Goal: Task Accomplishment & Management: Use online tool/utility

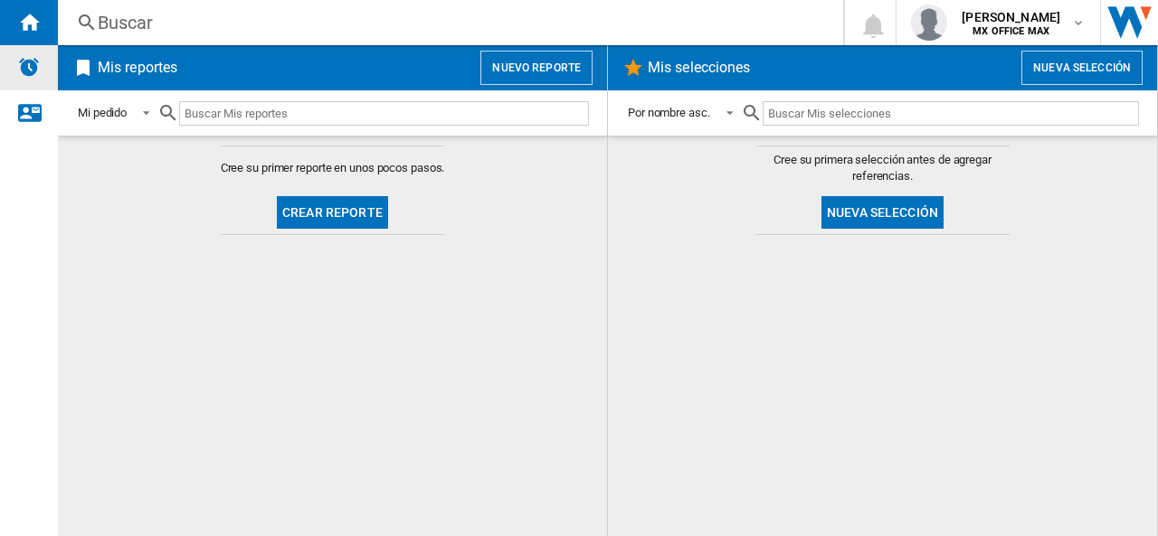
click at [21, 73] on img "Alertas" at bounding box center [29, 67] width 22 height 22
click at [336, 213] on button "Crear reporte" at bounding box center [332, 212] width 111 height 33
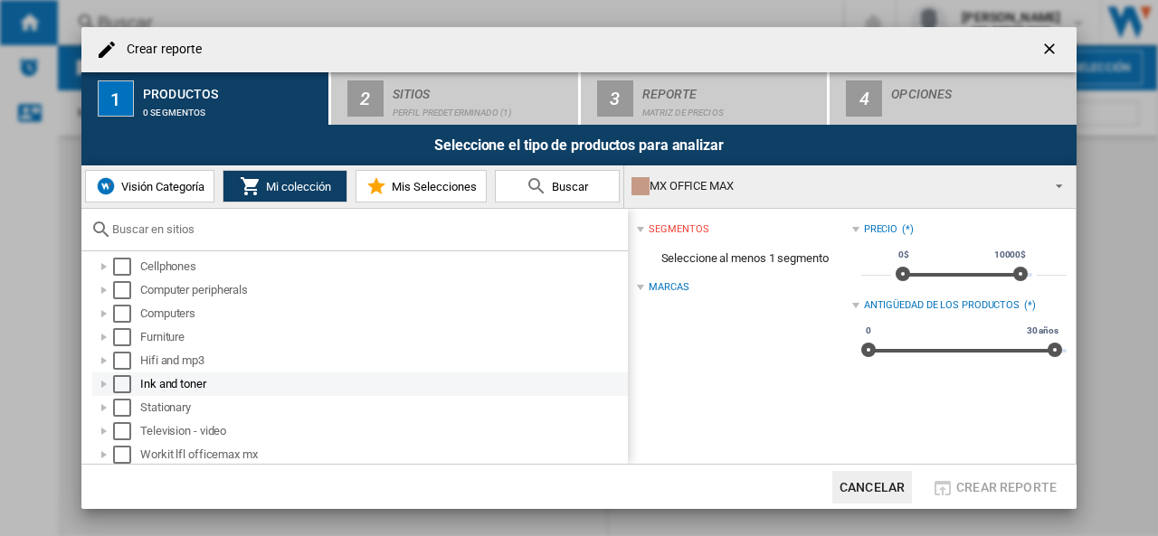
scroll to position [7, 0]
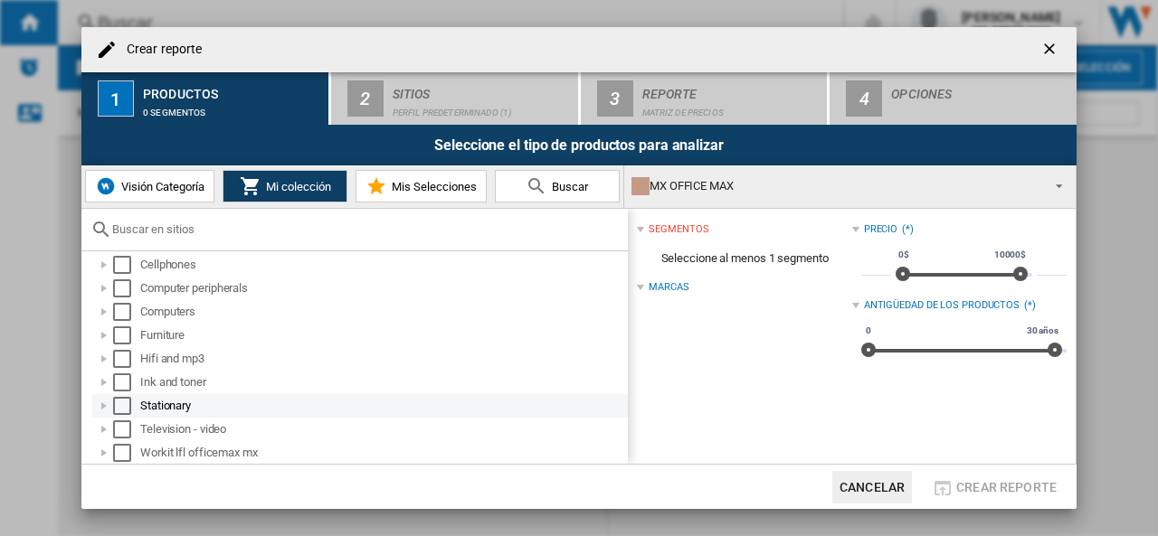
click at [108, 402] on div at bounding box center [104, 406] width 18 height 18
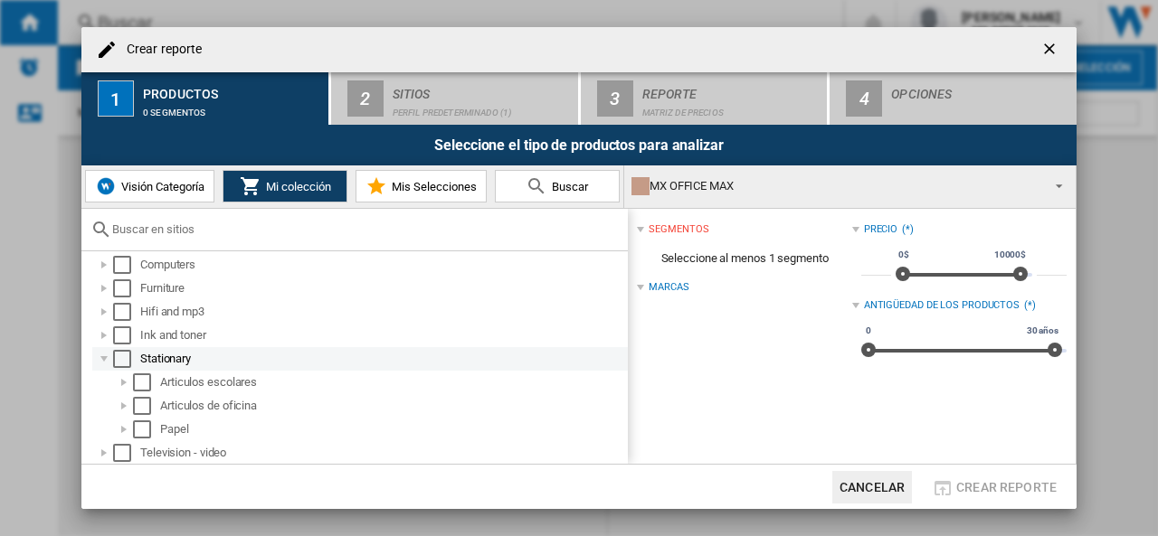
scroll to position [78, 0]
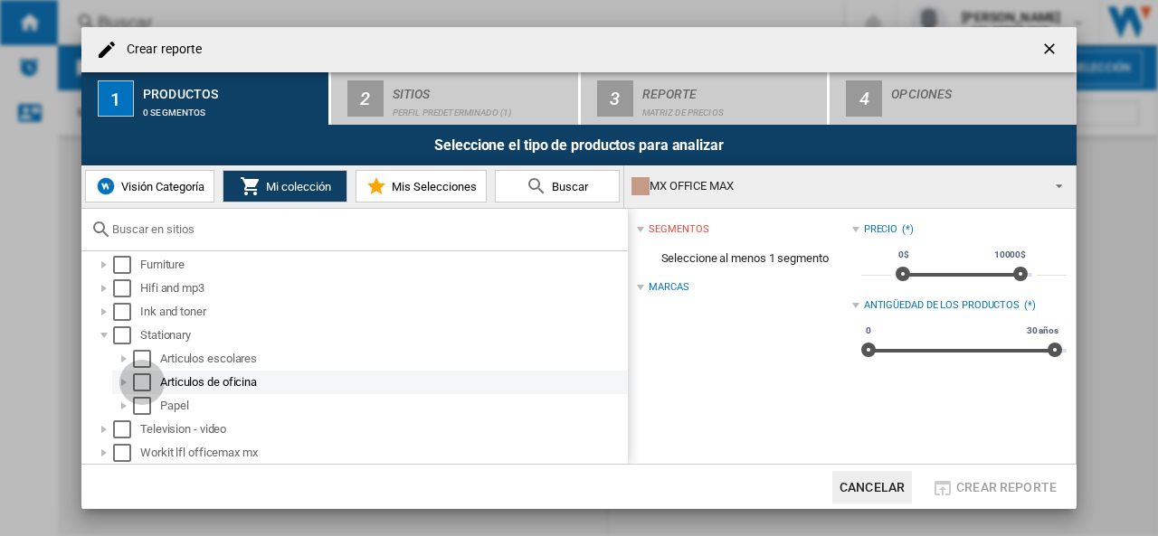
click at [142, 381] on div "Select" at bounding box center [142, 383] width 18 height 18
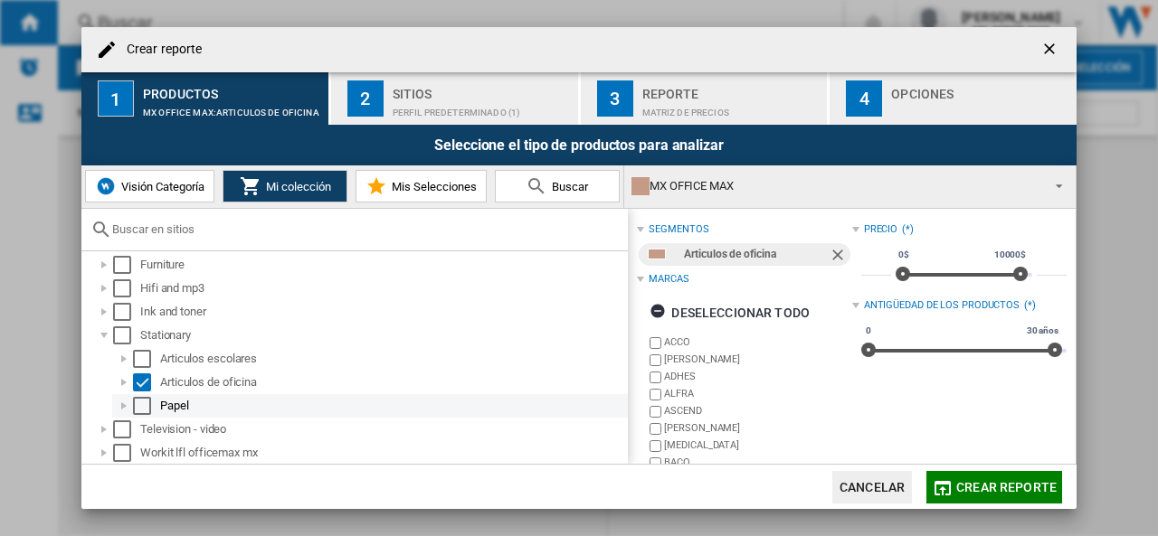
click at [148, 408] on div "Select" at bounding box center [142, 406] width 18 height 18
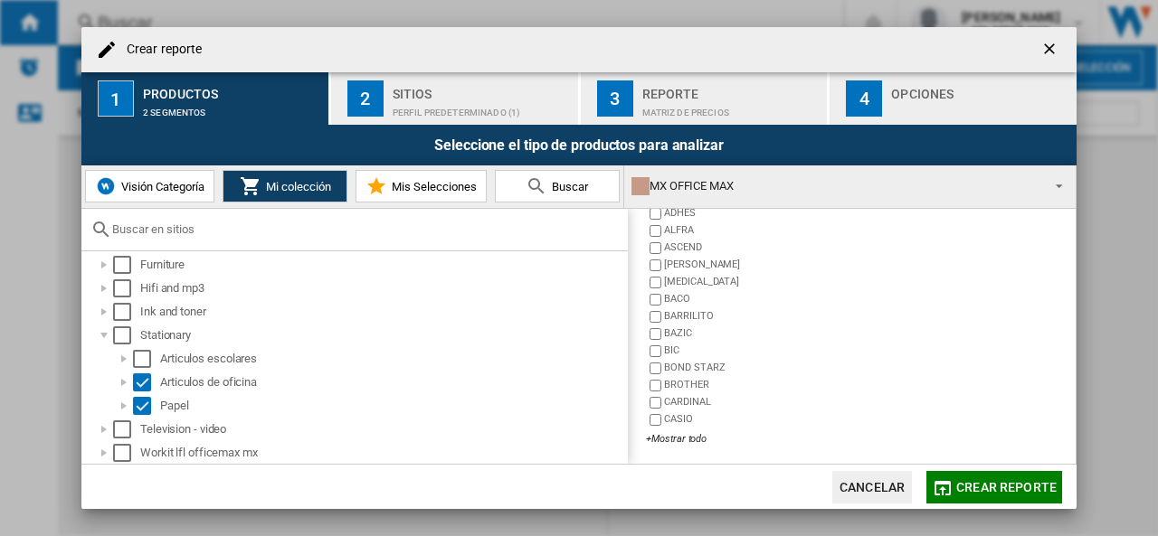
scroll to position [193, 0]
click at [984, 487] on span "Crear reporte" at bounding box center [1006, 487] width 100 height 14
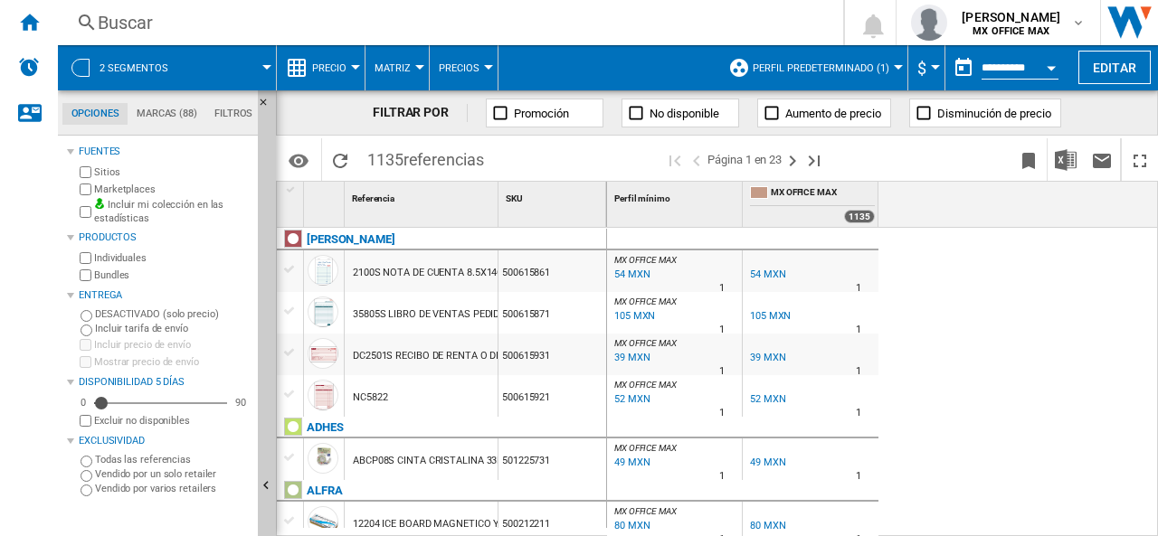
click at [832, 198] on span "MX OFFICE MAX" at bounding box center [823, 193] width 104 height 15
click at [789, 162] on ng-md-icon "Página siguiente" at bounding box center [792, 161] width 22 height 22
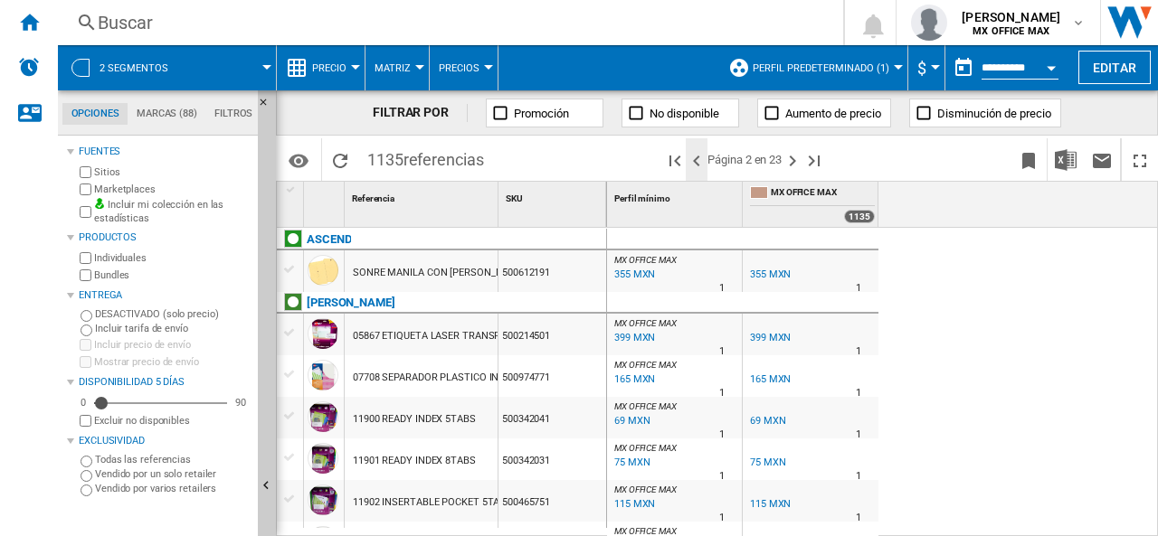
click at [687, 168] on ng-md-icon ">Página anterior" at bounding box center [697, 161] width 22 height 22
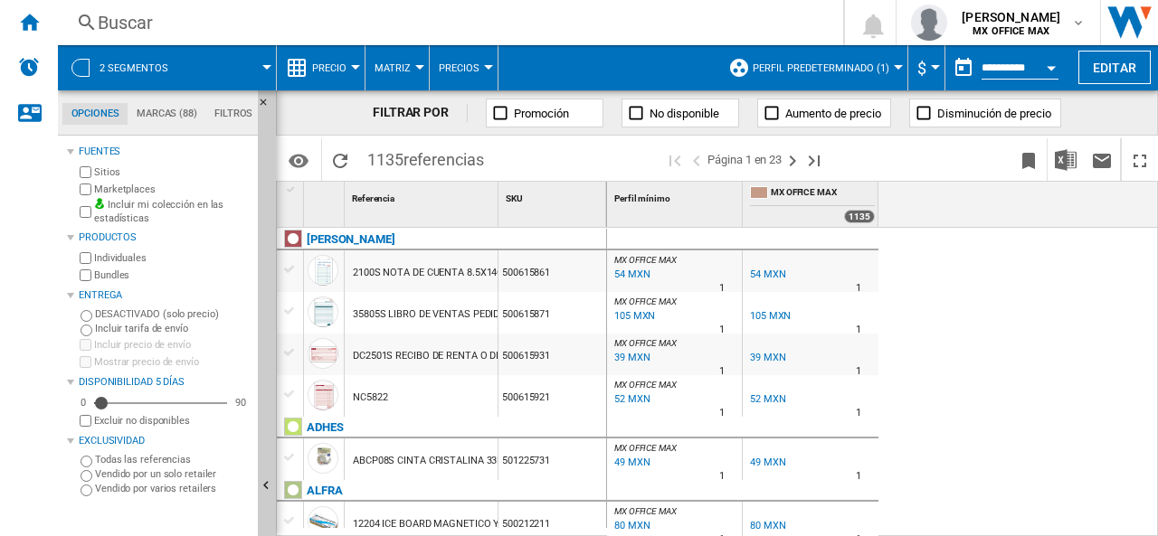
click at [484, 68] on div at bounding box center [488, 67] width 9 height 5
click at [611, 74] on md-backdrop at bounding box center [579, 268] width 1158 height 536
click at [157, 118] on md-tab-item "Marcas (88)" at bounding box center [167, 114] width 78 height 22
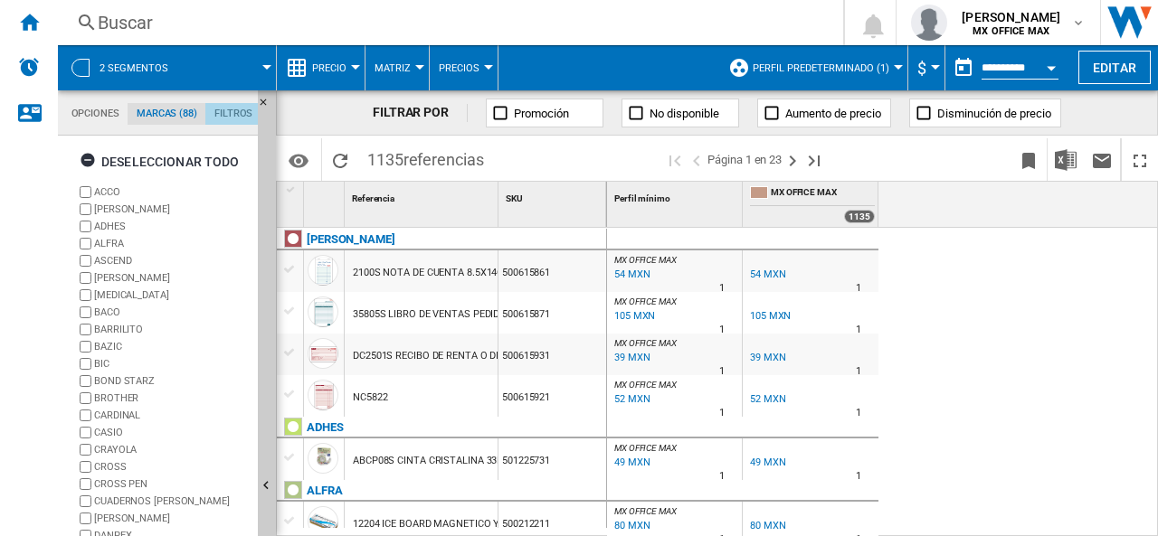
click at [228, 109] on md-tab-item "Filtros" at bounding box center [233, 114] width 56 height 22
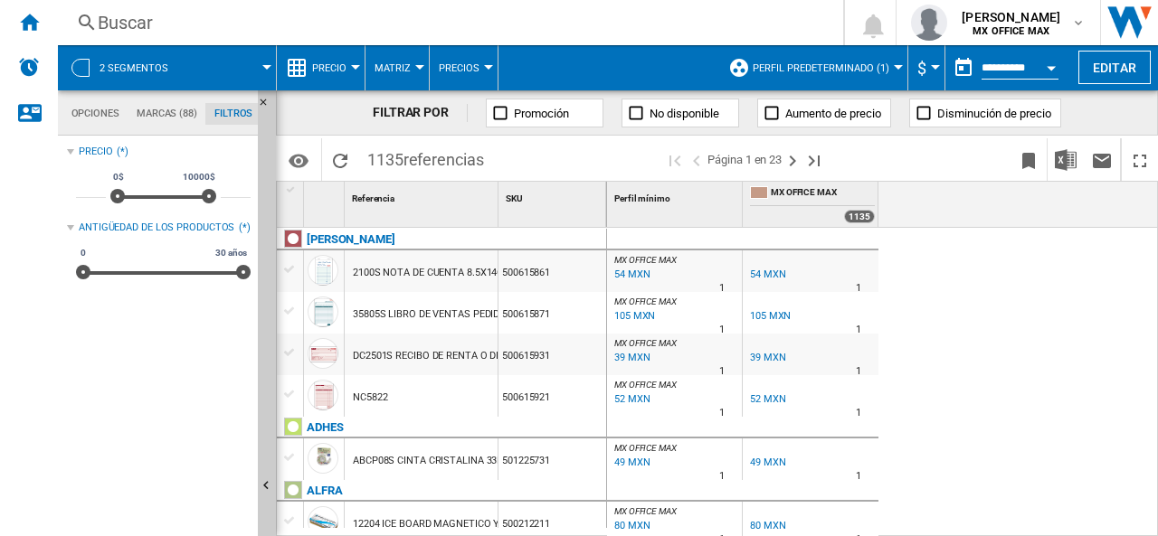
click at [183, 115] on md-tab-item "Marcas (88)" at bounding box center [167, 114] width 78 height 22
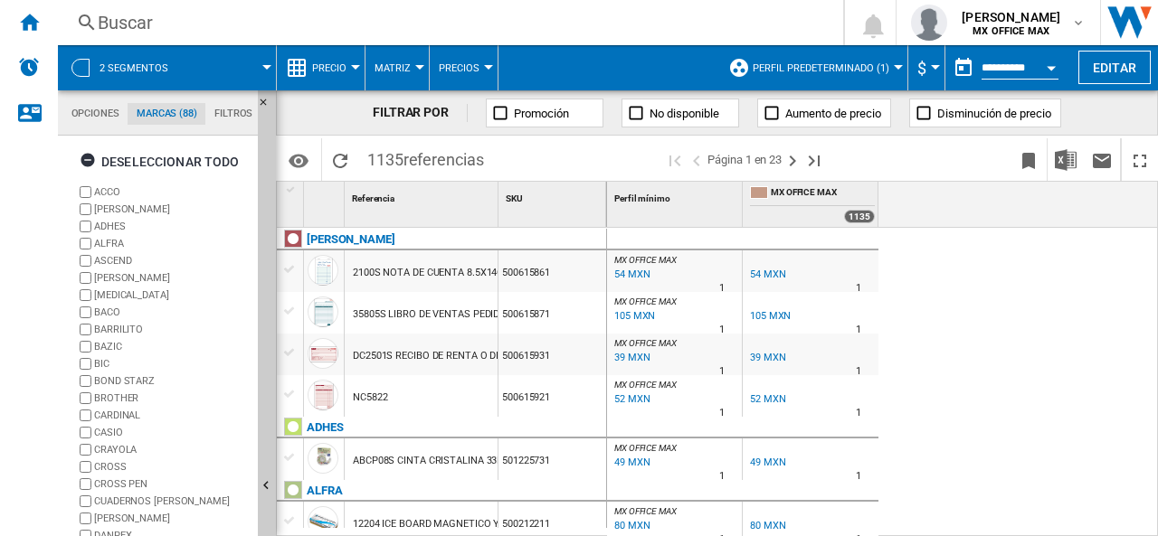
click at [93, 109] on md-tab-item "Opciones" at bounding box center [94, 114] width 65 height 22
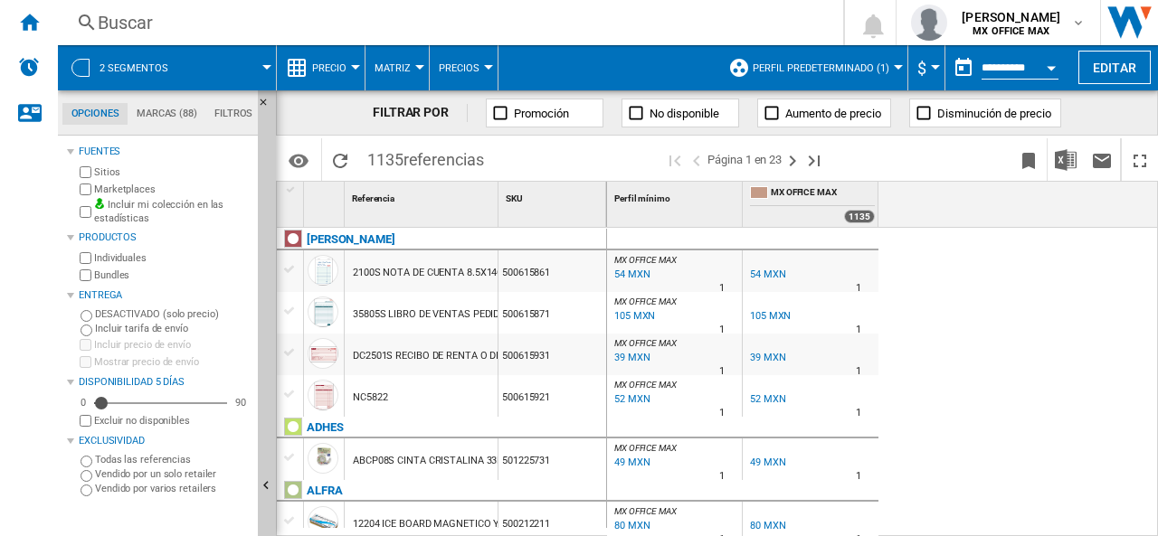
scroll to position [21, 0]
click at [1107, 62] on button "Editar" at bounding box center [1114, 67] width 72 height 33
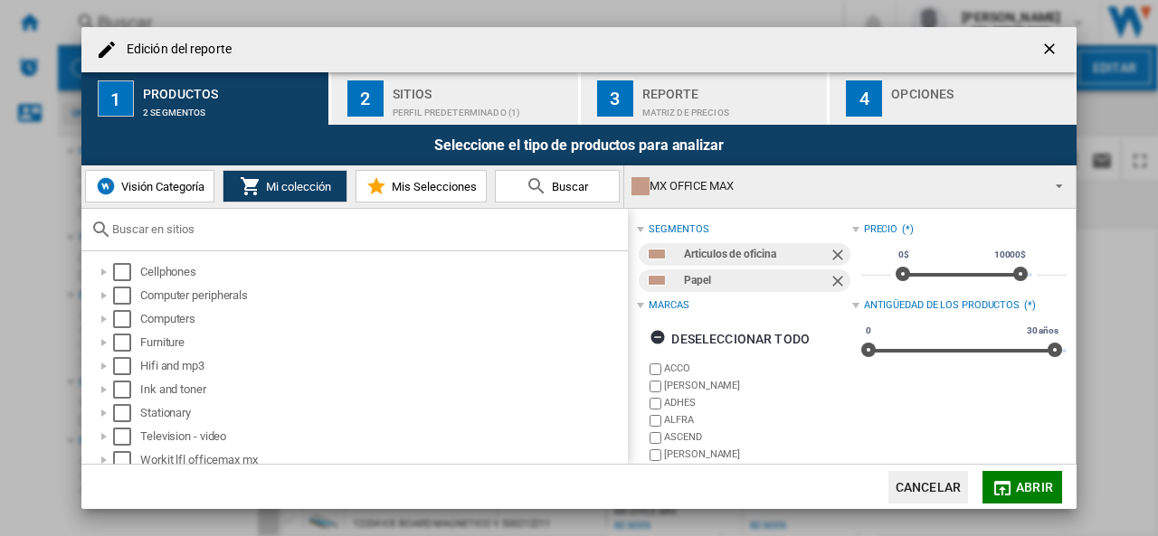
click at [649, 189] on div "MX OFFICE MAX" at bounding box center [835, 186] width 408 height 25
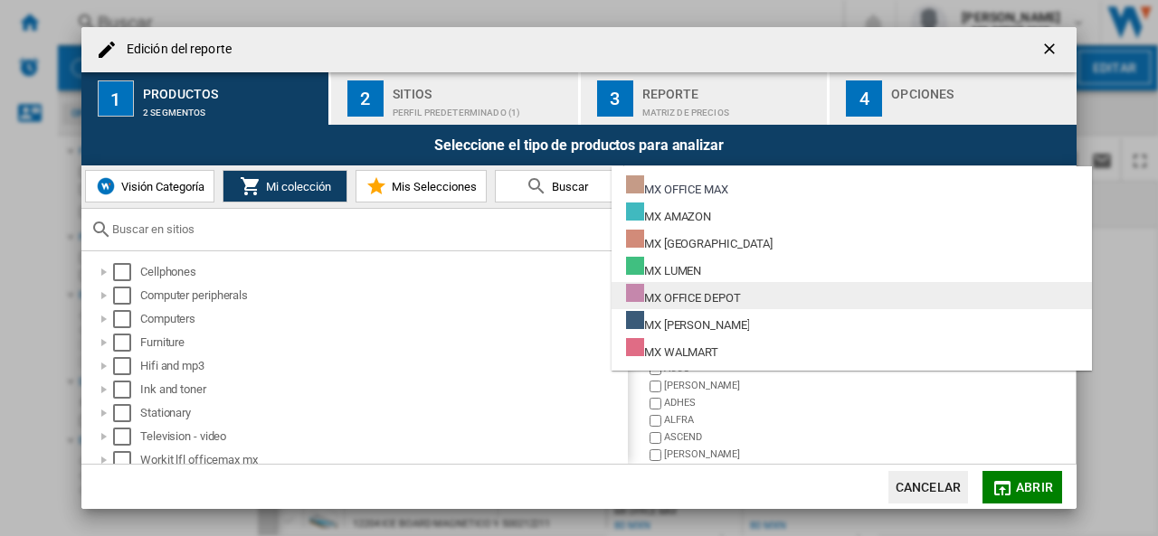
click at [727, 302] on div "MX OFFICE DEPOT" at bounding box center [683, 295] width 115 height 23
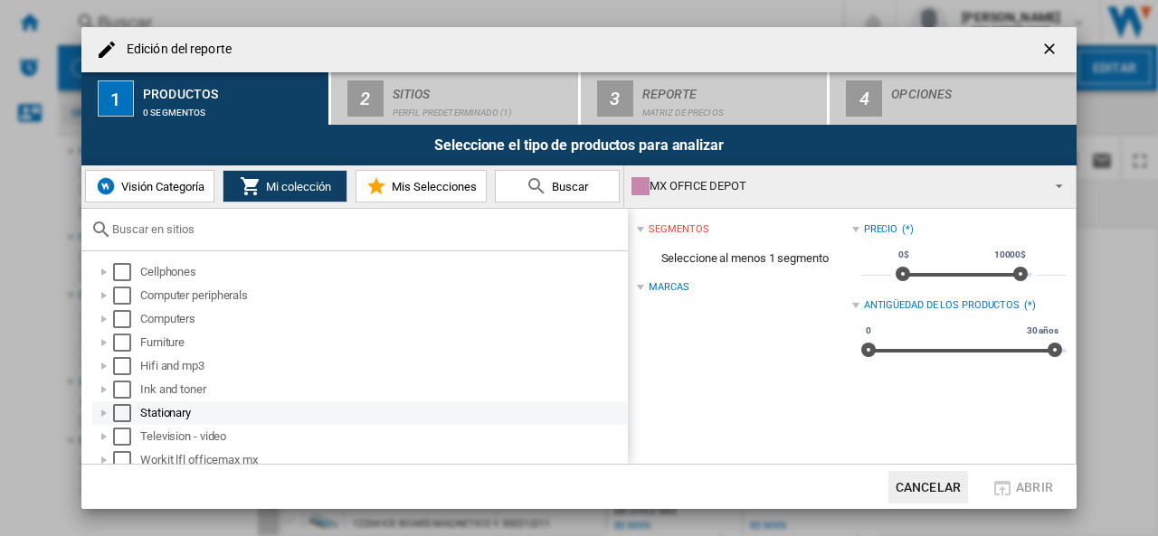
scroll to position [7, 0]
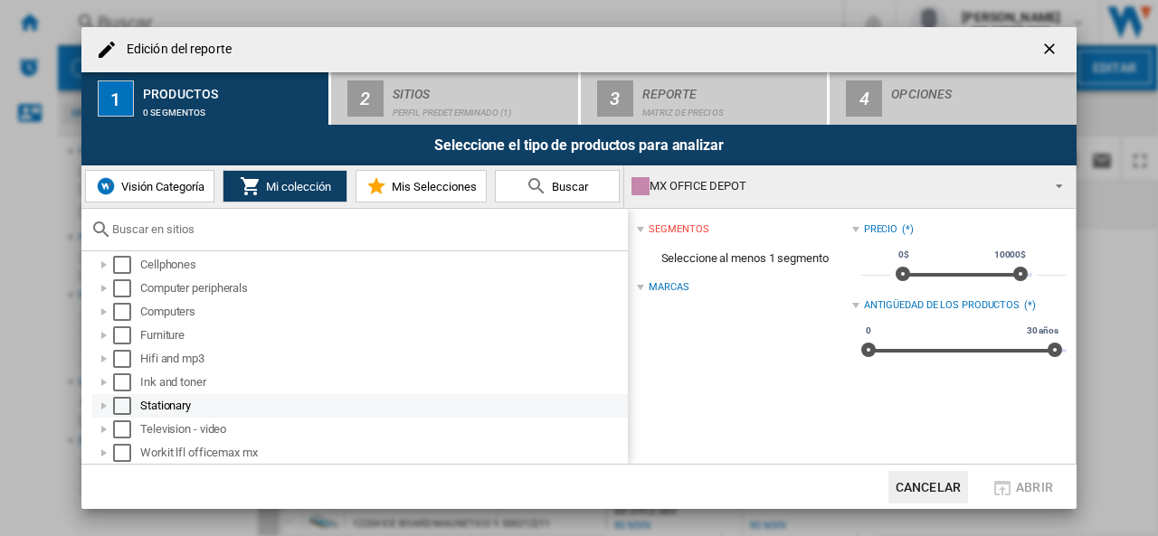
click at [105, 406] on div "Edición del ..." at bounding box center [104, 406] width 18 height 18
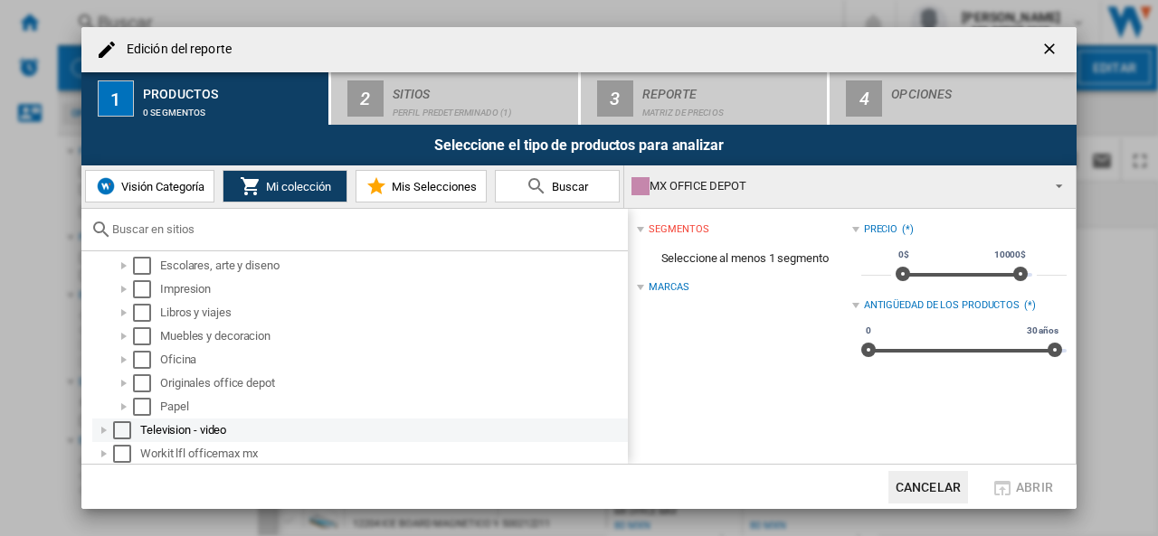
scroll to position [195, 0]
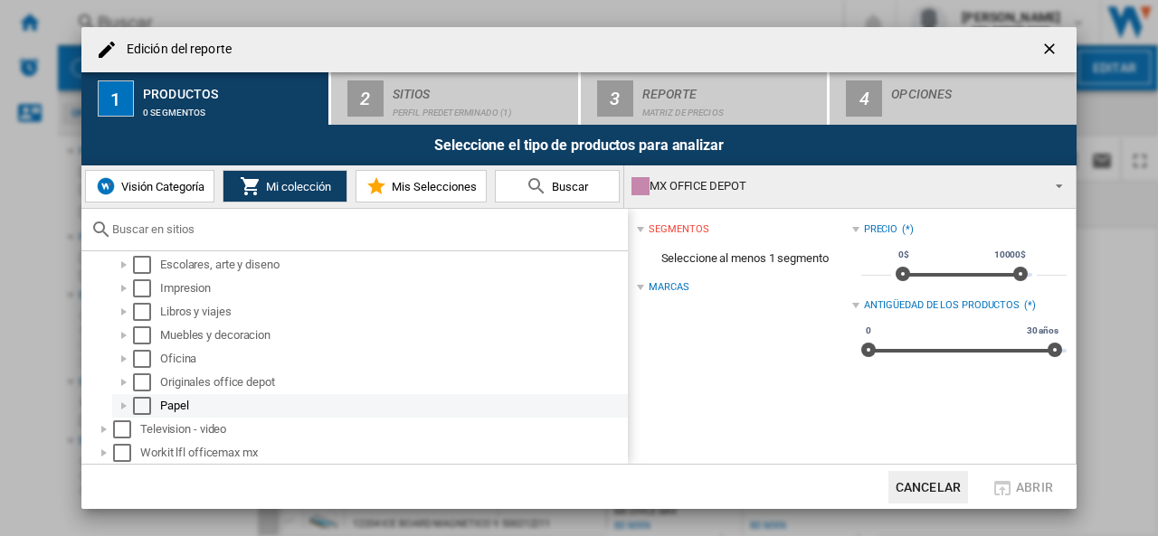
click at [143, 407] on div "Select" at bounding box center [142, 406] width 18 height 18
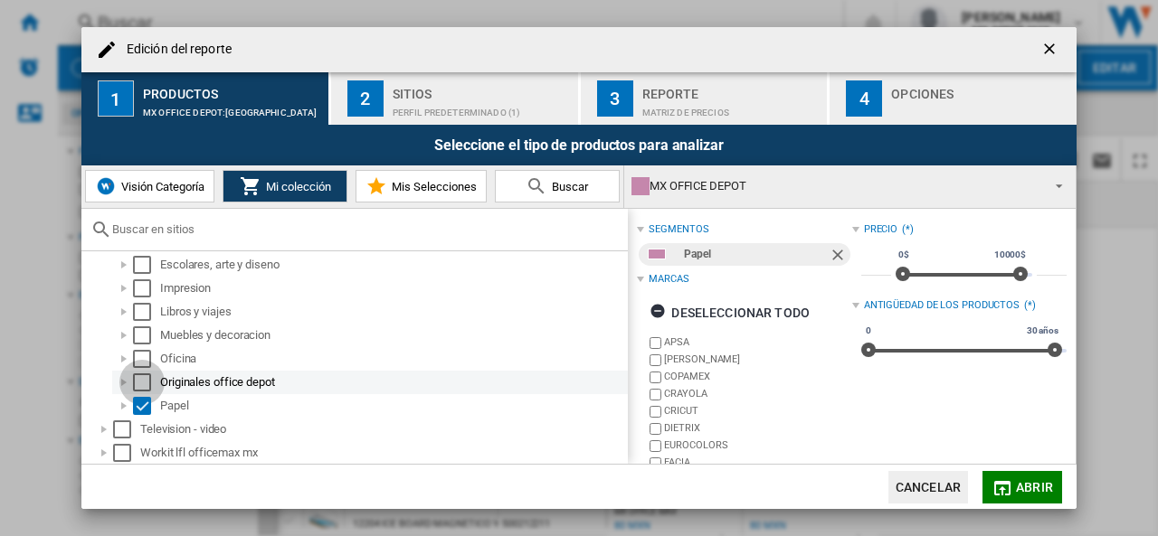
click at [142, 386] on div "Select" at bounding box center [142, 383] width 18 height 18
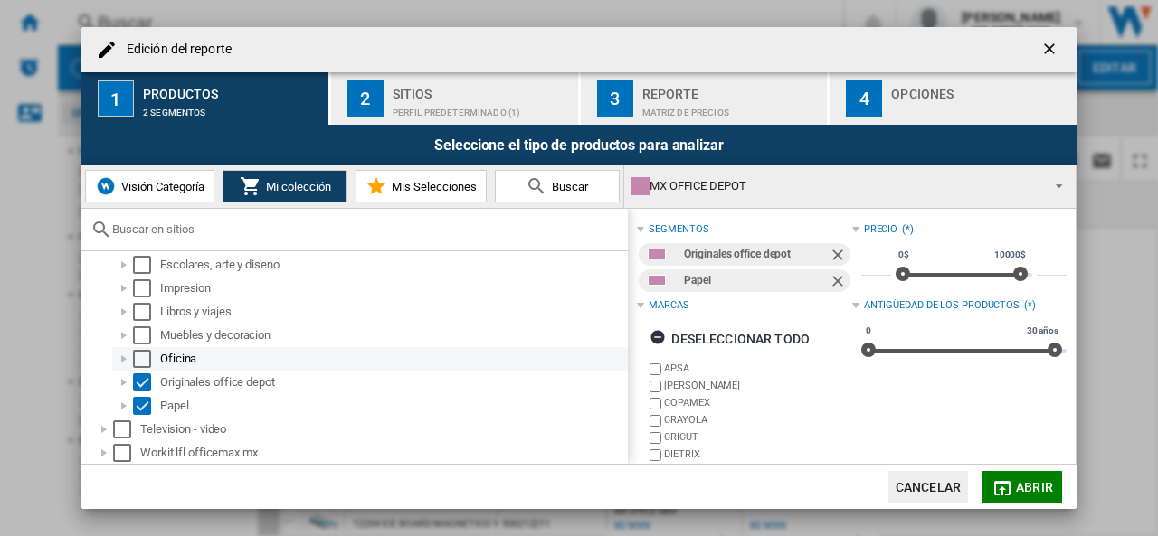
click at [143, 361] on div "Select" at bounding box center [142, 359] width 18 height 18
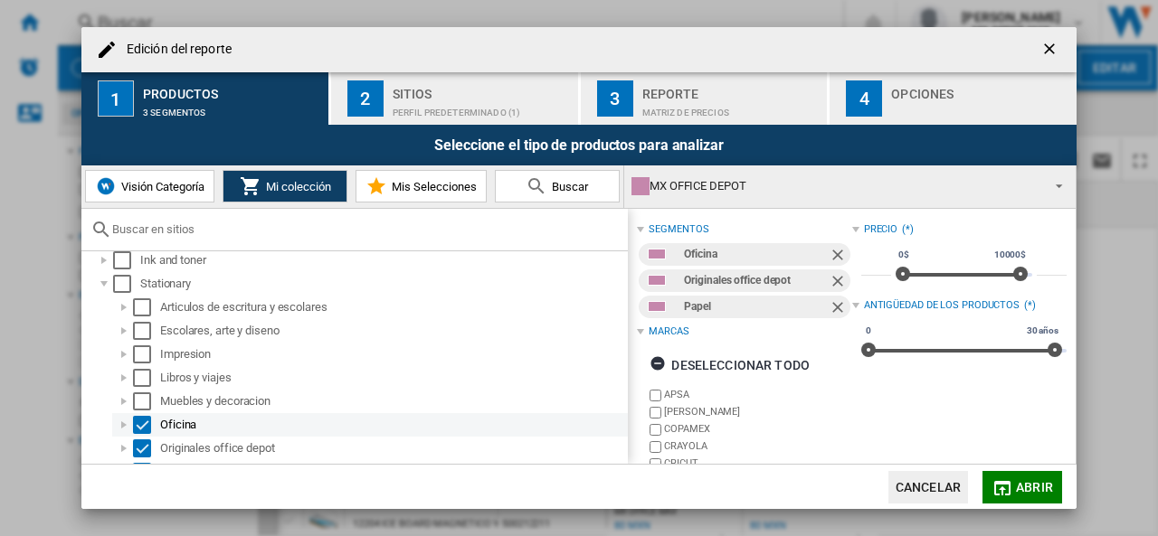
scroll to position [105, 0]
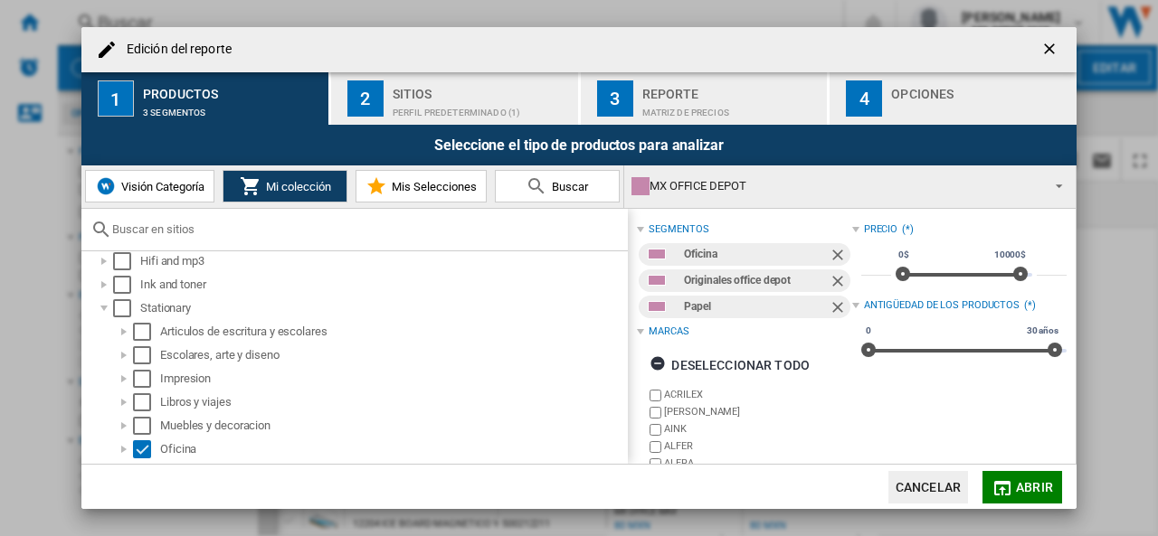
click at [1024, 485] on span "Abrir" at bounding box center [1034, 487] width 37 height 14
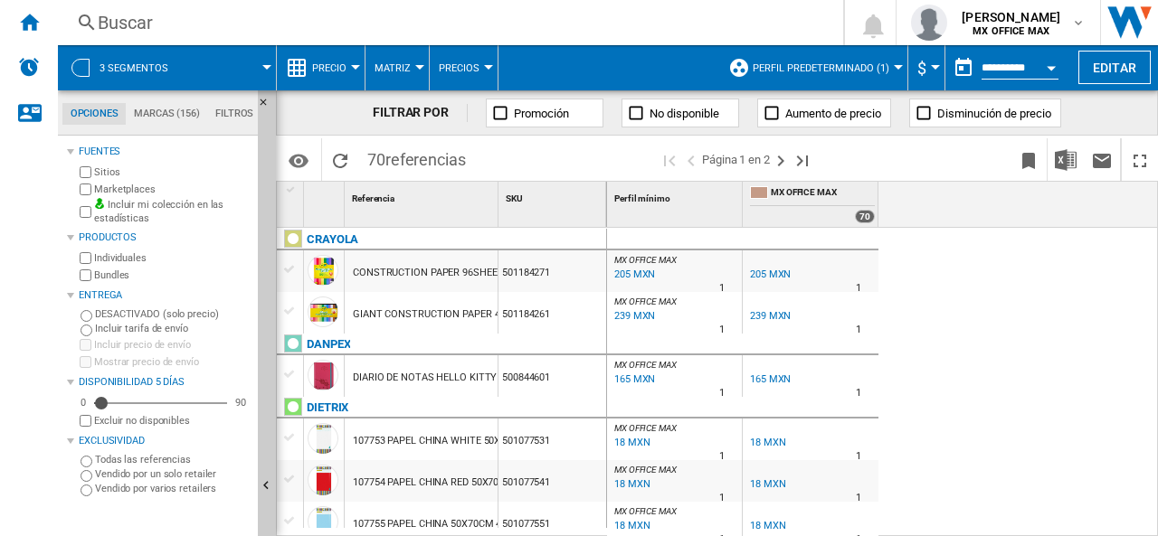
click at [765, 274] on div "205 MXN" at bounding box center [770, 275] width 41 height 12
click at [174, 116] on md-tab-item "Marcas (156)" at bounding box center [166, 114] width 81 height 22
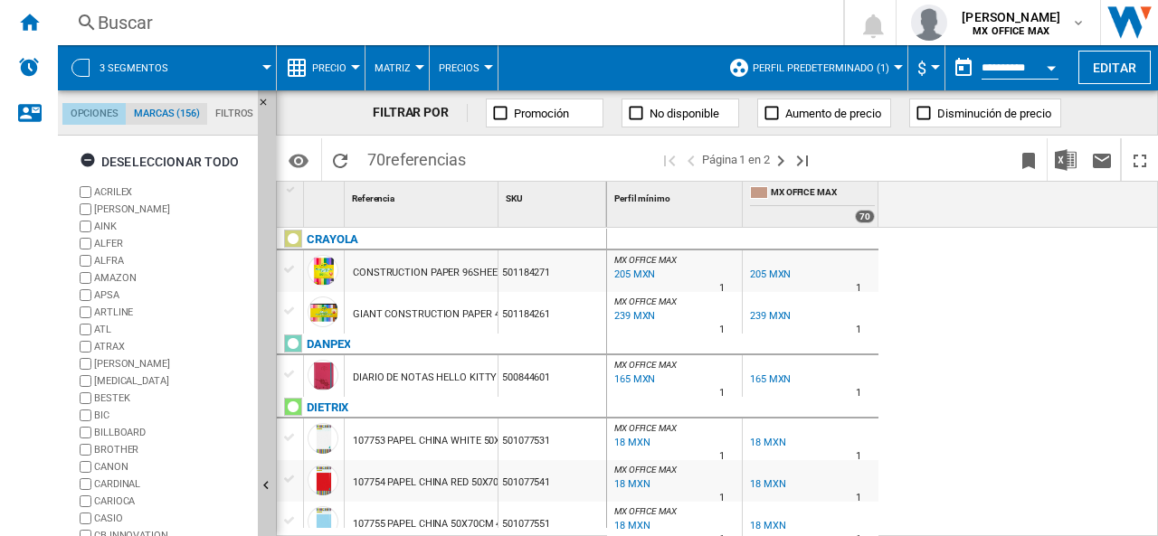
click at [107, 111] on md-tab-item "Opciones" at bounding box center [93, 114] width 63 height 22
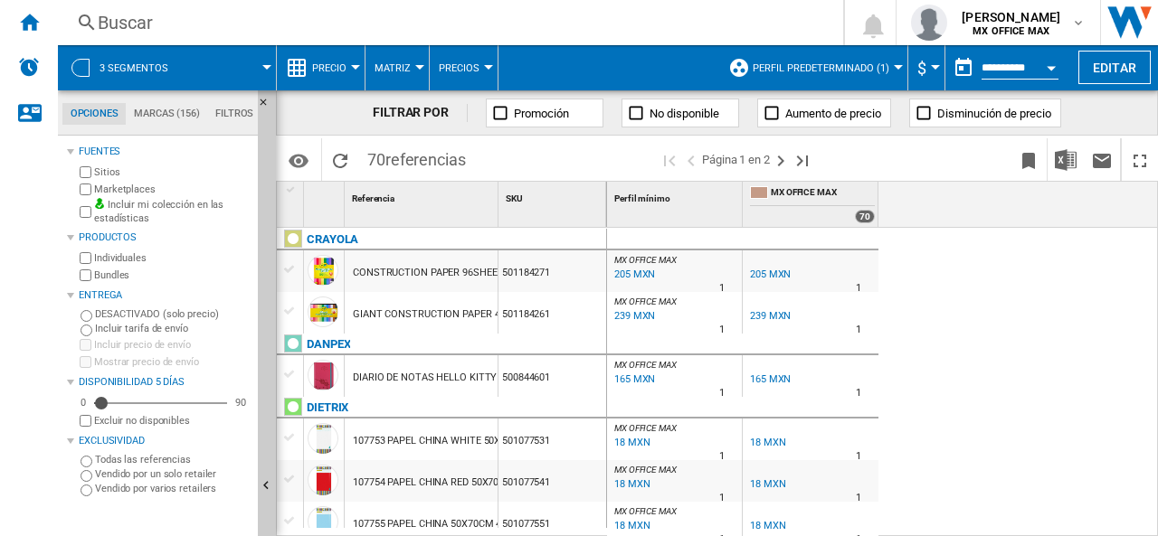
click at [128, 62] on span "3 segmentos" at bounding box center [133, 68] width 69 height 12
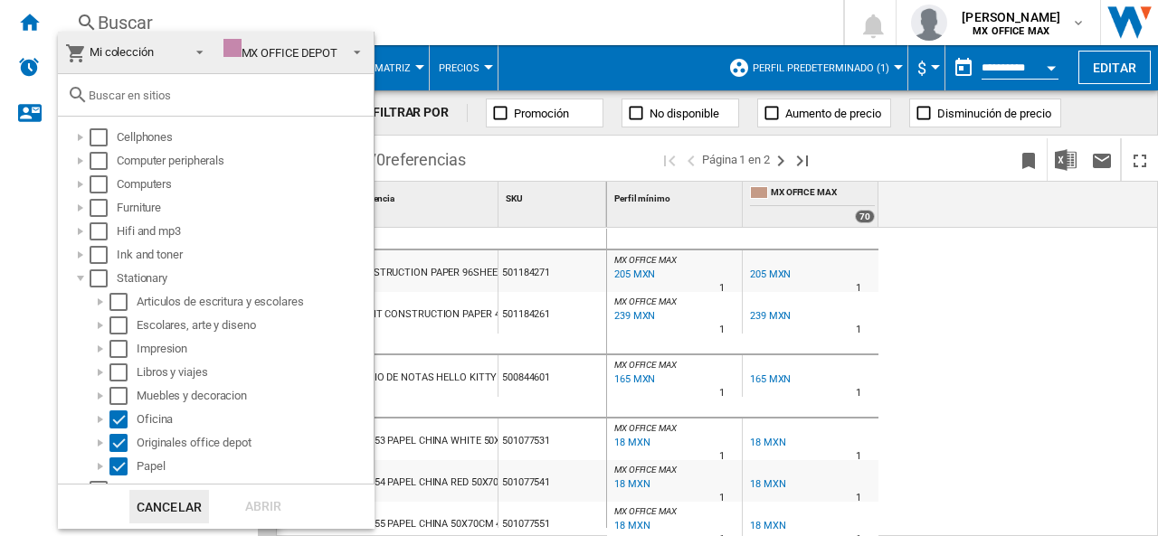
click at [341, 51] on span at bounding box center [352, 50] width 22 height 25
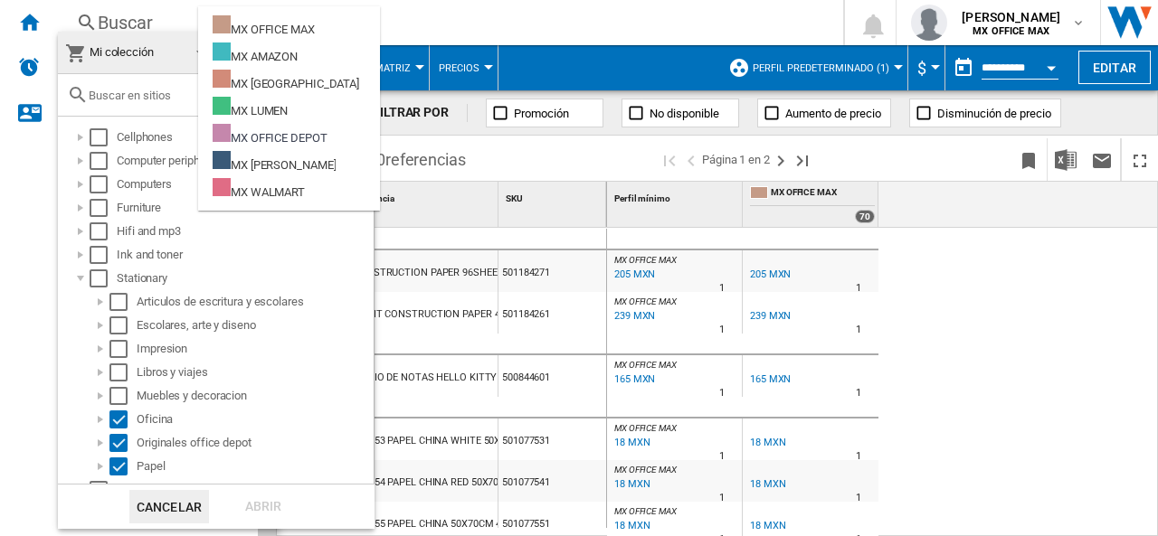
click at [502, 147] on md-backdrop at bounding box center [579, 268] width 1158 height 536
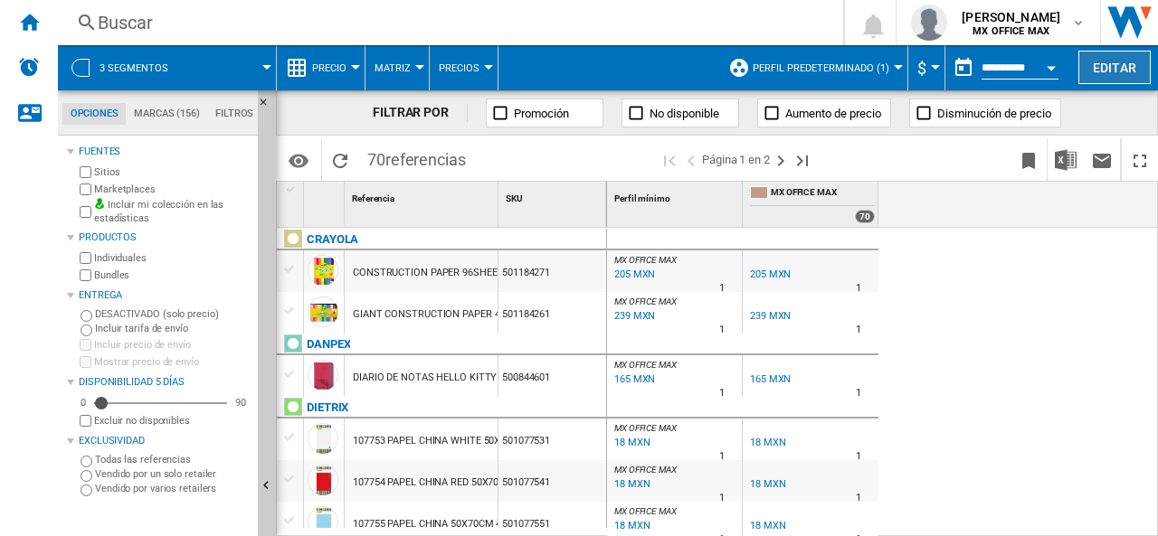
click at [1087, 66] on button "Editar" at bounding box center [1114, 67] width 72 height 33
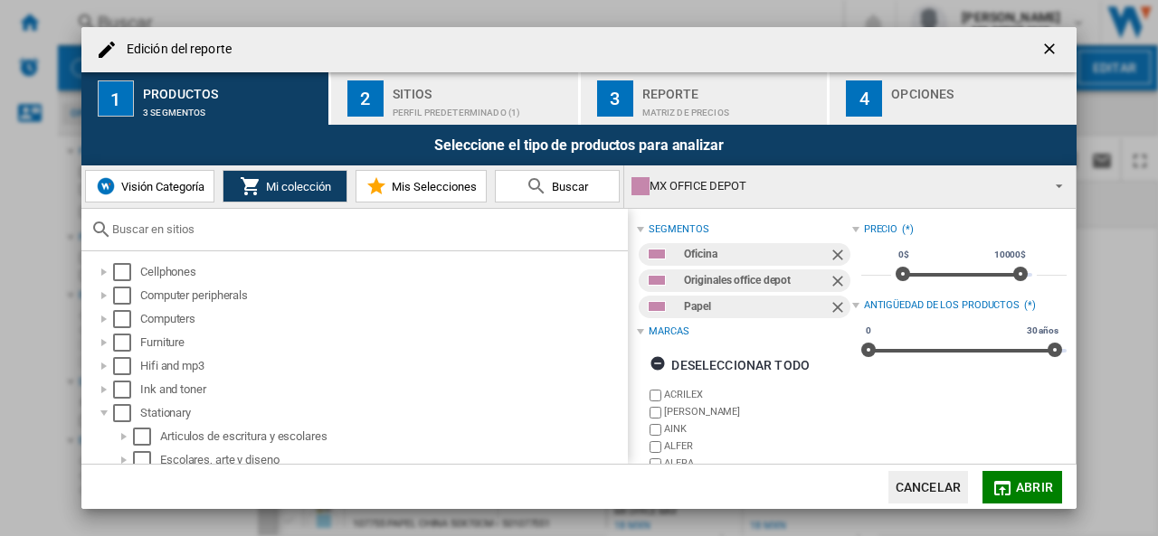
click at [397, 176] on button "Mis Selecciones" at bounding box center [420, 186] width 131 height 33
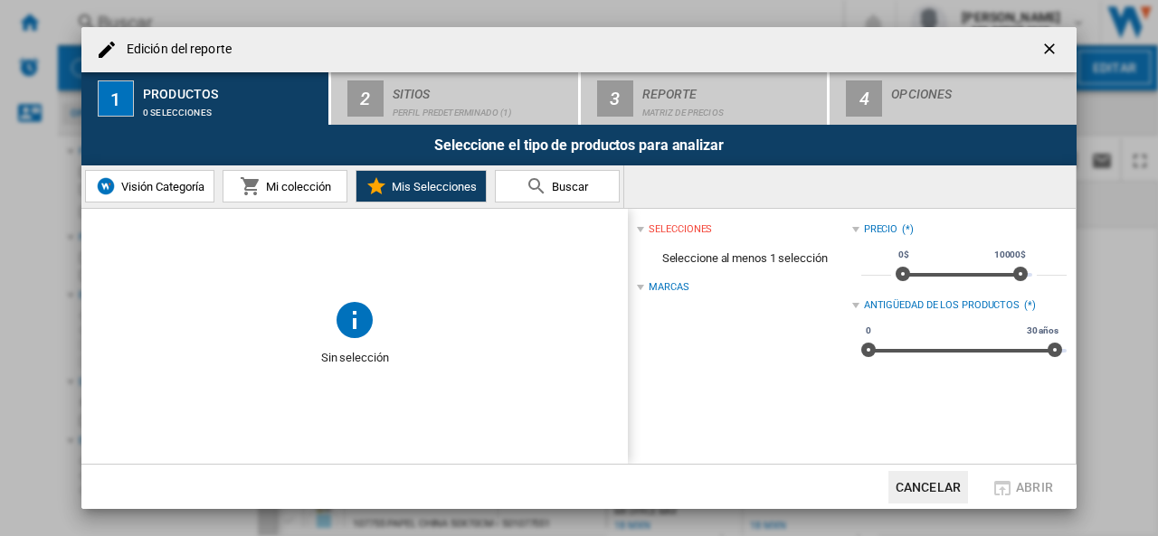
click at [534, 182] on md-icon "Edición del ..." at bounding box center [536, 186] width 22 height 22
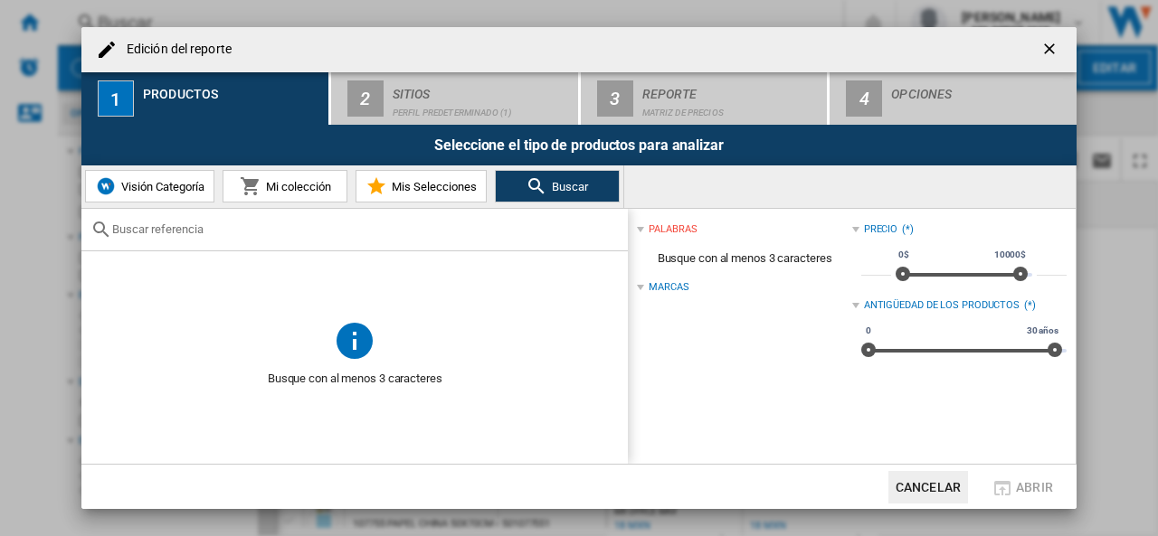
click at [447, 186] on span "Mis Selecciones" at bounding box center [432, 187] width 90 height 14
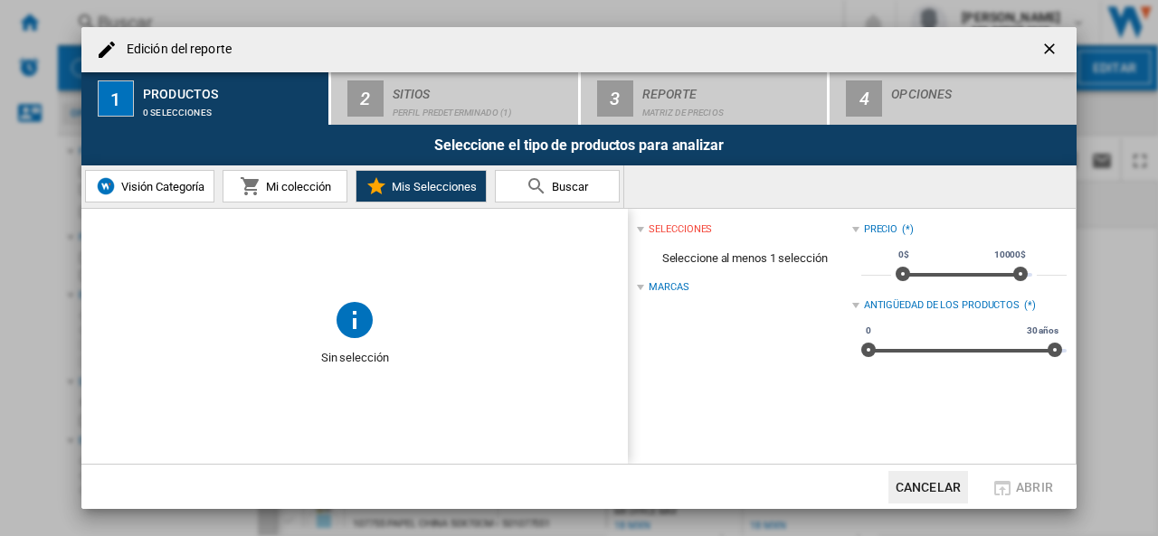
click at [305, 185] on span "Mi colección" at bounding box center [296, 187] width 70 height 14
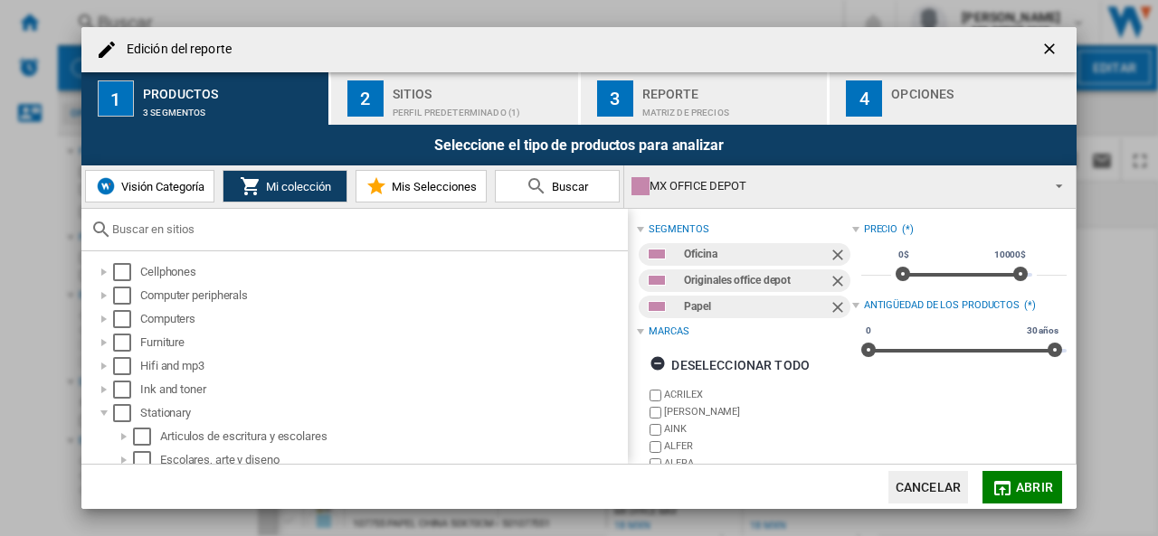
click at [675, 228] on div "segmentos" at bounding box center [678, 229] width 60 height 14
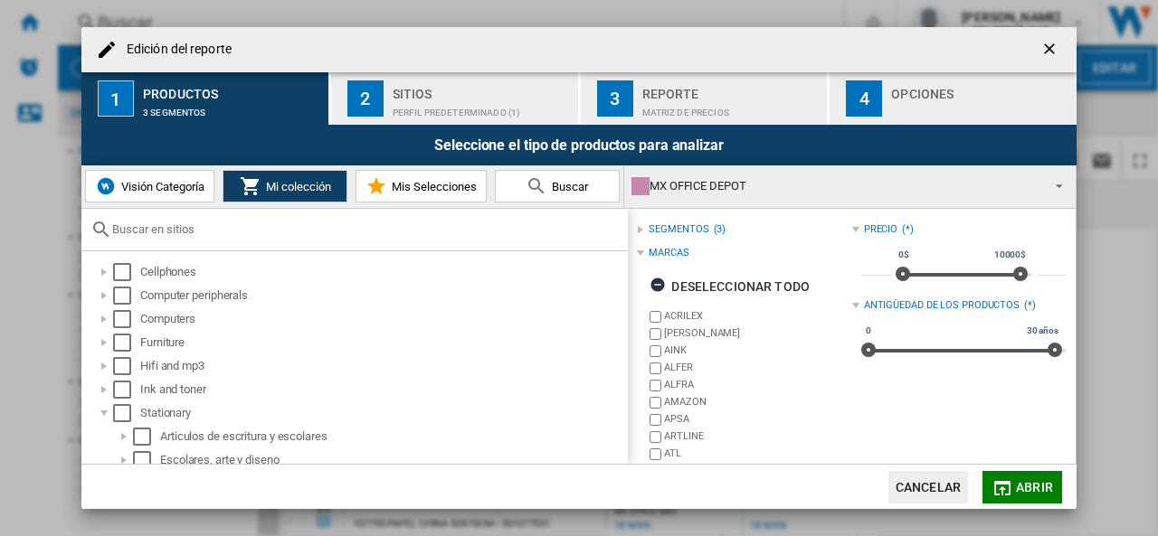
click at [675, 228] on div "segmentos" at bounding box center [678, 229] width 60 height 14
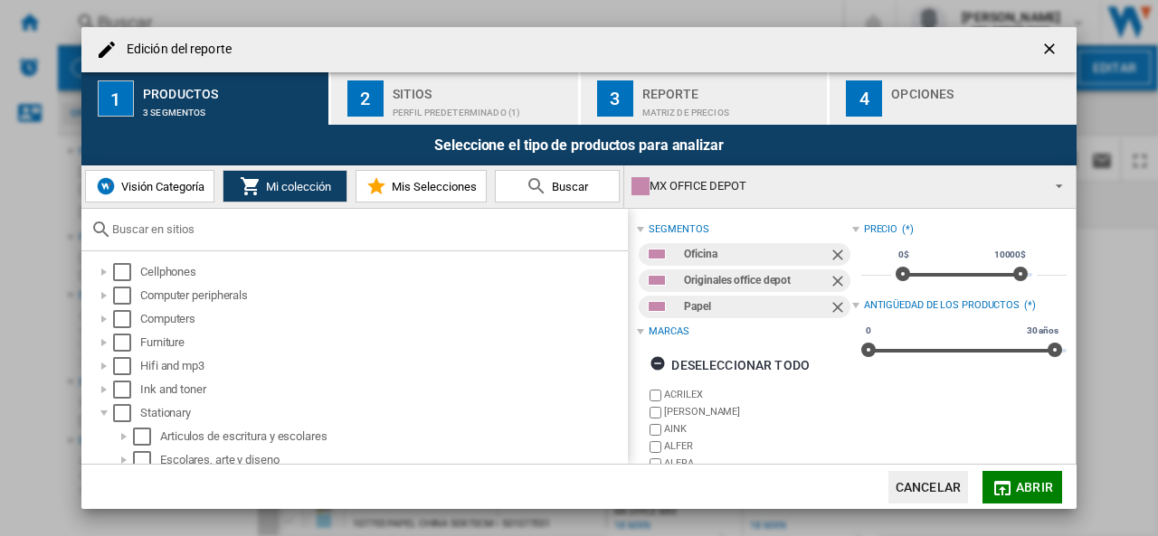
click at [935, 488] on button "Cancelar" at bounding box center [928, 487] width 80 height 33
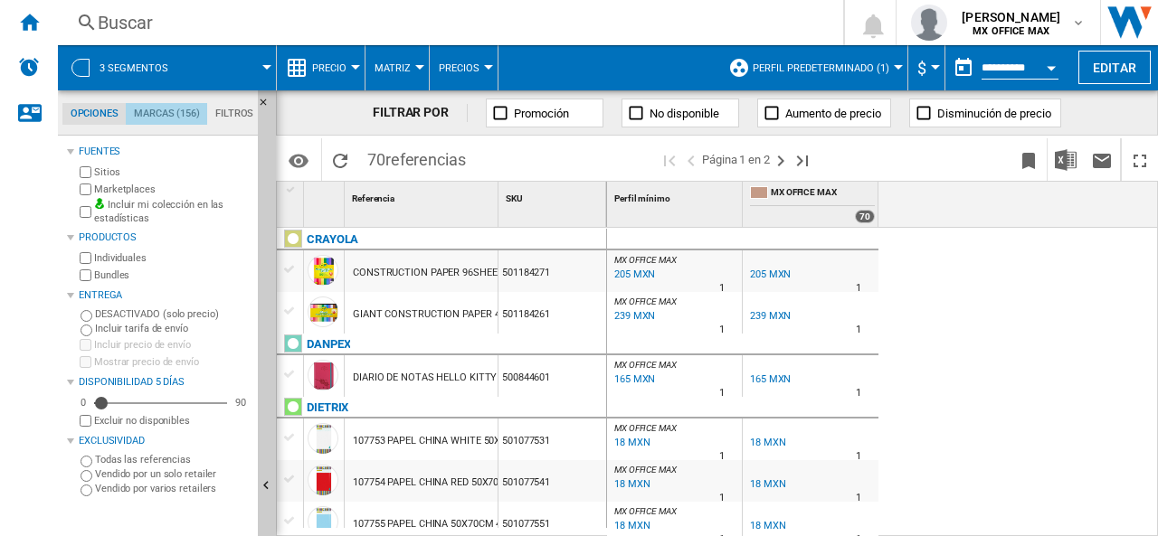
click at [173, 117] on md-tab-item "Marcas (156)" at bounding box center [166, 114] width 81 height 22
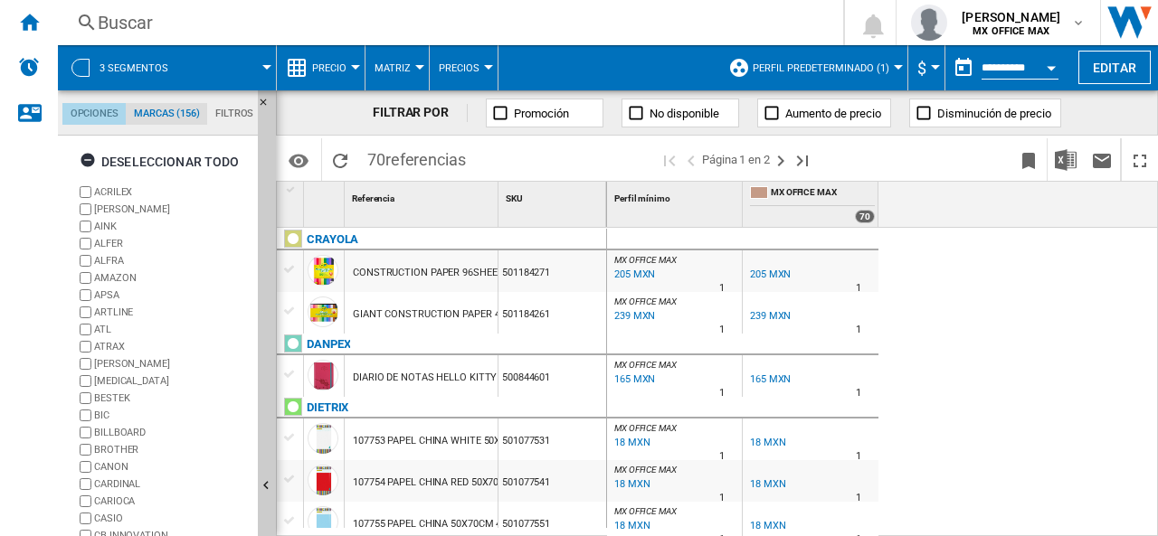
click at [83, 107] on md-tab-item "Opciones" at bounding box center [93, 114] width 63 height 22
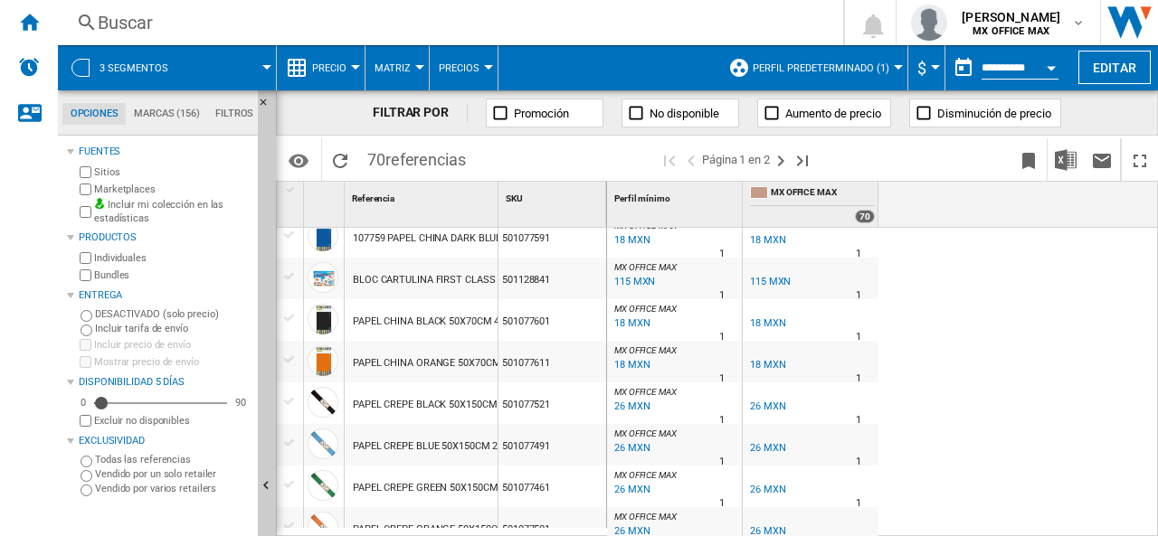
scroll to position [0, 0]
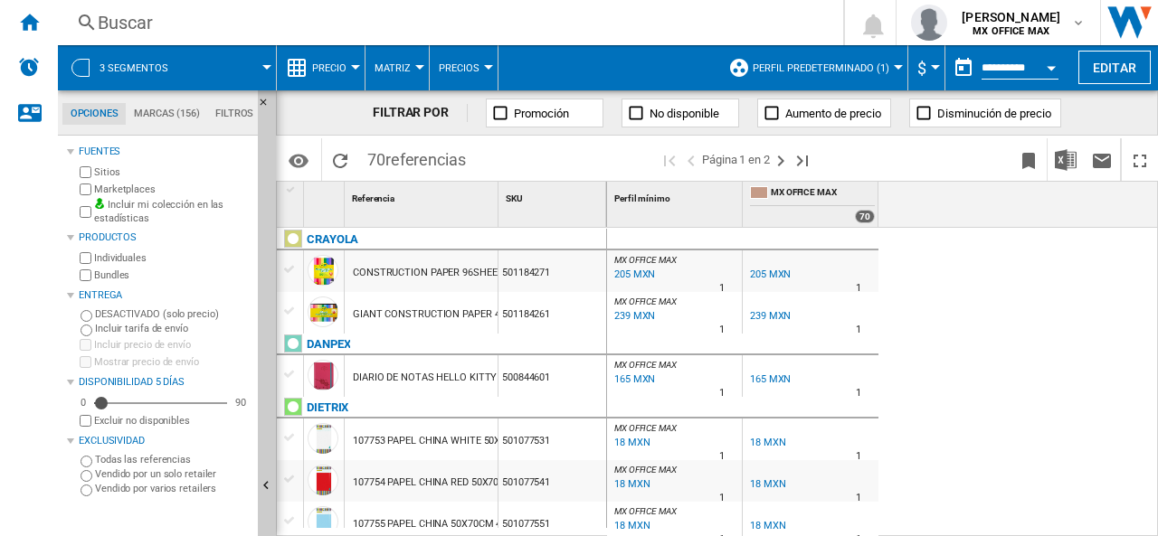
click at [767, 272] on div "205 MXN" at bounding box center [770, 275] width 41 height 12
click at [32, 17] on ng-md-icon "Inicio" at bounding box center [29, 22] width 22 height 22
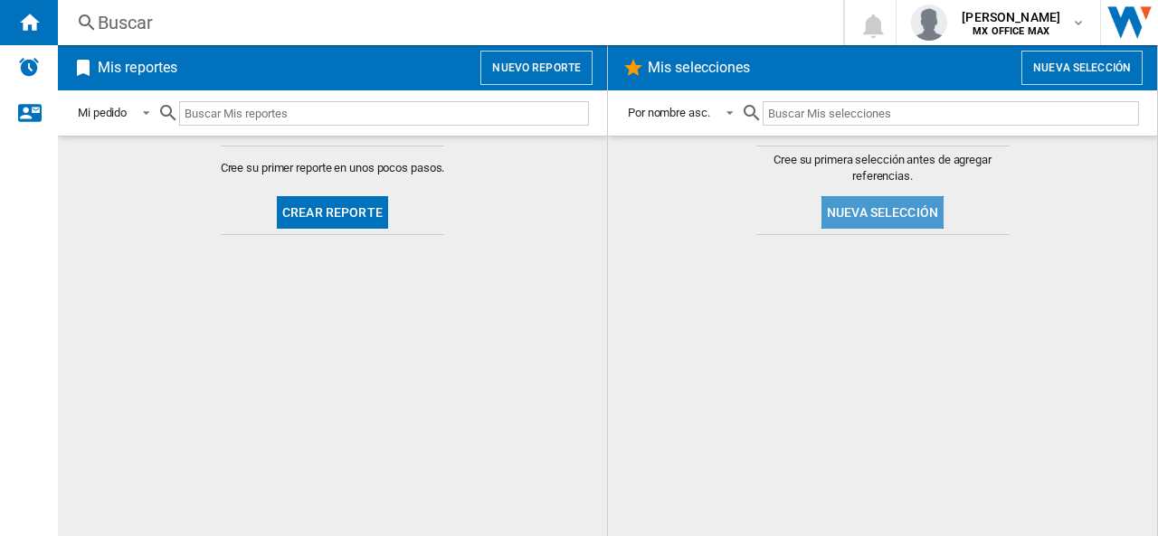
click at [882, 208] on button "Nueva selección" at bounding box center [882, 212] width 122 height 33
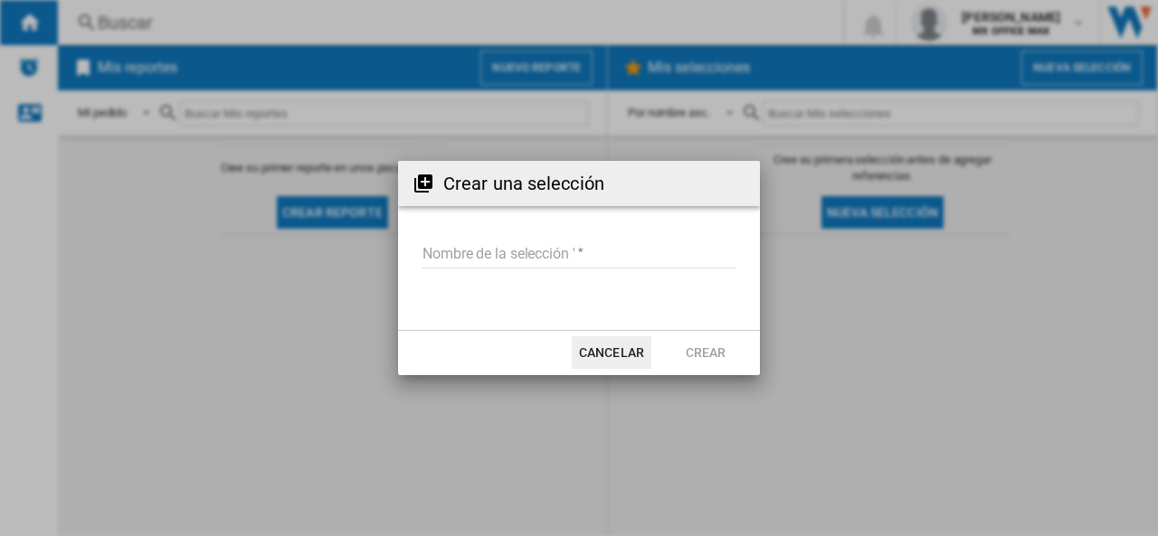
click at [629, 365] on button "Cancelar" at bounding box center [612, 352] width 80 height 33
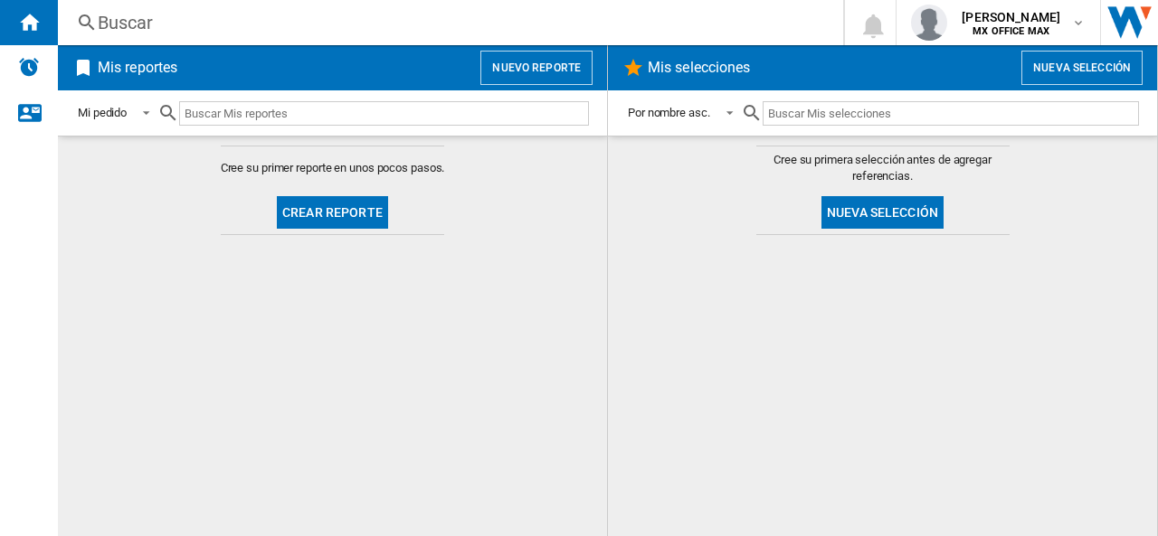
click at [1052, 71] on button "Nueva selección" at bounding box center [1081, 68] width 121 height 34
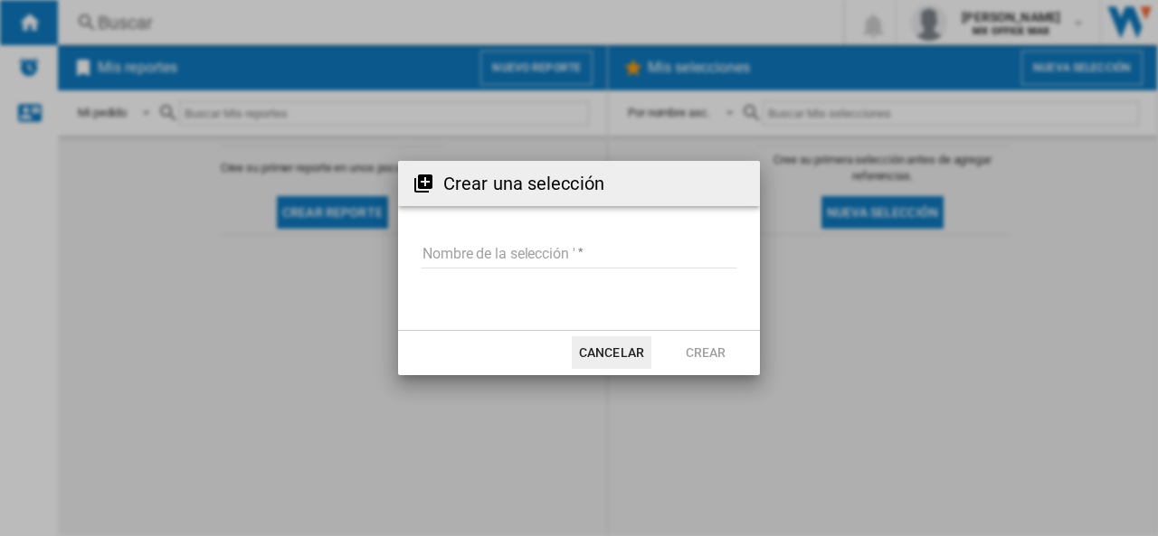
click at [629, 343] on button "Cancelar" at bounding box center [612, 352] width 80 height 33
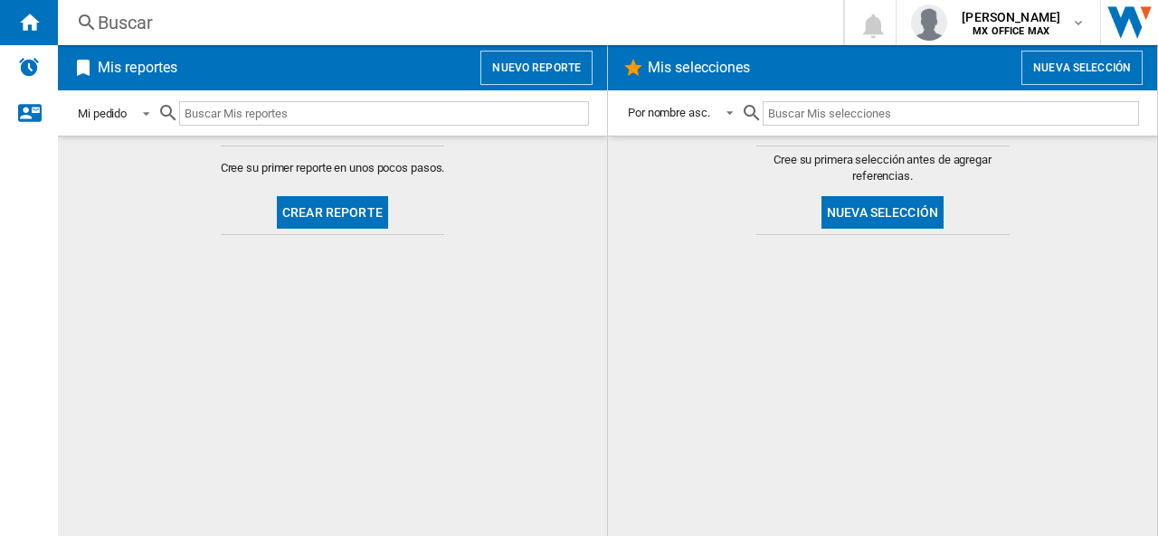
click at [126, 107] on div "Mi pedido" at bounding box center [102, 114] width 49 height 14
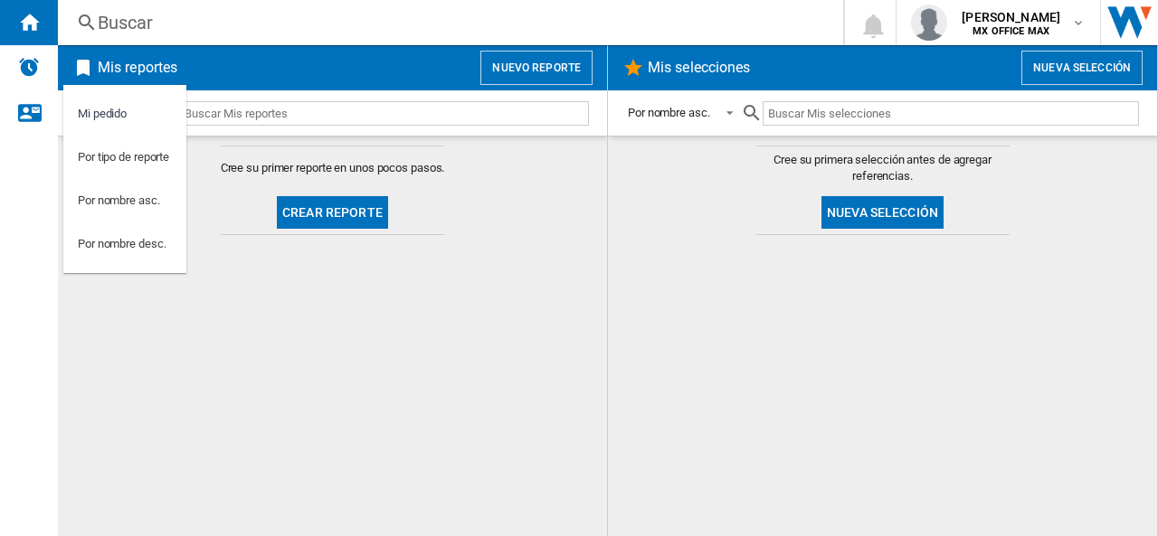
click at [335, 166] on md-backdrop at bounding box center [579, 268] width 1158 height 536
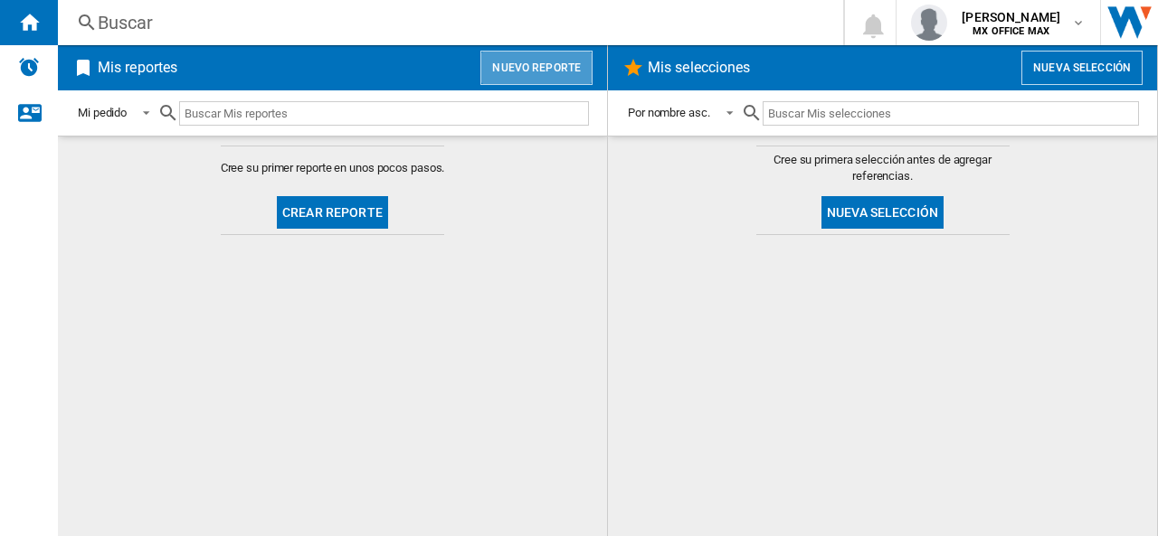
click at [563, 73] on button "Nuevo reporte" at bounding box center [536, 68] width 112 height 34
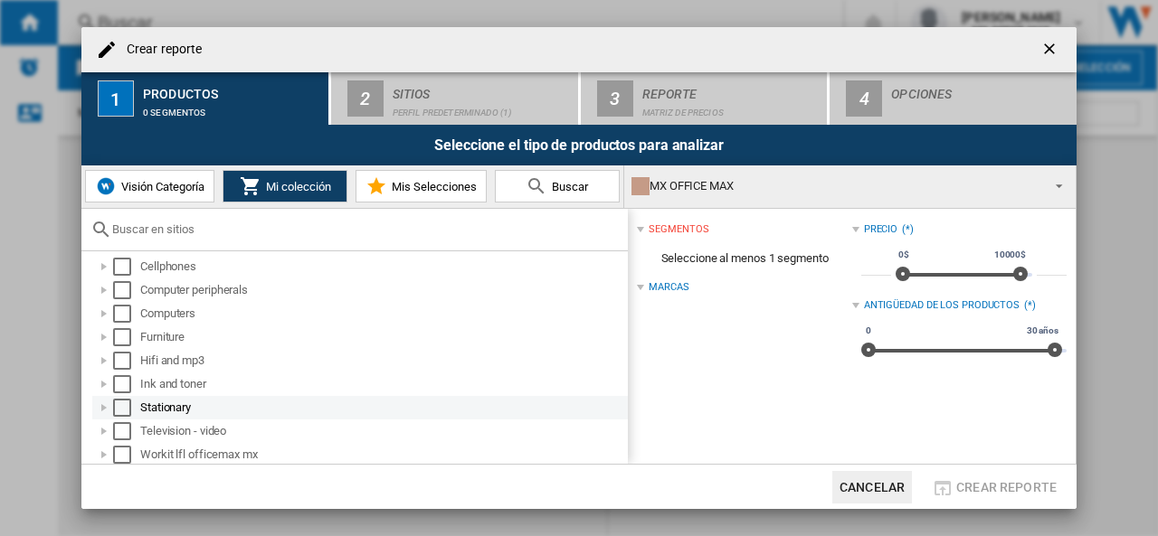
scroll to position [7, 0]
click at [109, 402] on div "Crear reporte ..." at bounding box center [104, 406] width 18 height 18
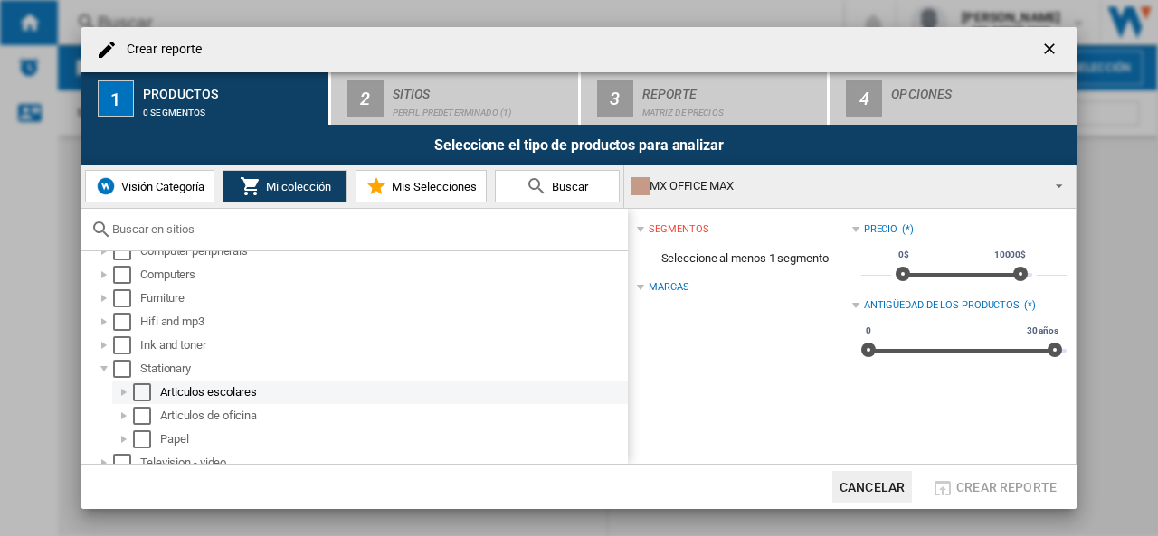
scroll to position [78, 0]
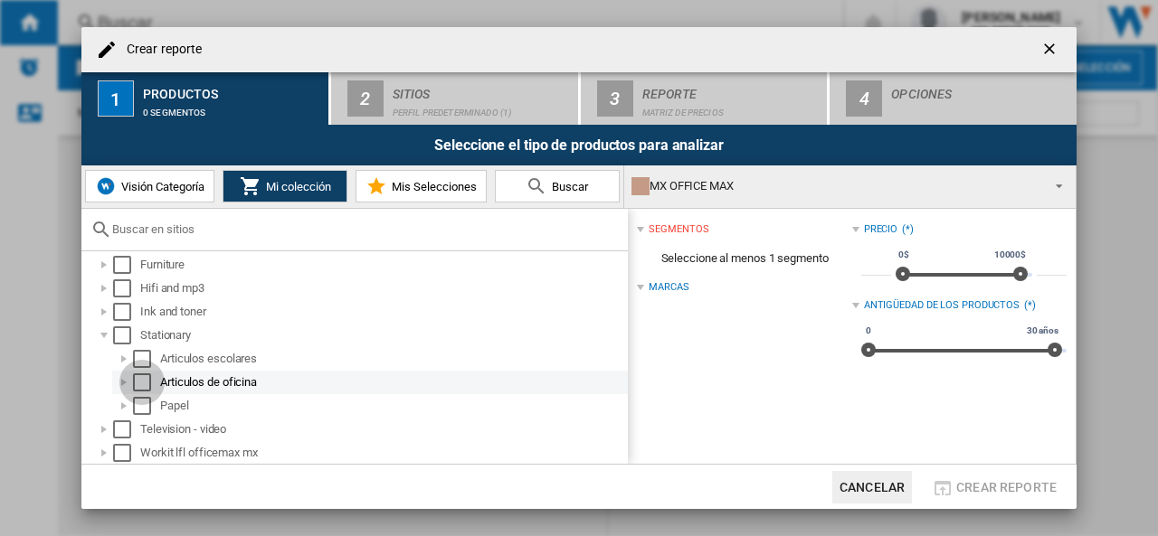
click at [137, 380] on div "Select" at bounding box center [142, 383] width 18 height 18
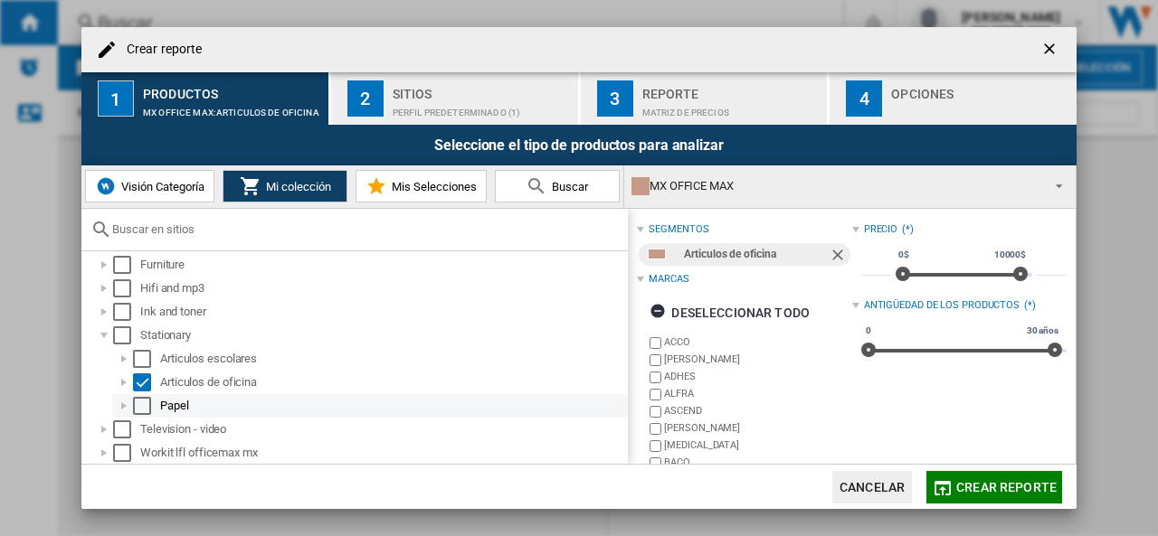
click at [142, 402] on div "Select" at bounding box center [142, 406] width 18 height 18
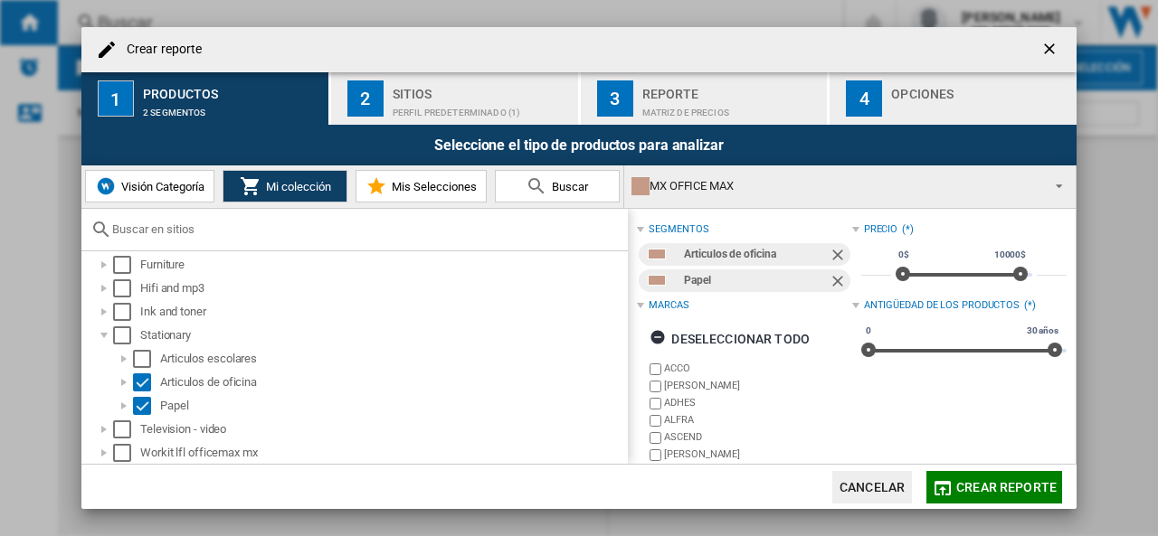
click at [390, 104] on button "2 Sitios Perfil predeterminado (1)" at bounding box center [455, 98] width 249 height 52
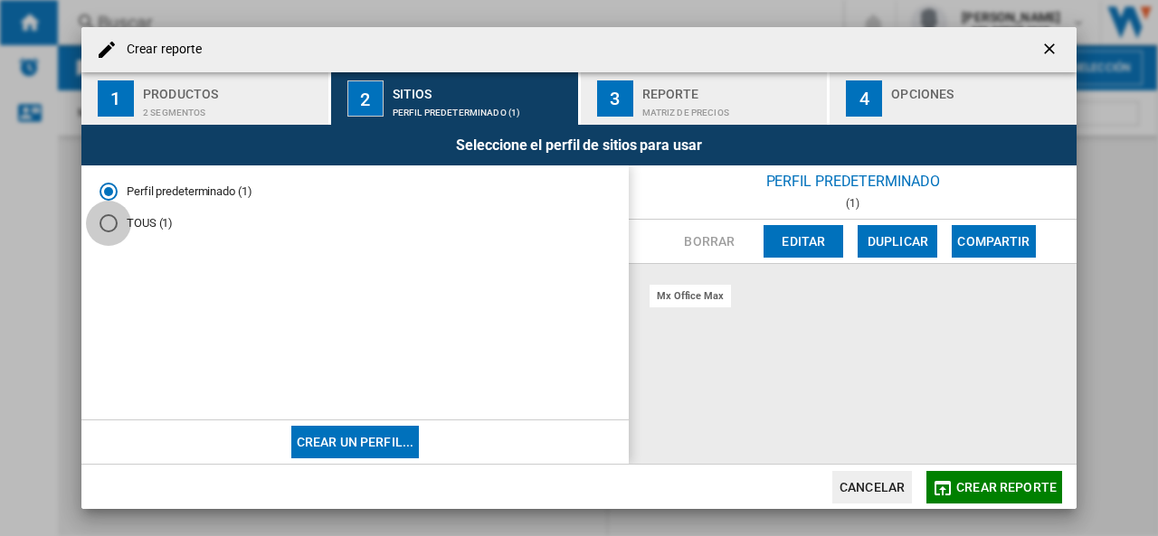
click at [112, 229] on div "TOUS (1)" at bounding box center [108, 223] width 18 height 18
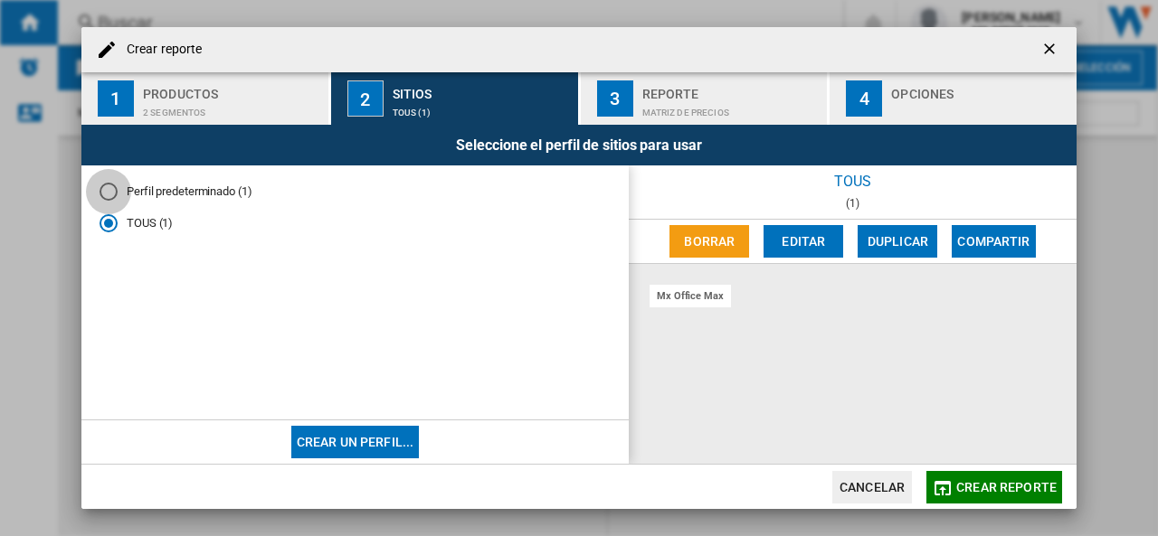
click at [109, 191] on div "Perfil predeterminado (1)" at bounding box center [108, 192] width 18 height 18
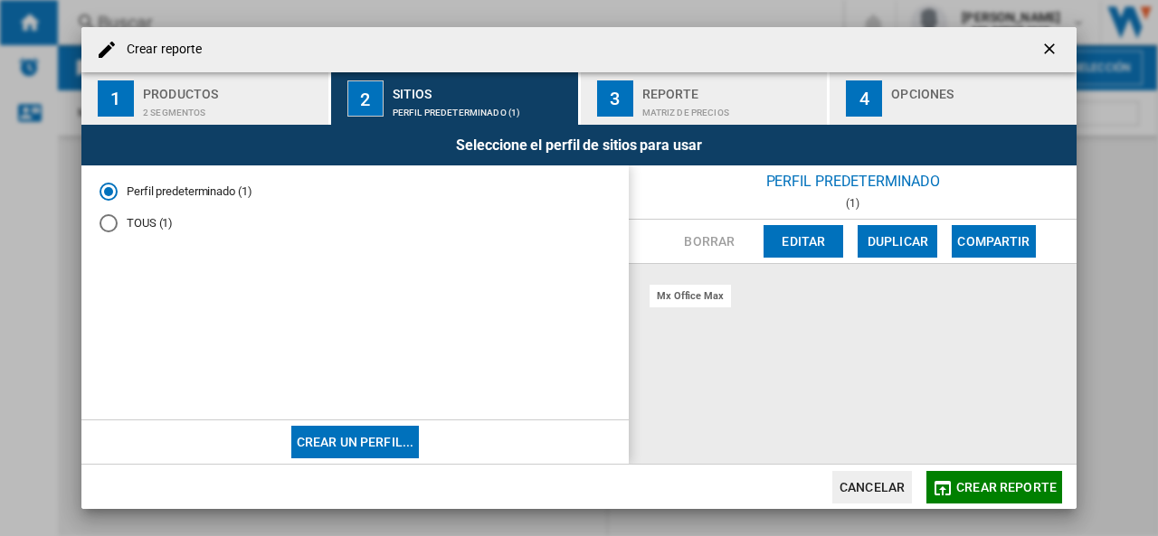
click at [805, 307] on div "mx office max" at bounding box center [853, 364] width 448 height 201
click at [694, 103] on div "Matriz de precios" at bounding box center [731, 108] width 178 height 19
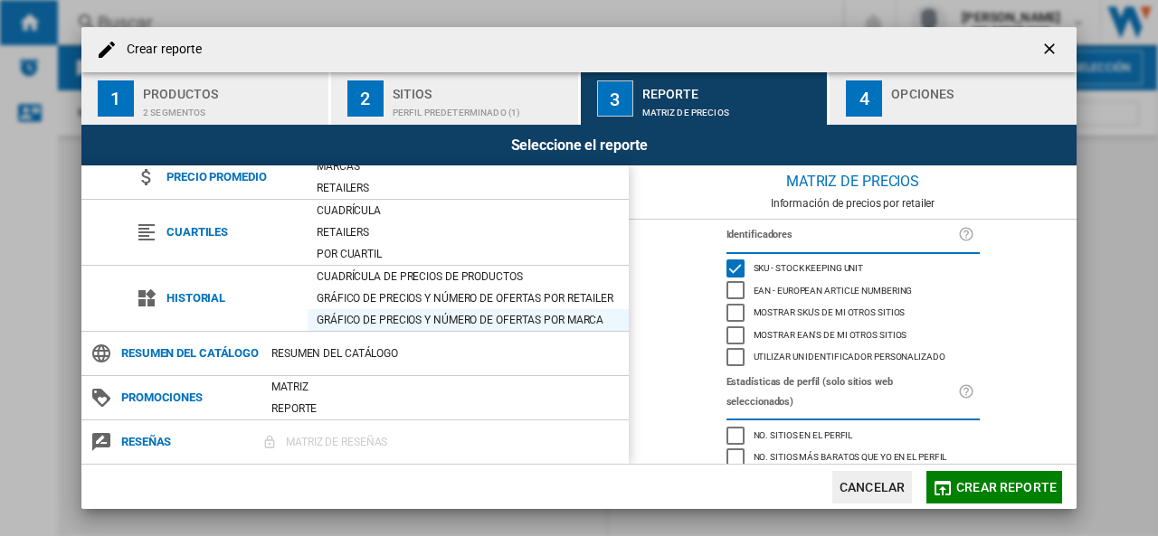
scroll to position [0, 0]
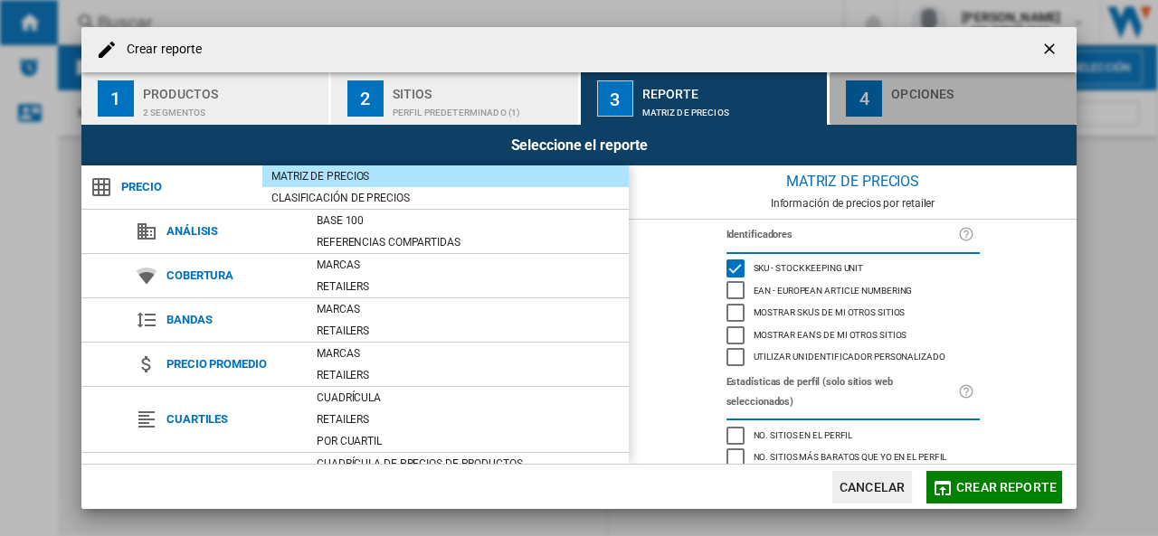
click at [948, 89] on div "Opciones" at bounding box center [980, 89] width 178 height 19
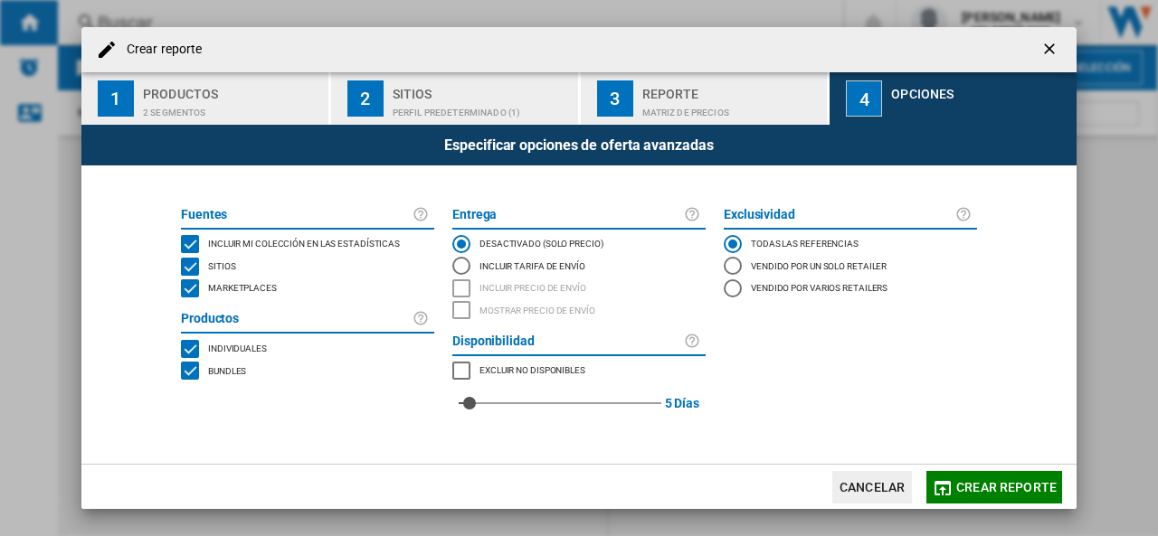
click at [651, 115] on div "Matriz de precios" at bounding box center [731, 108] width 178 height 19
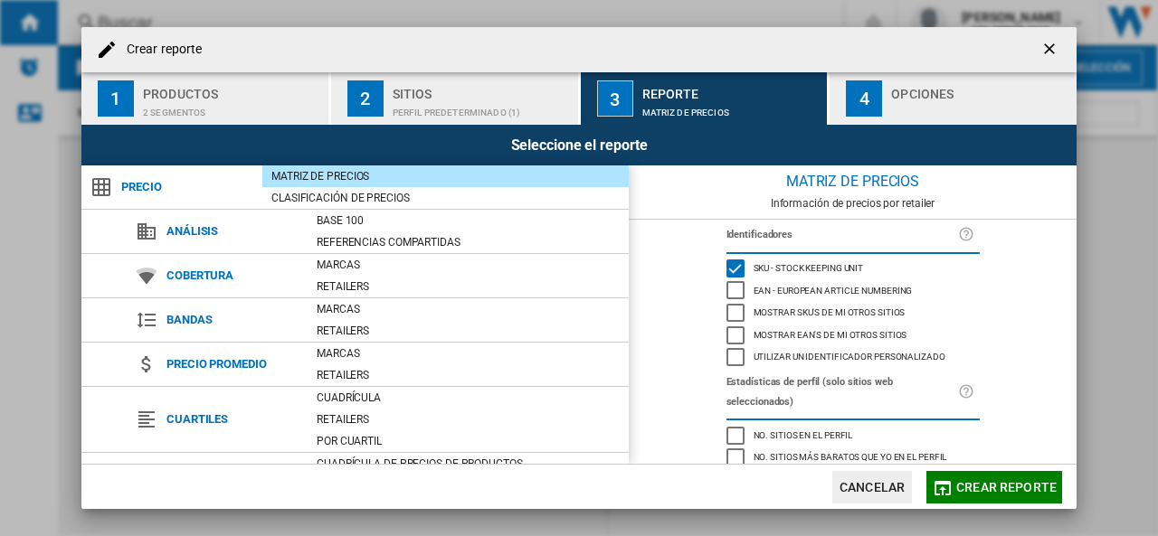
click at [519, 95] on div "Sitios" at bounding box center [482, 89] width 178 height 19
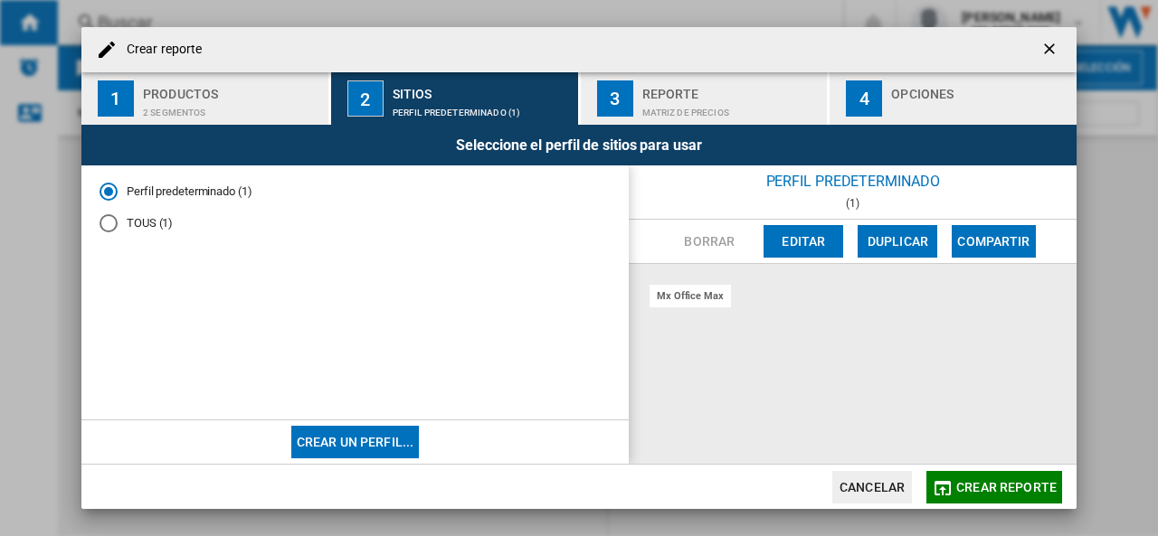
click at [182, 102] on div "2 segmentos" at bounding box center [232, 108] width 178 height 19
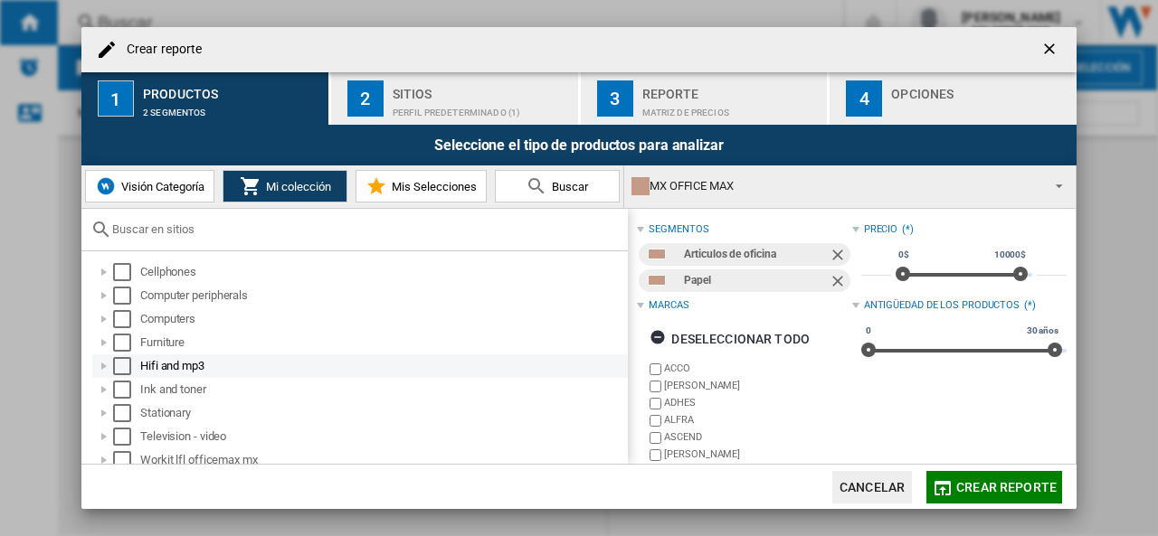
scroll to position [7, 0]
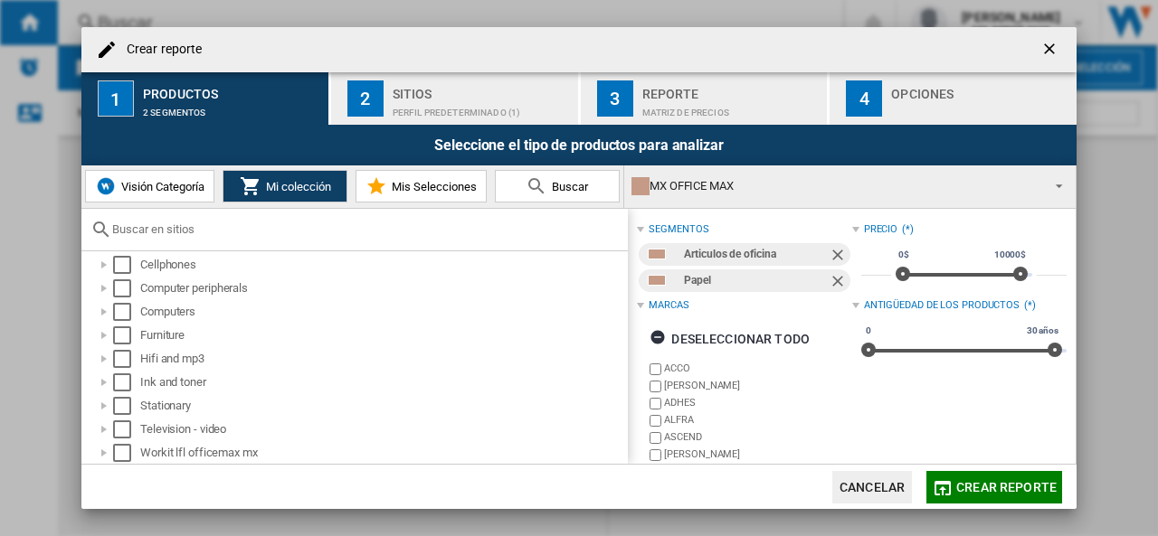
click at [175, 180] on span "Visión Categoría" at bounding box center [161, 187] width 88 height 14
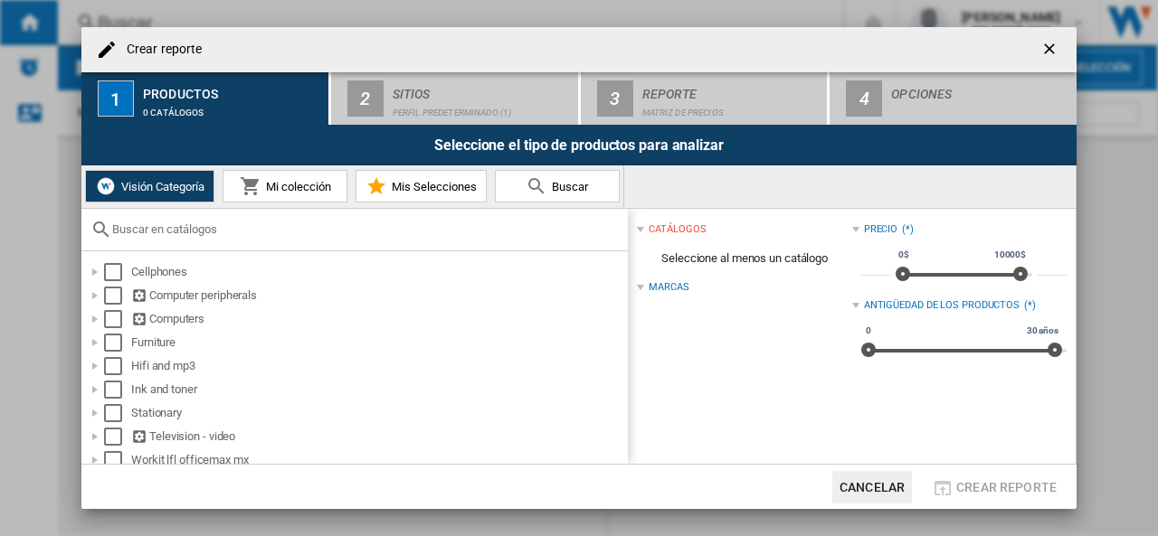
click at [284, 197] on button "Mi colección" at bounding box center [284, 186] width 125 height 33
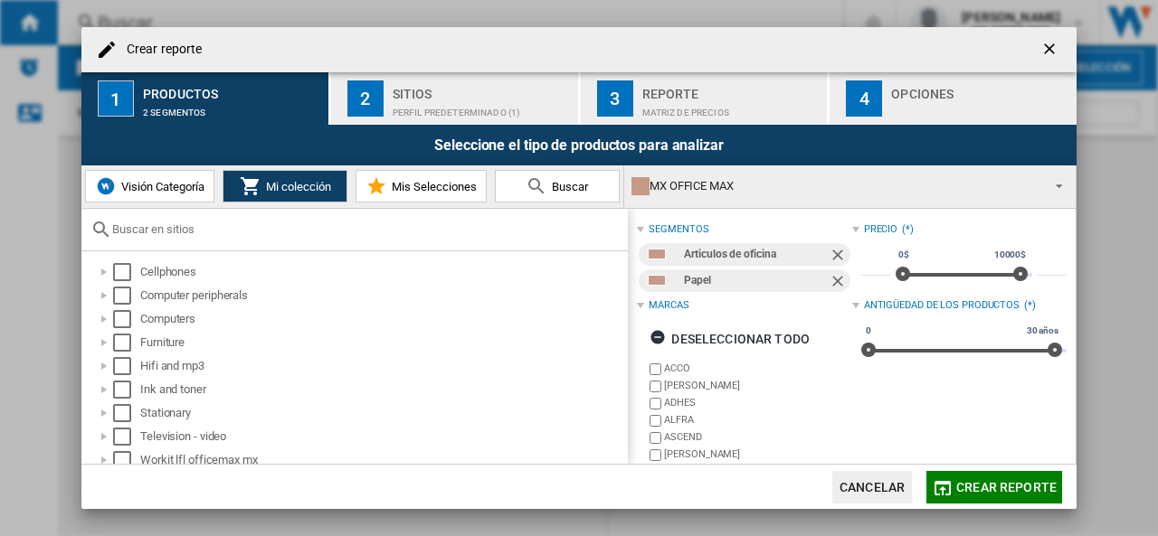
click at [1053, 49] on ng-md-icon "getI18NText('BUTTONS.CLOSE_DIALOG')" at bounding box center [1051, 51] width 22 height 22
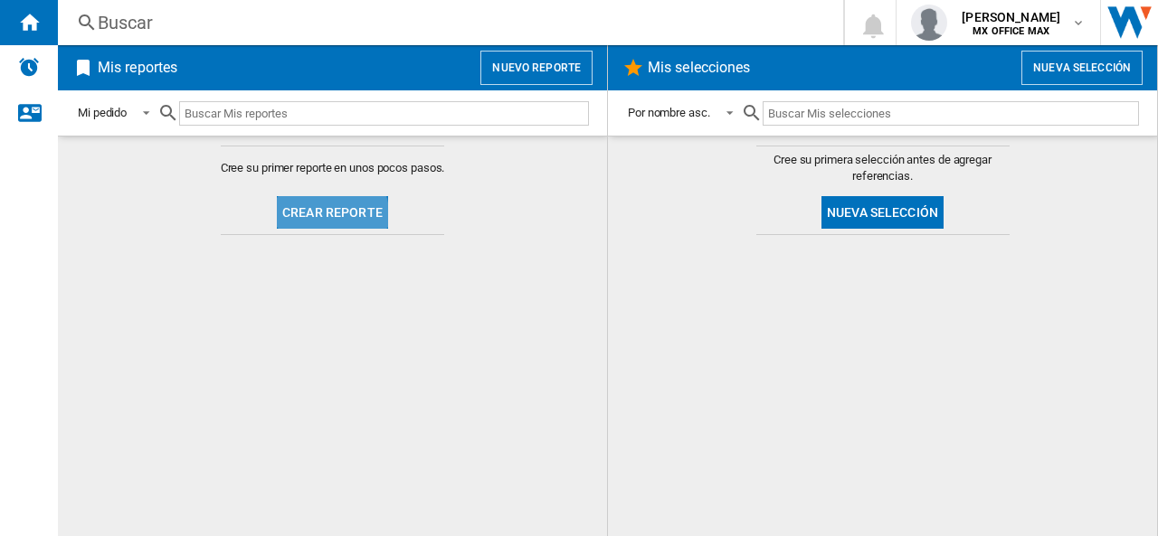
click at [311, 221] on button "Crear reporte" at bounding box center [332, 212] width 111 height 33
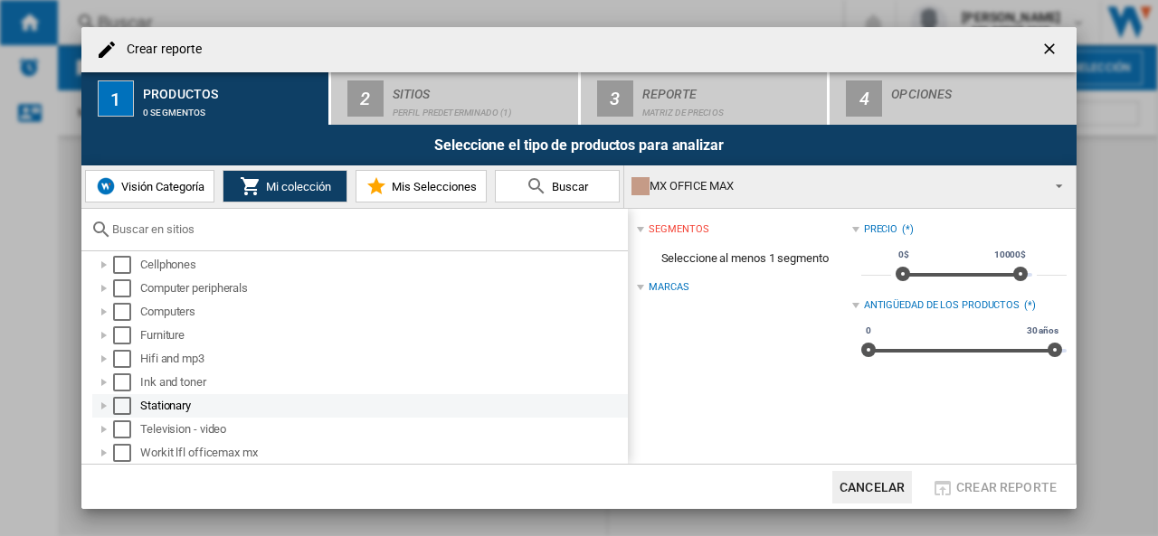
click at [105, 409] on div "Crear reporte ..." at bounding box center [104, 406] width 18 height 18
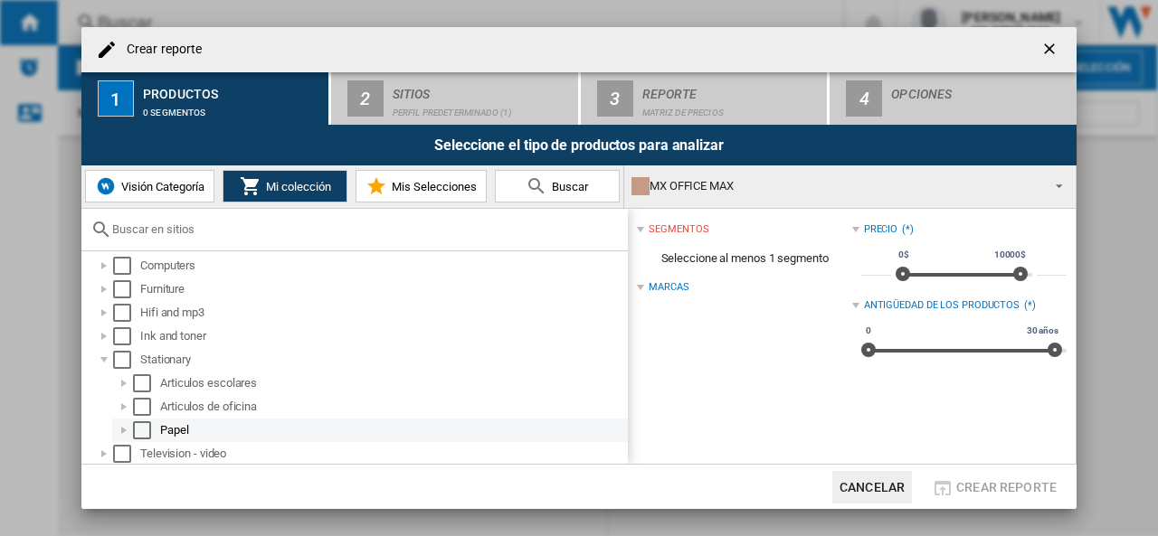
scroll to position [78, 0]
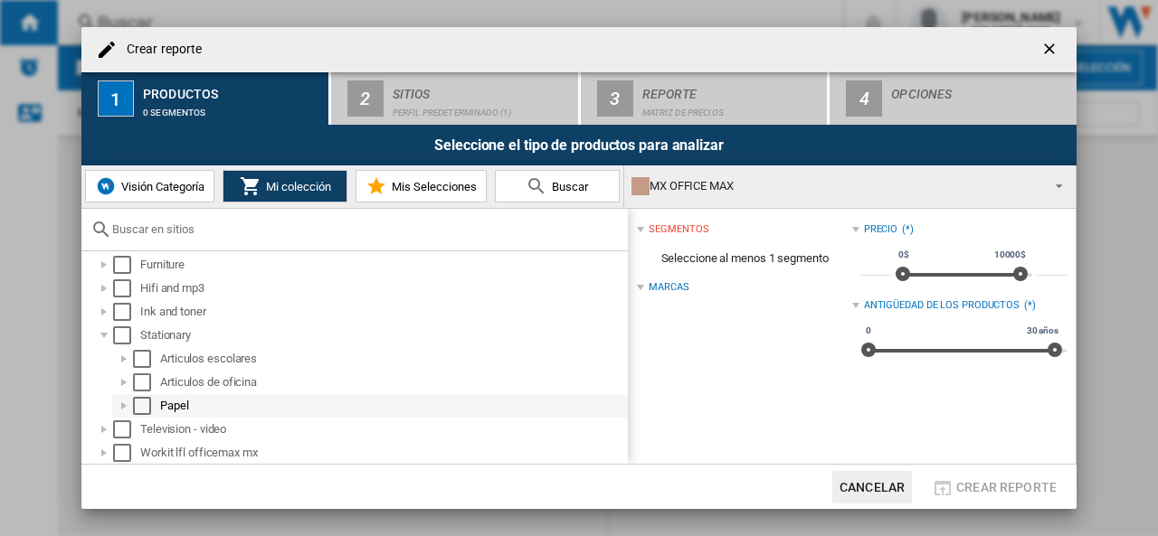
click at [147, 404] on div "Select" at bounding box center [142, 406] width 18 height 18
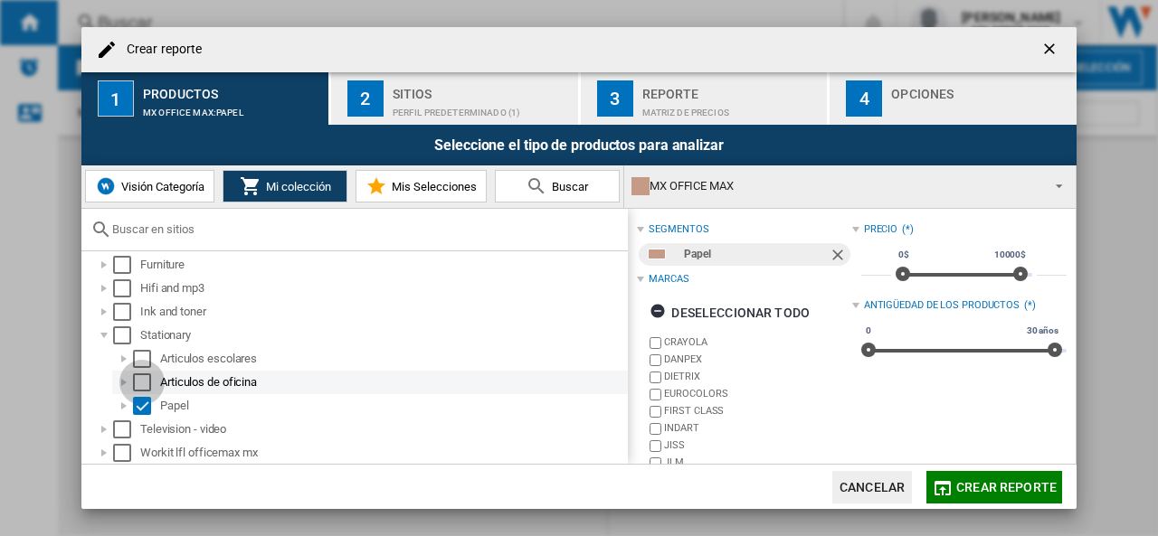
click at [143, 383] on div "Select" at bounding box center [142, 383] width 18 height 18
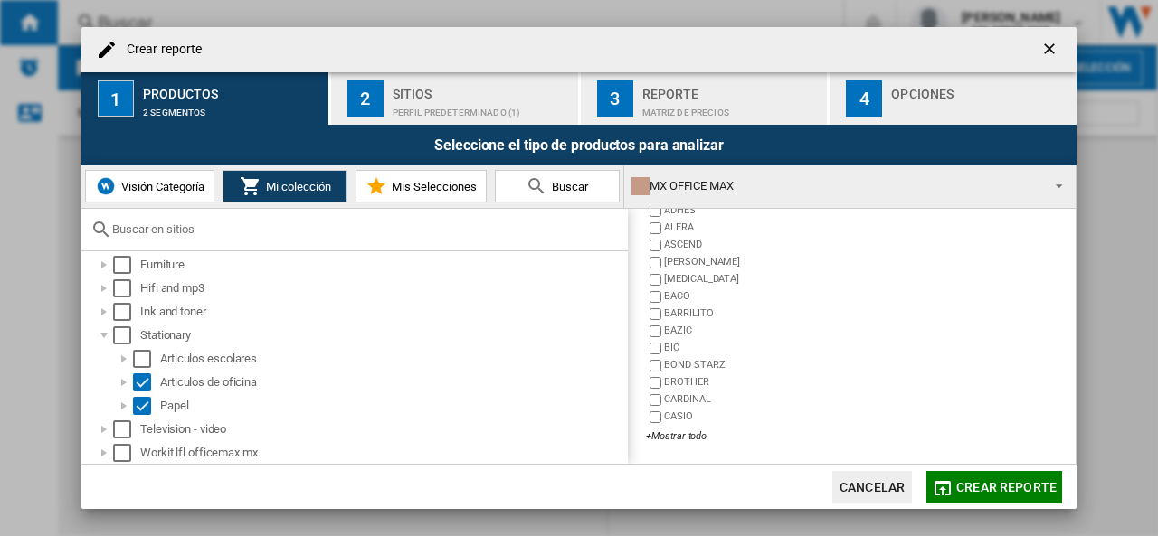
scroll to position [0, 0]
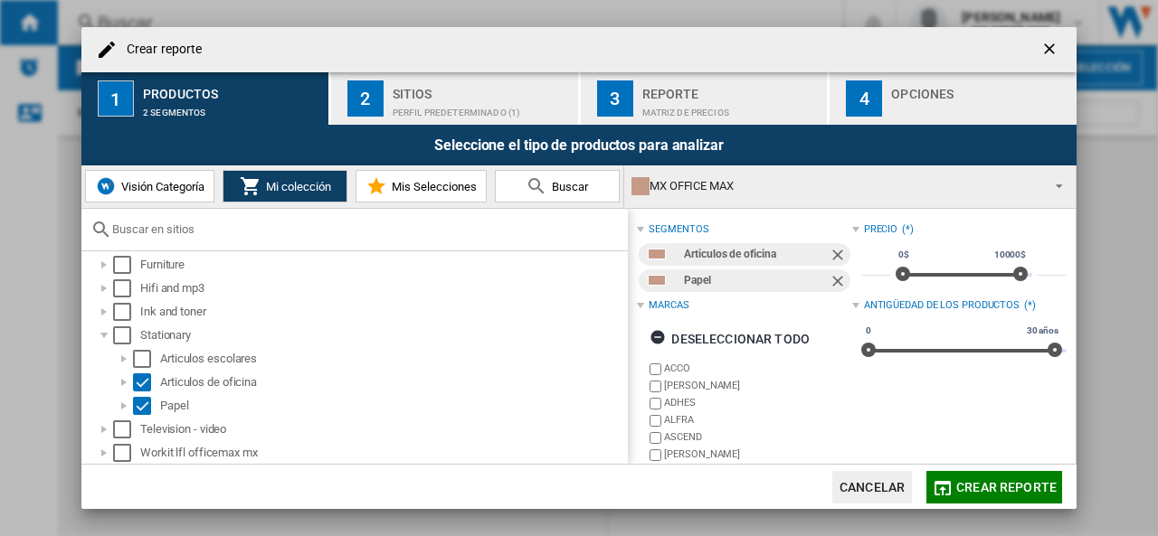
click at [477, 83] on div "Sitios" at bounding box center [482, 89] width 178 height 19
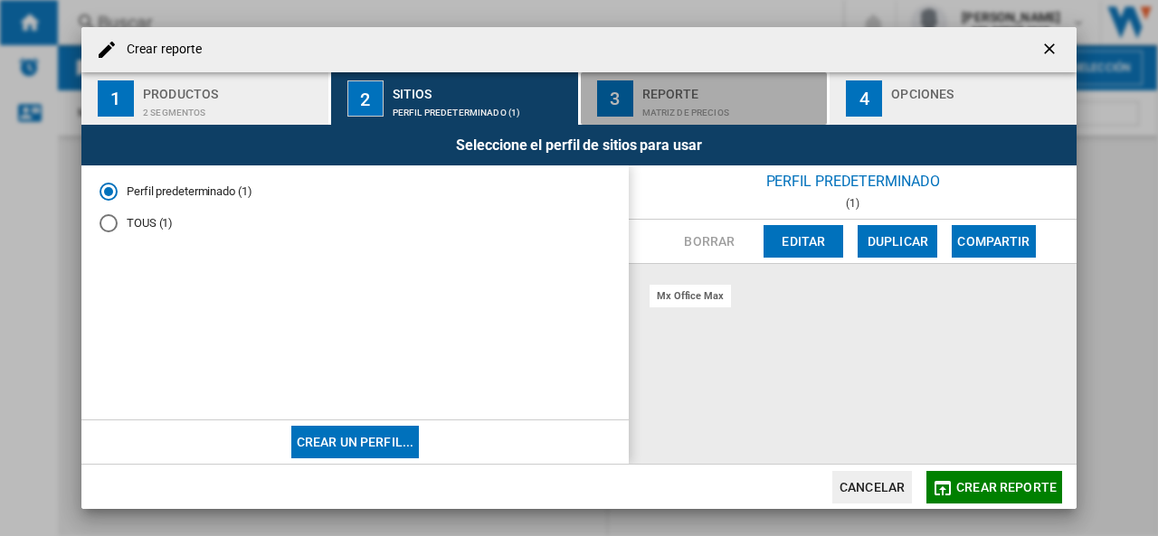
click at [678, 115] on div "Matriz de precios" at bounding box center [731, 108] width 178 height 19
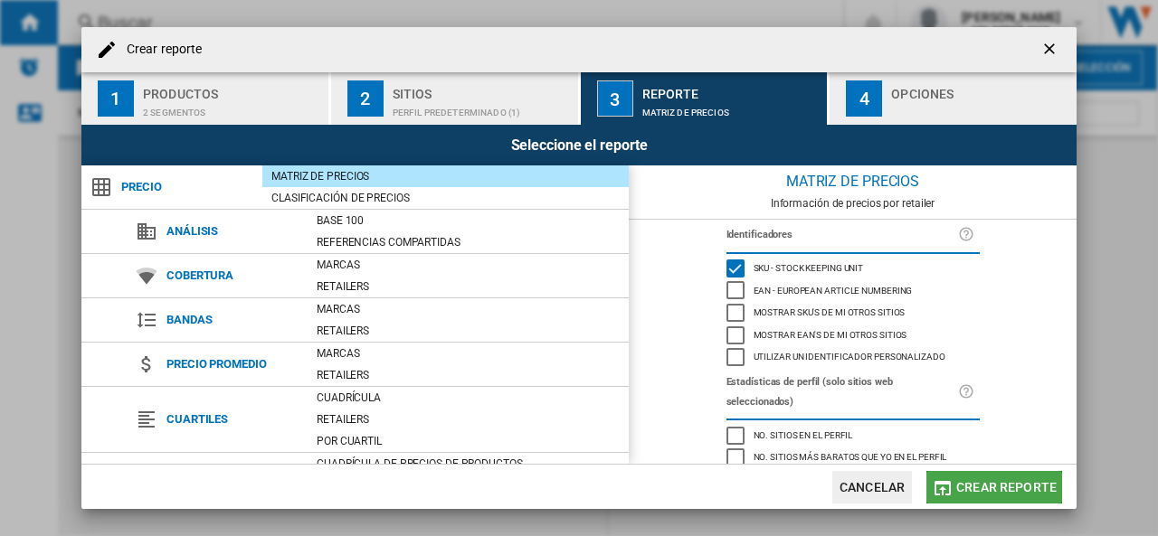
click at [981, 478] on button "Crear reporte" at bounding box center [994, 487] width 136 height 33
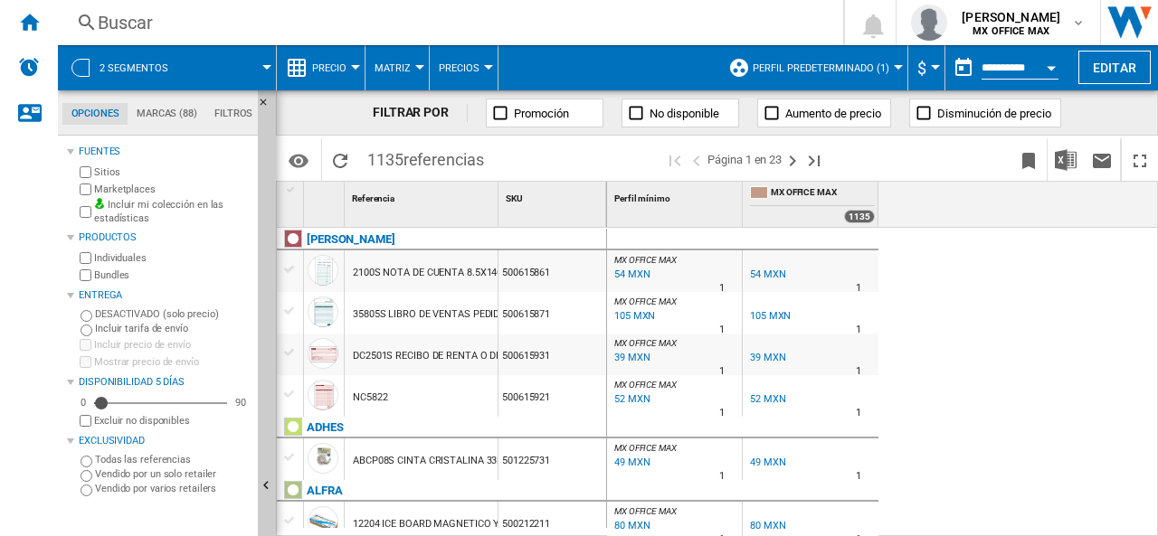
click at [267, 75] on md-menu "2 segmentos" at bounding box center [167, 67] width 219 height 45
click at [264, 61] on span at bounding box center [230, 67] width 73 height 45
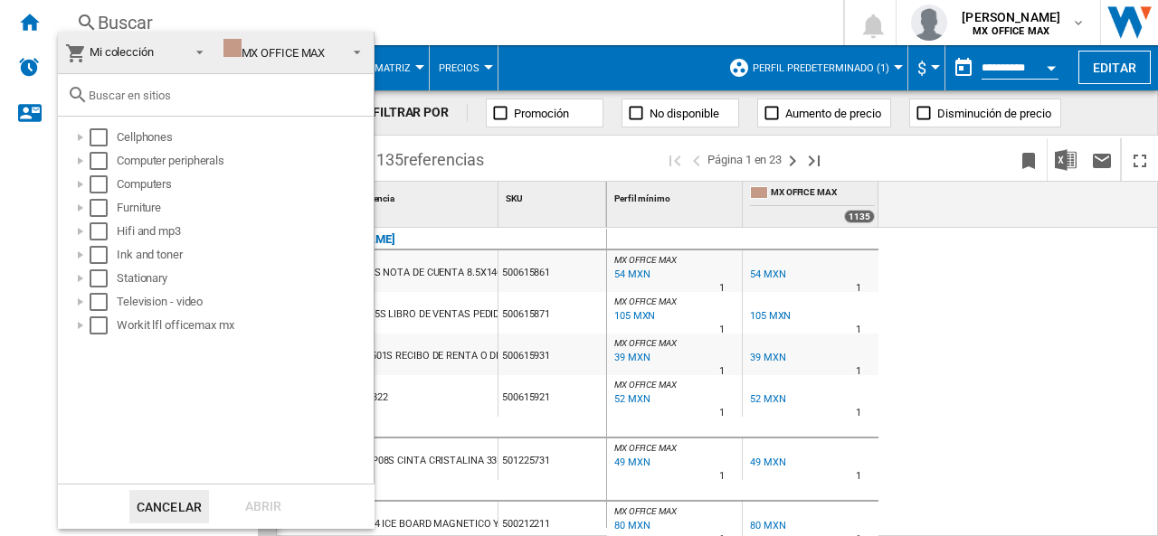
click at [286, 54] on div "MX OFFICE MAX" at bounding box center [274, 53] width 102 height 14
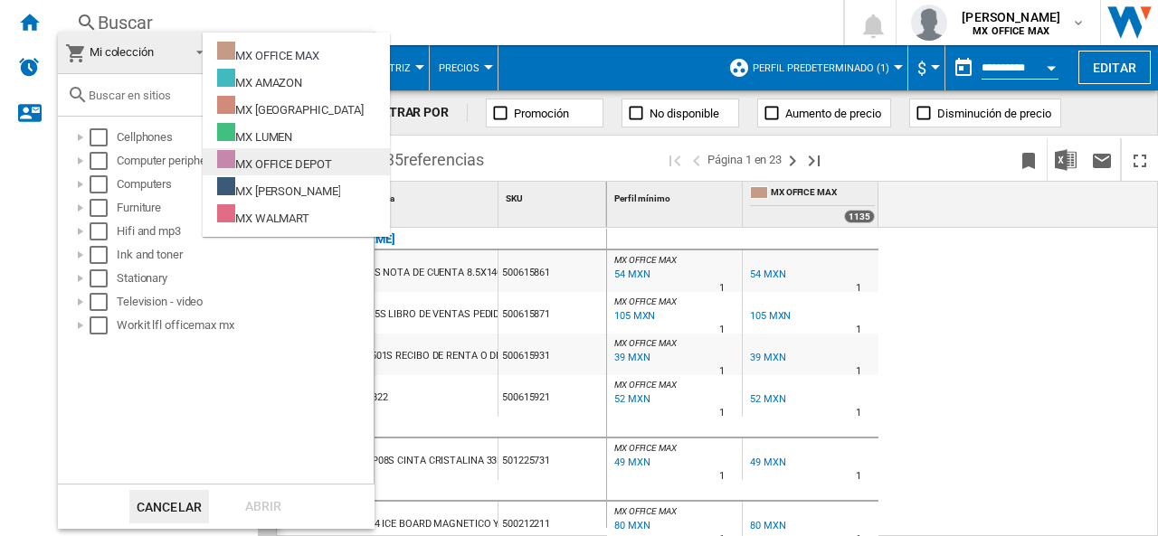
click at [320, 166] on div "MX OFFICE DEPOT" at bounding box center [274, 161] width 115 height 23
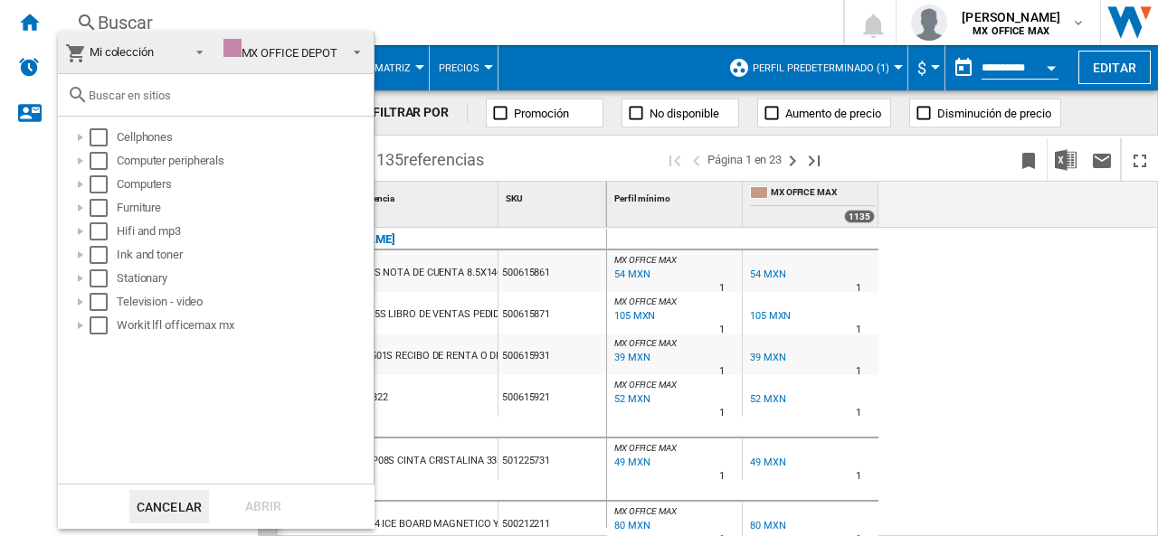
click at [390, 15] on md-backdrop at bounding box center [579, 268] width 1158 height 536
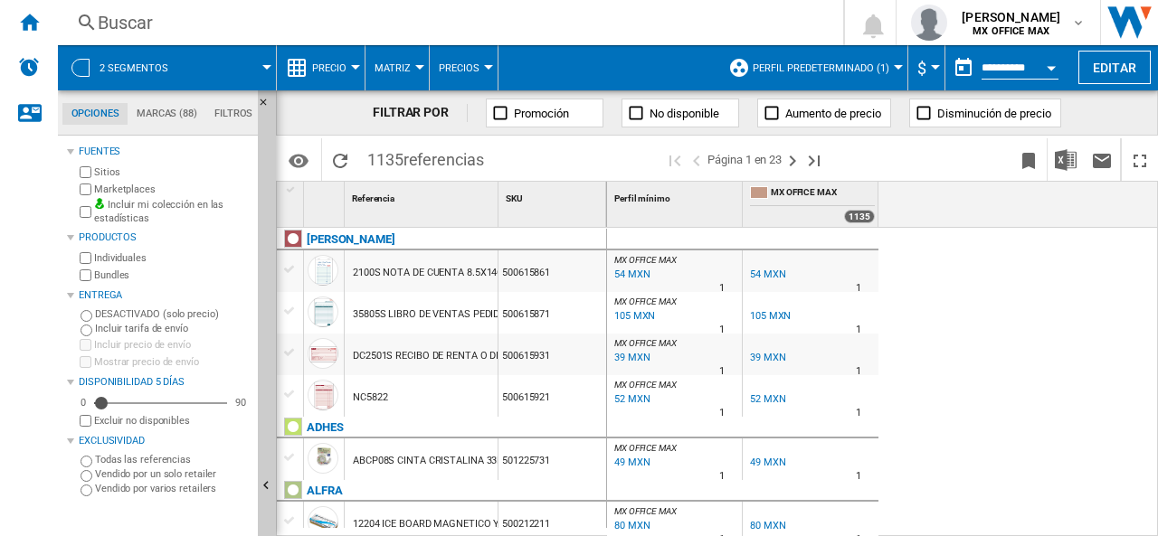
click at [344, 70] on span "Precio" at bounding box center [329, 68] width 34 height 12
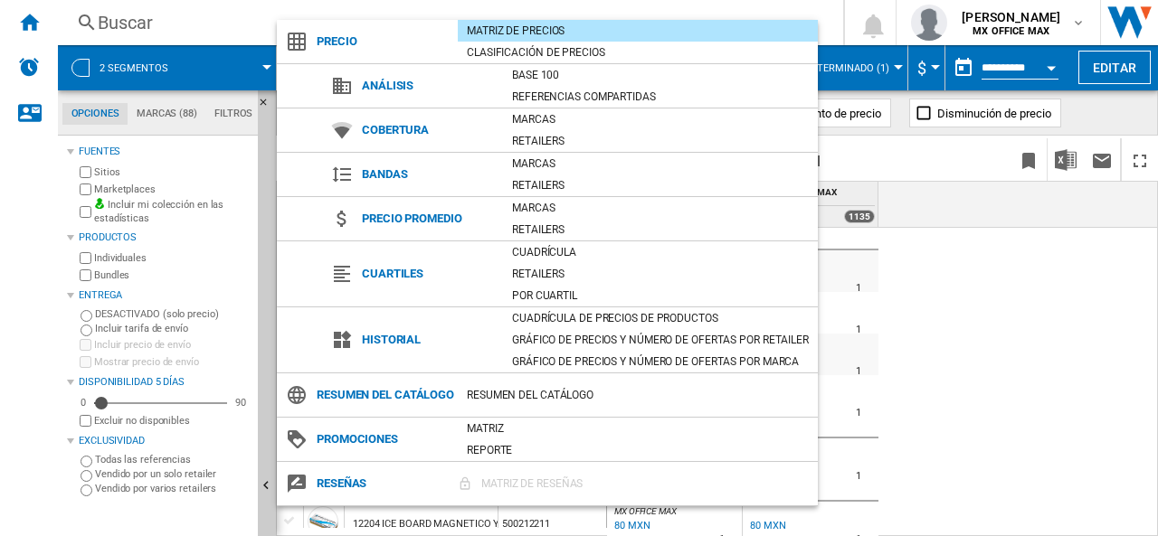
click at [340, 3] on md-backdrop at bounding box center [579, 268] width 1158 height 536
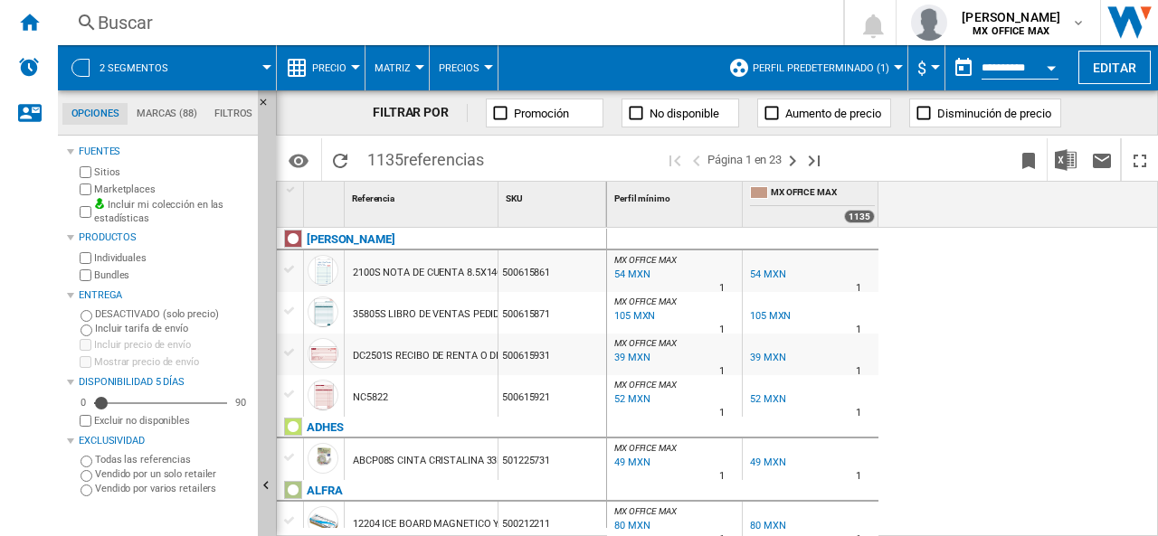
click at [415, 68] on div at bounding box center [419, 67] width 9 height 5
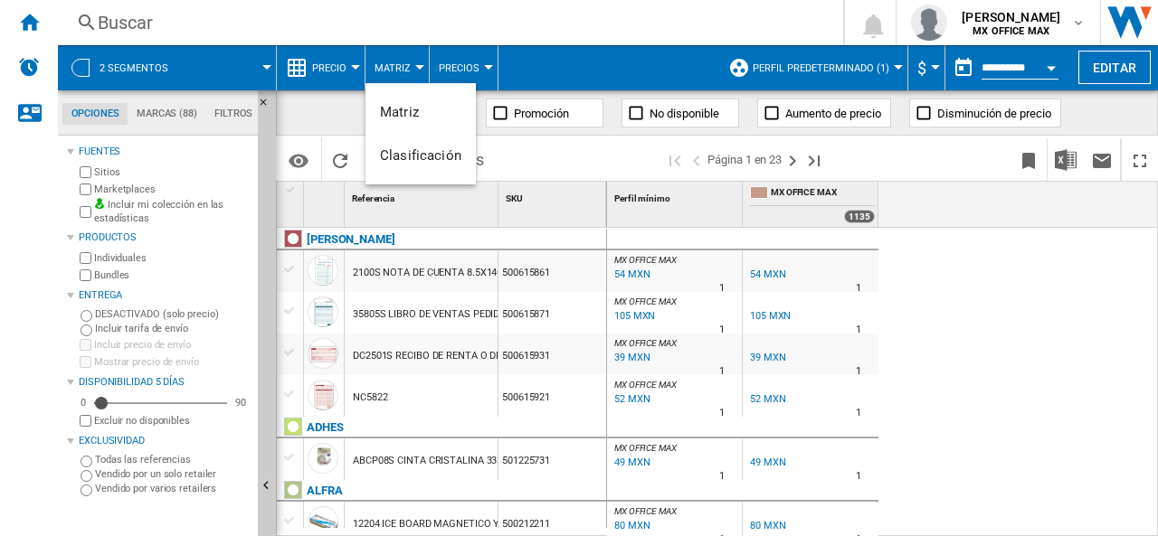
click at [412, 68] on md-backdrop at bounding box center [579, 268] width 1158 height 536
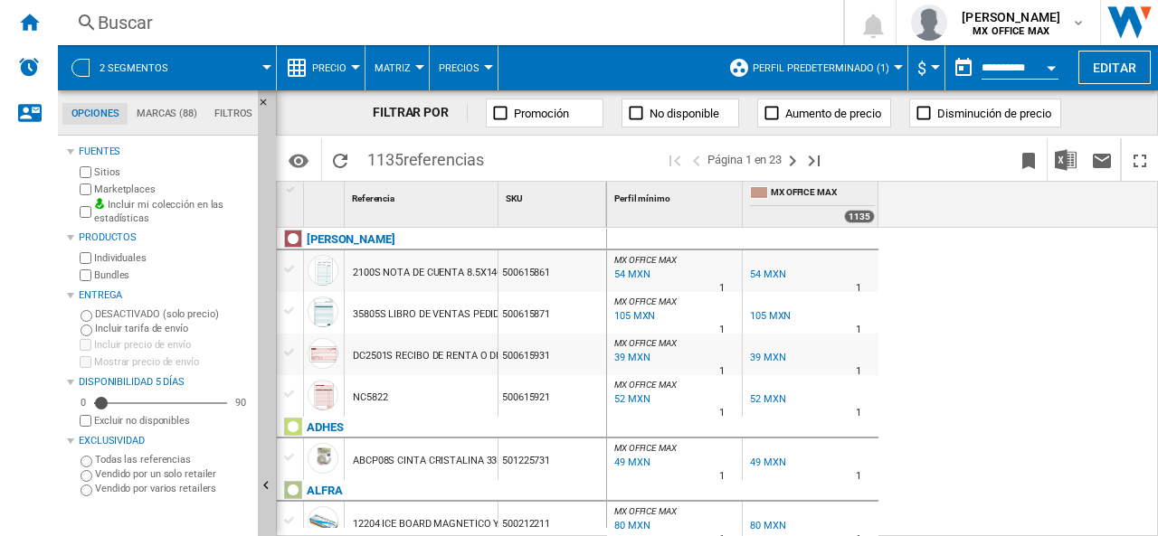
click at [347, 50] on button "Precio" at bounding box center [333, 67] width 43 height 45
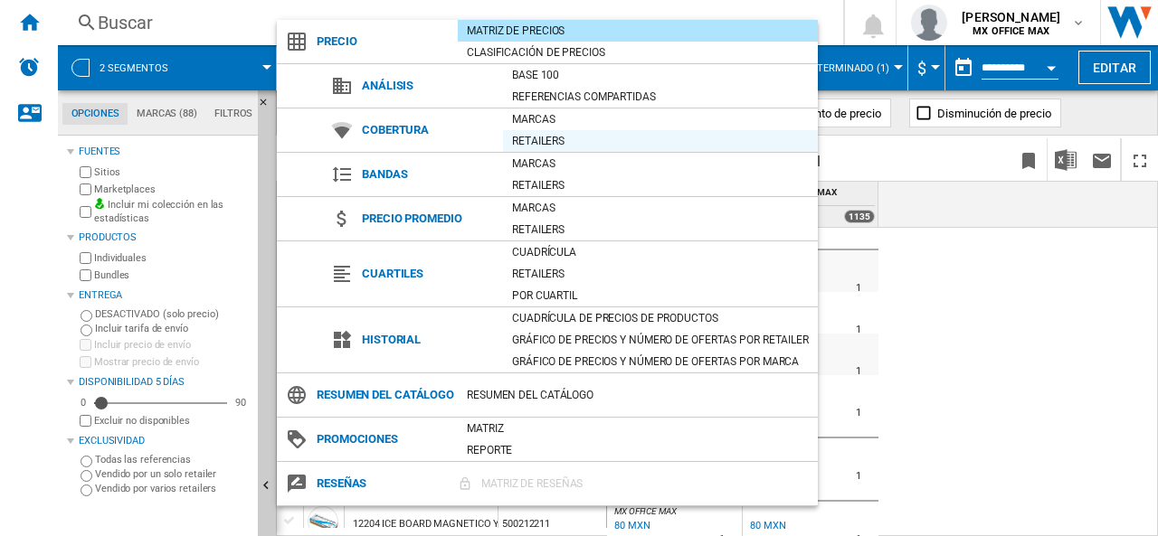
click at [541, 139] on div "Retailers" at bounding box center [660, 141] width 315 height 18
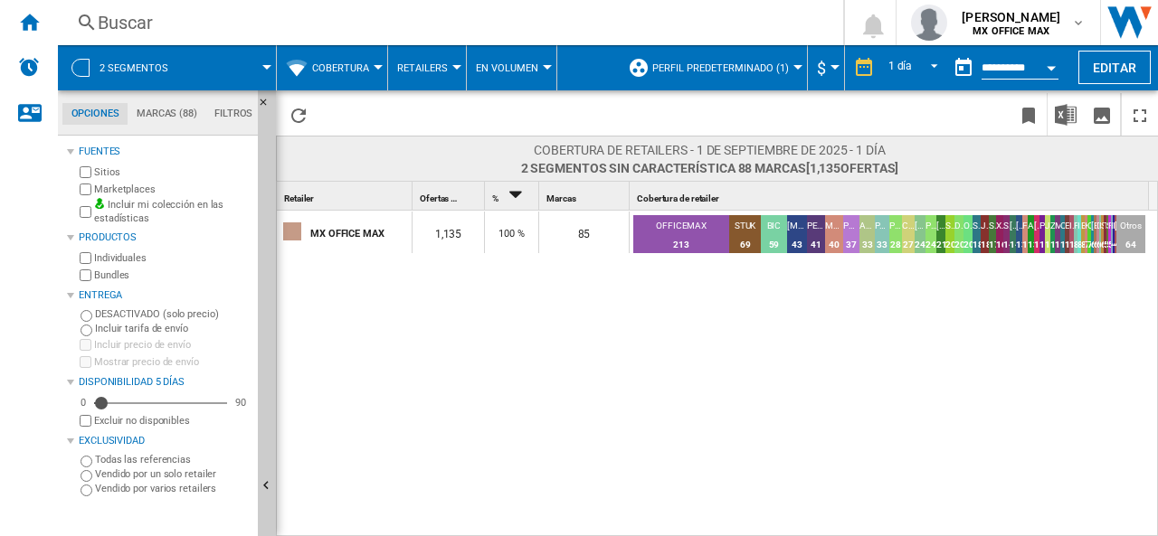
click at [266, 70] on span at bounding box center [230, 67] width 73 height 45
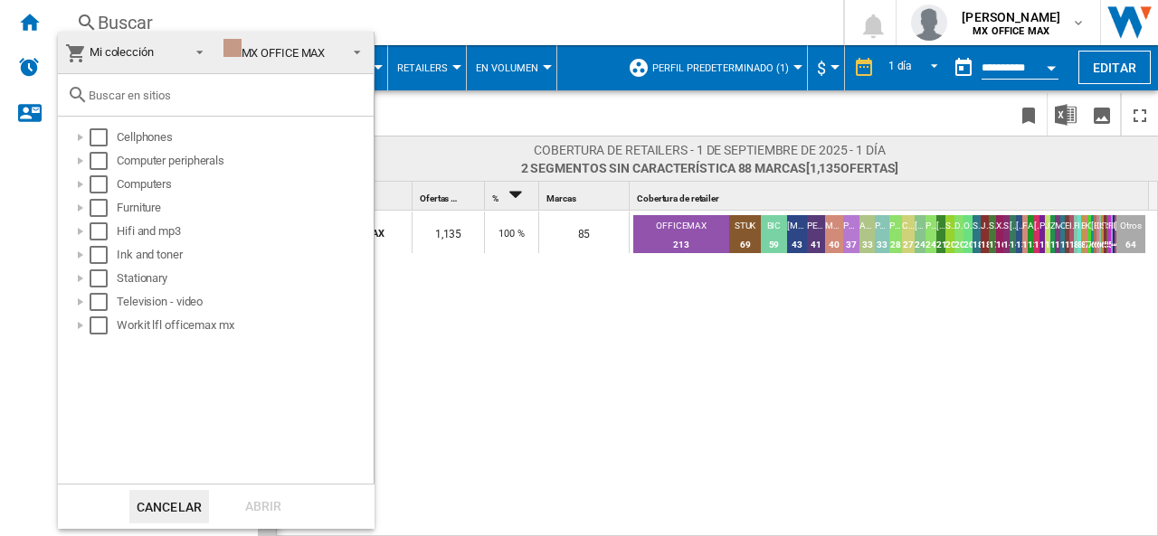
click at [466, 113] on md-backdrop at bounding box center [579, 268] width 1158 height 536
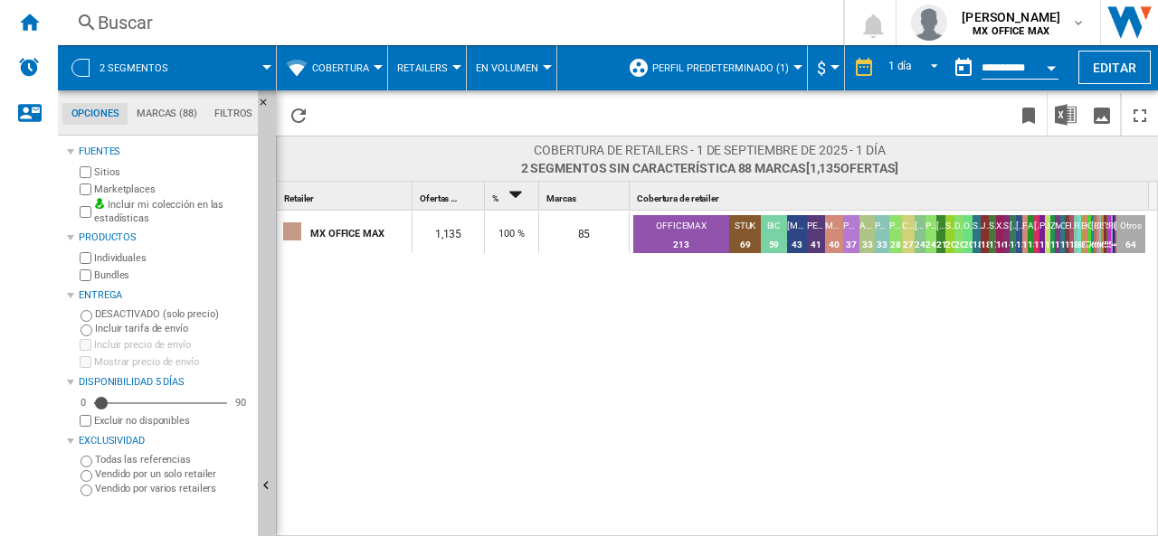
click at [371, 66] on button "Cobertura" at bounding box center [345, 67] width 66 height 45
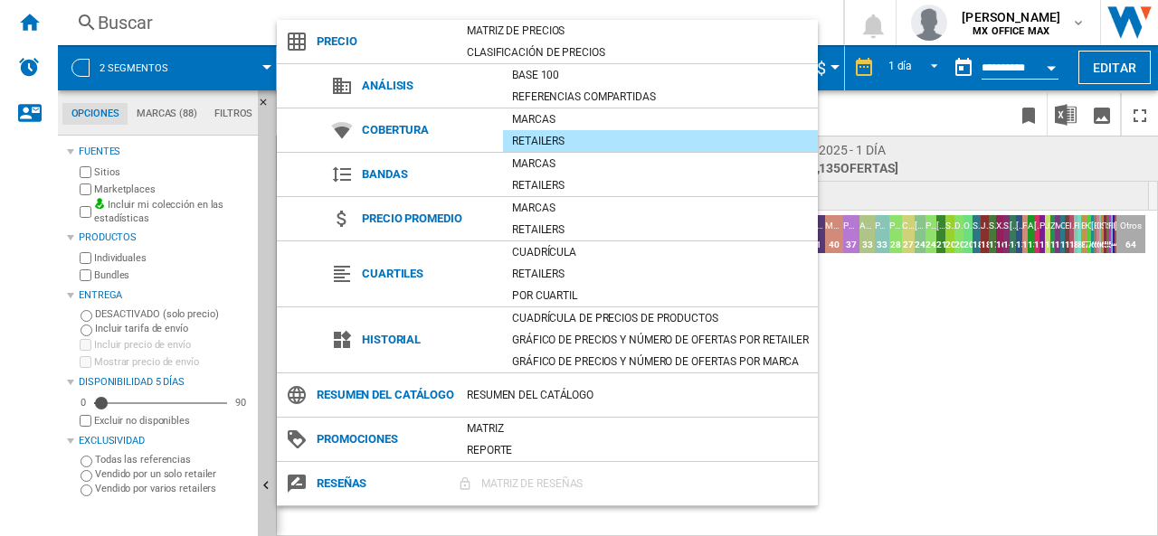
click at [322, 44] on span "Precio" at bounding box center [382, 41] width 150 height 25
click at [579, 31] on div "Matriz de precios" at bounding box center [638, 31] width 360 height 18
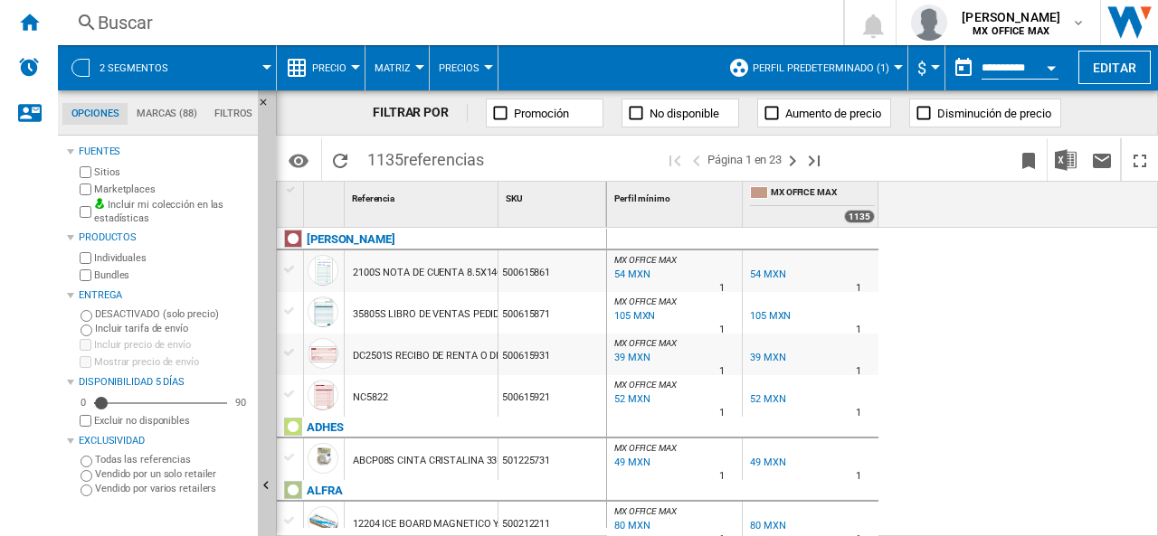
click at [240, 63] on span at bounding box center [230, 67] width 73 height 45
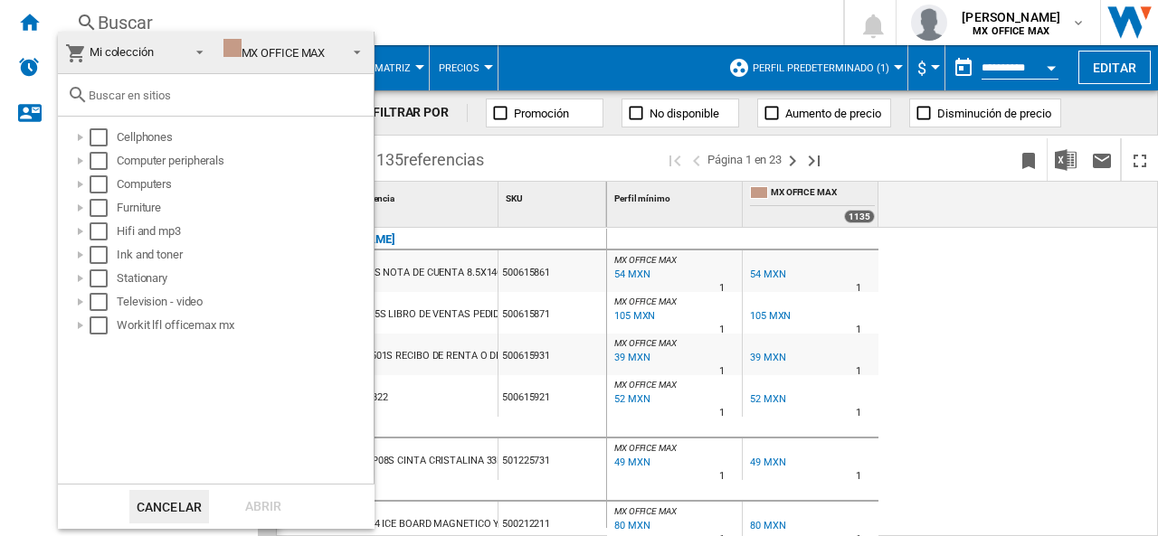
click at [349, 49] on span at bounding box center [352, 50] width 22 height 25
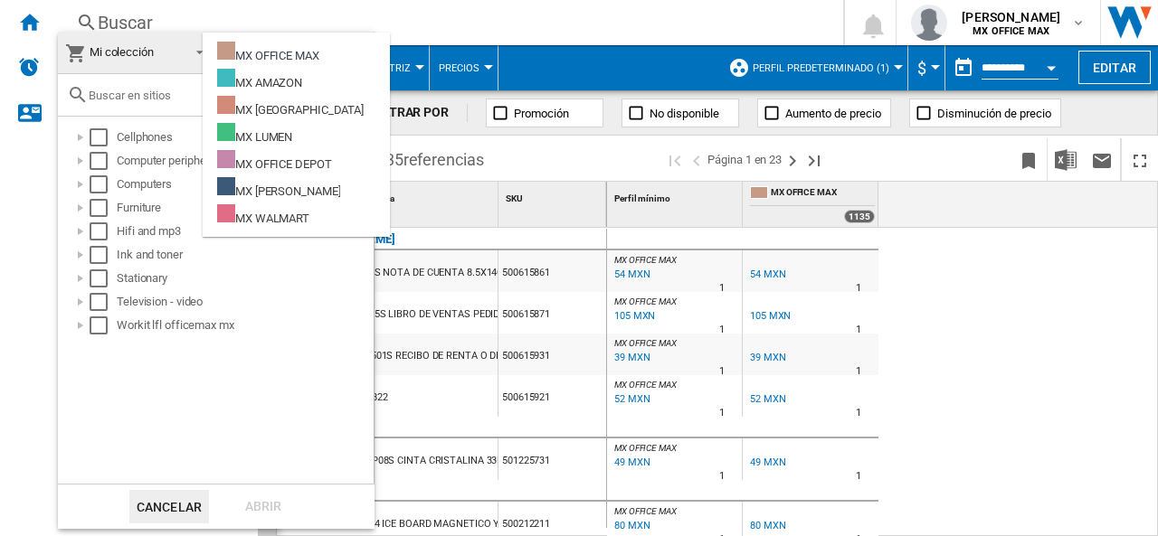
click at [539, 73] on md-backdrop at bounding box center [579, 268] width 1158 height 536
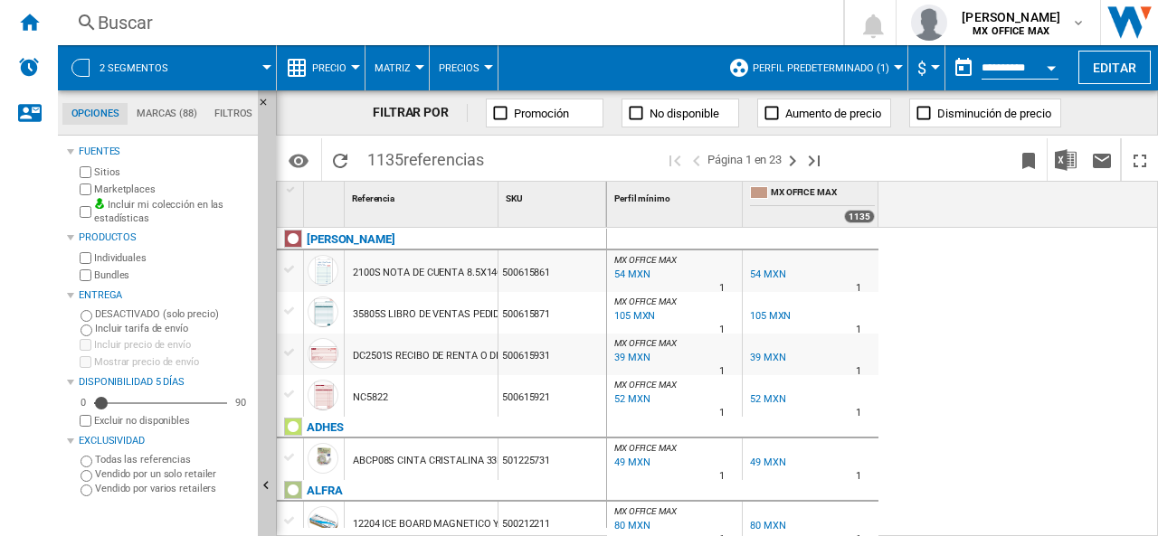
click at [462, 68] on span "Precios" at bounding box center [459, 68] width 41 height 12
click at [412, 68] on md-backdrop at bounding box center [579, 268] width 1158 height 536
click at [403, 68] on span "Matriz" at bounding box center [392, 68] width 36 height 12
click at [403, 68] on md-backdrop at bounding box center [579, 268] width 1158 height 536
click at [324, 68] on span "Precio" at bounding box center [329, 68] width 34 height 12
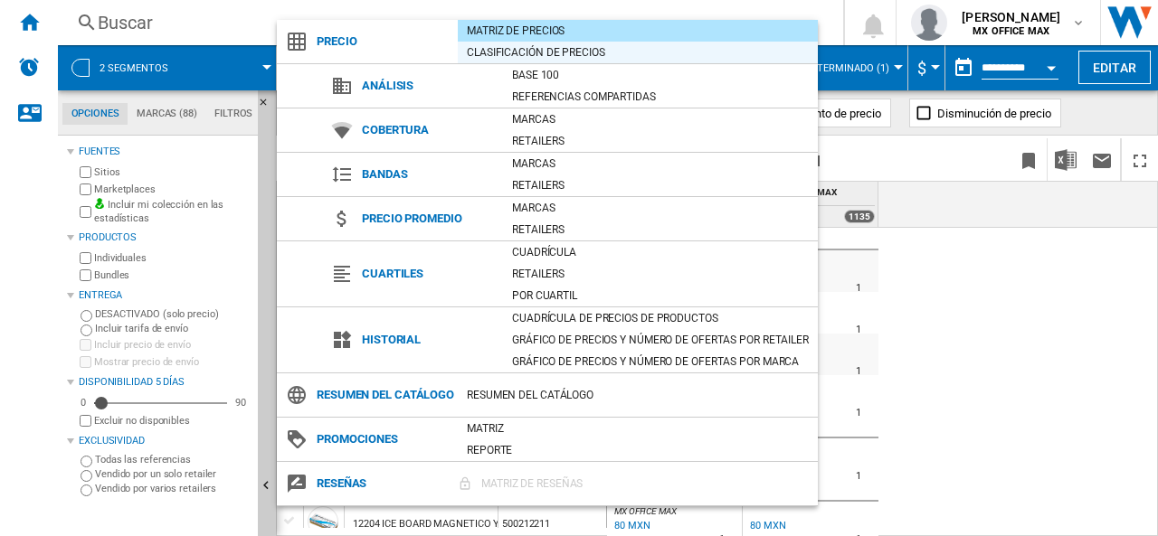
click at [519, 57] on div "Clasificación de precios" at bounding box center [638, 52] width 360 height 18
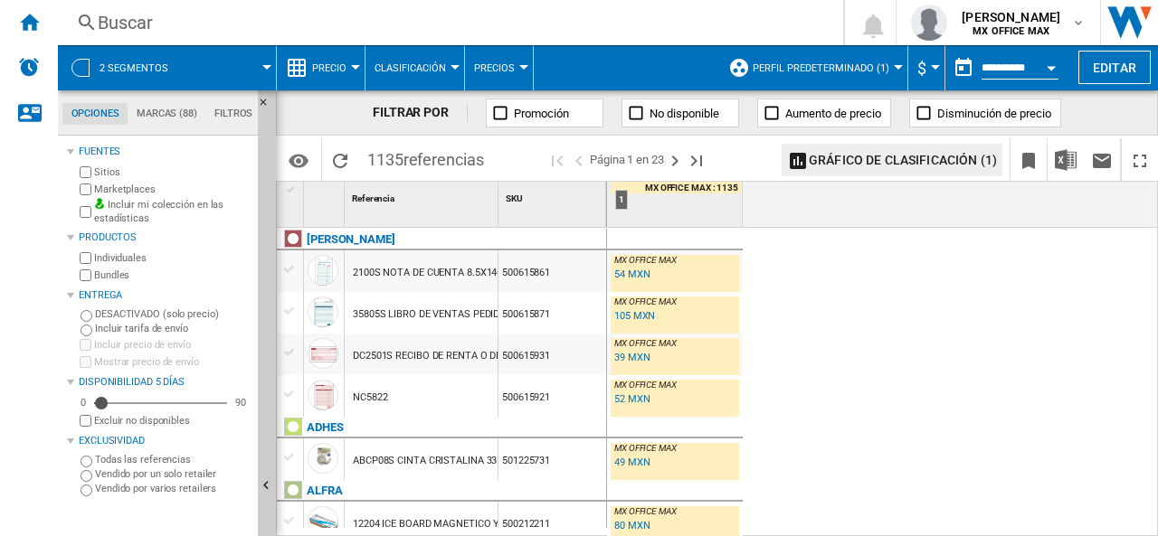
click at [326, 74] on button "Precio" at bounding box center [333, 67] width 43 height 45
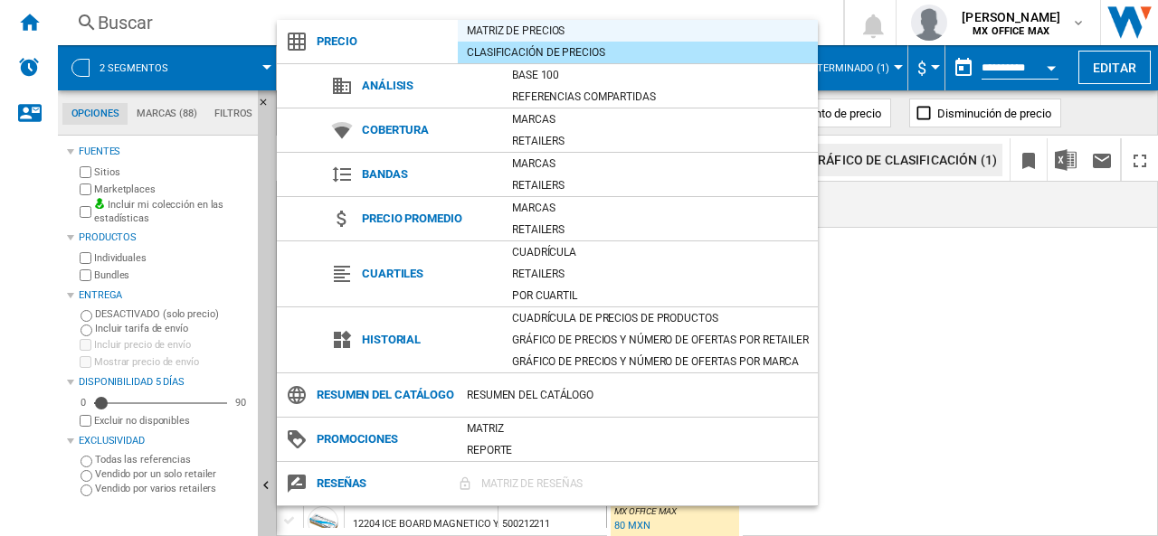
click at [492, 32] on div "Matriz de precios" at bounding box center [638, 31] width 360 height 18
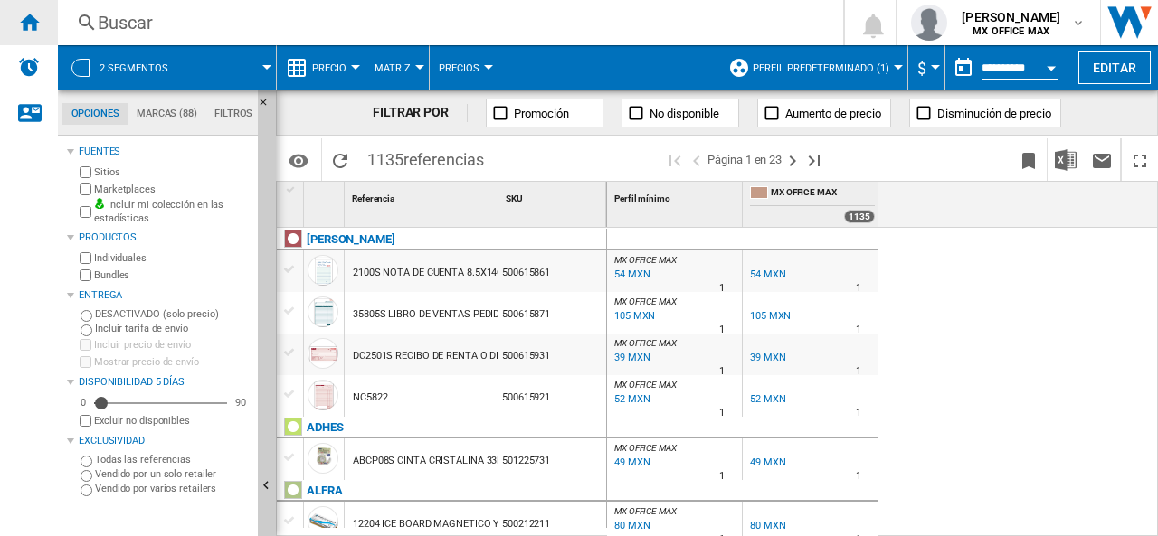
click at [36, 21] on ng-md-icon "Inicio" at bounding box center [29, 22] width 22 height 22
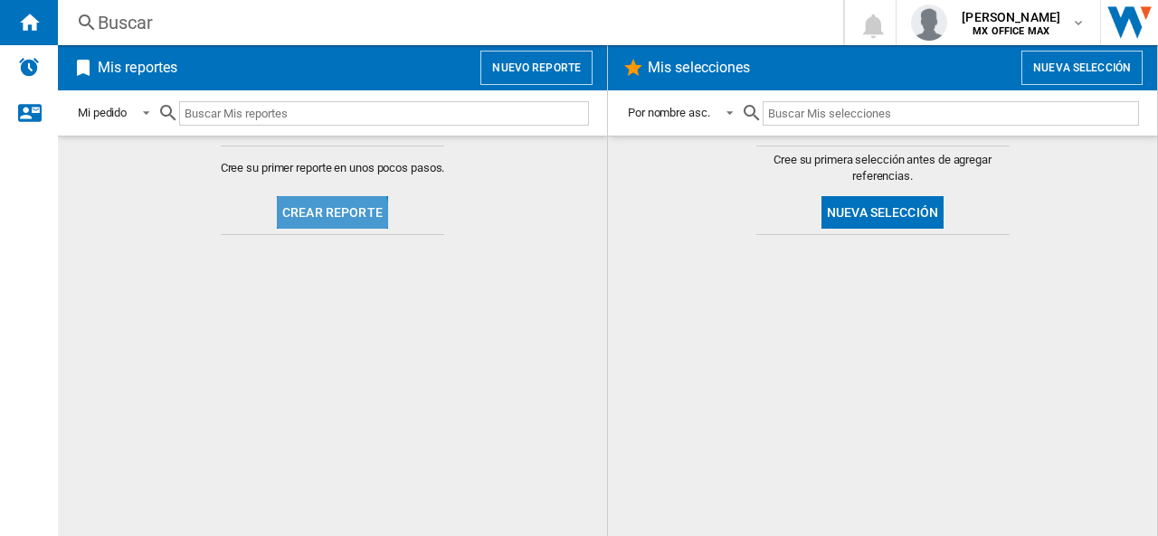
click at [327, 215] on button "Crear reporte" at bounding box center [332, 212] width 111 height 33
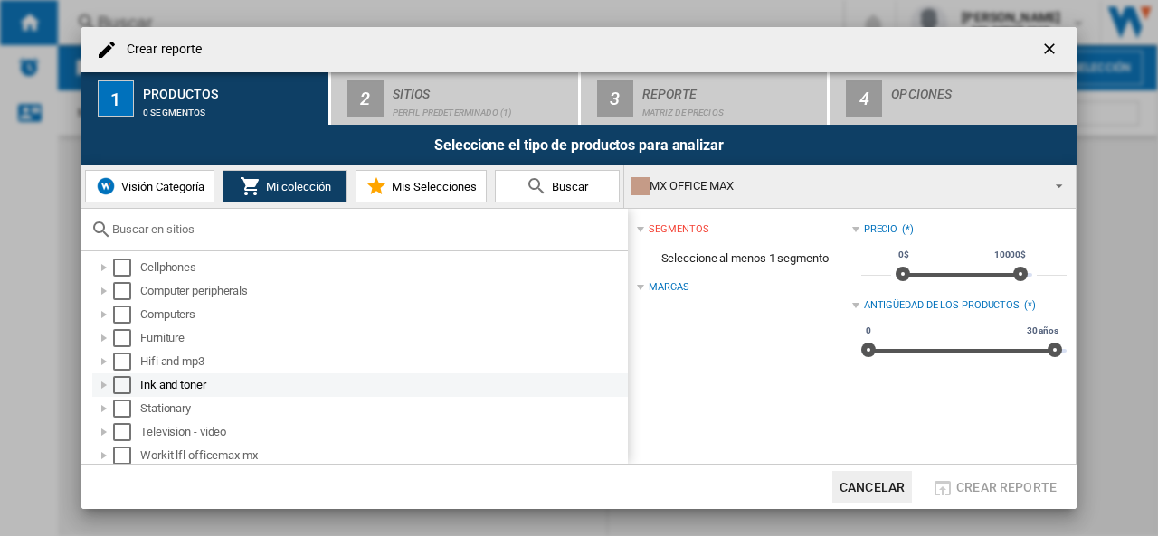
scroll to position [7, 0]
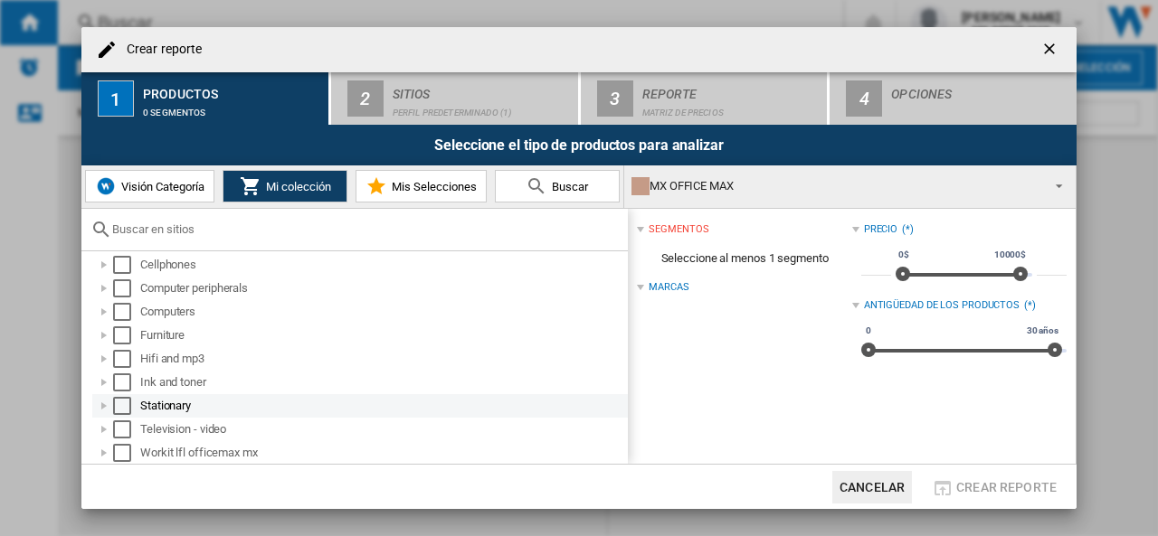
click at [109, 408] on div "Crear reporte ..." at bounding box center [104, 406] width 18 height 18
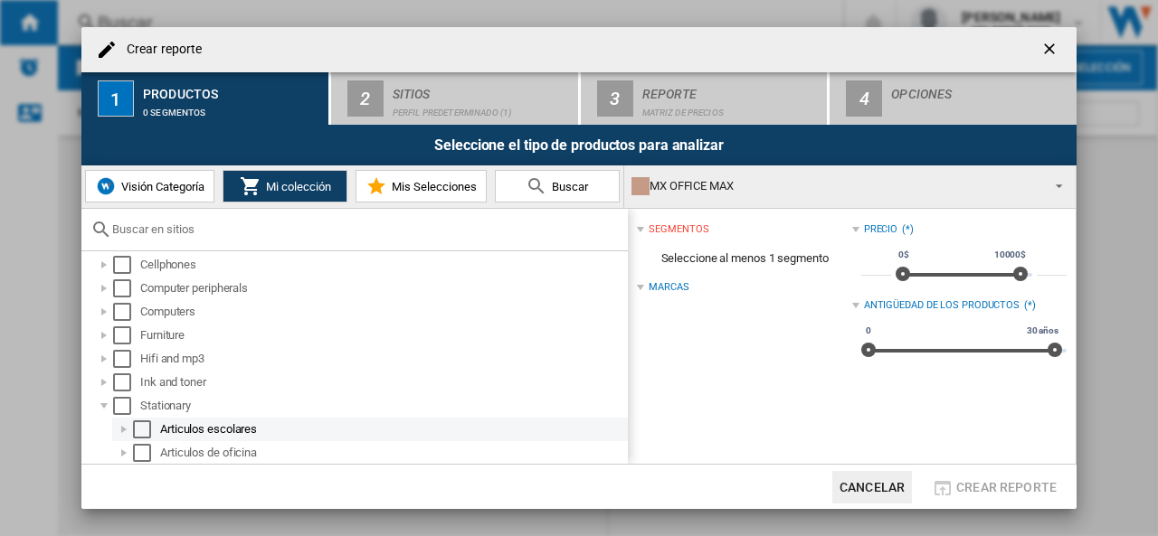
scroll to position [78, 0]
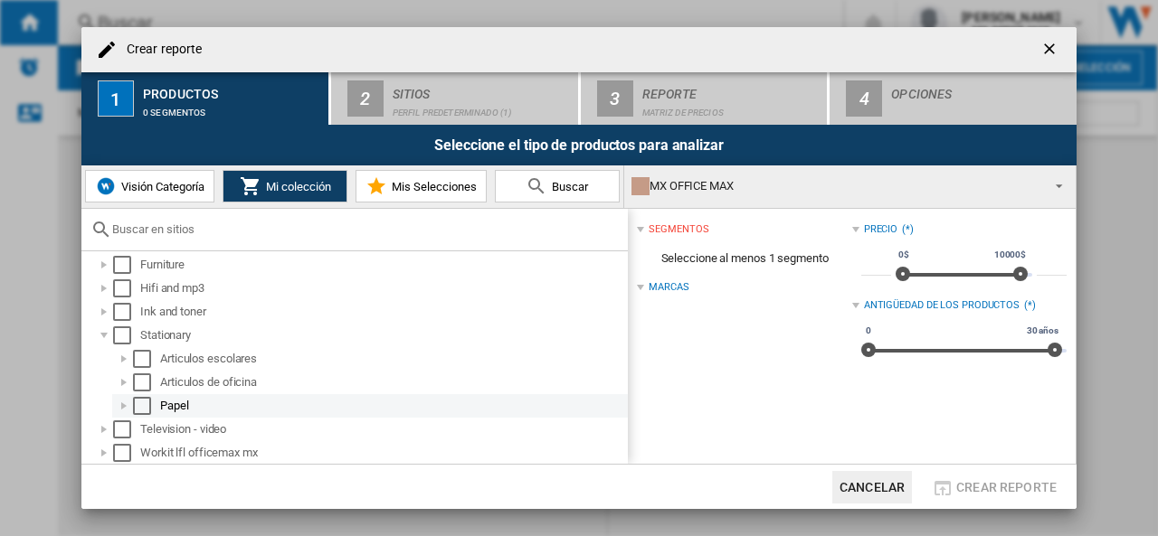
click at [143, 405] on div "Select" at bounding box center [142, 406] width 18 height 18
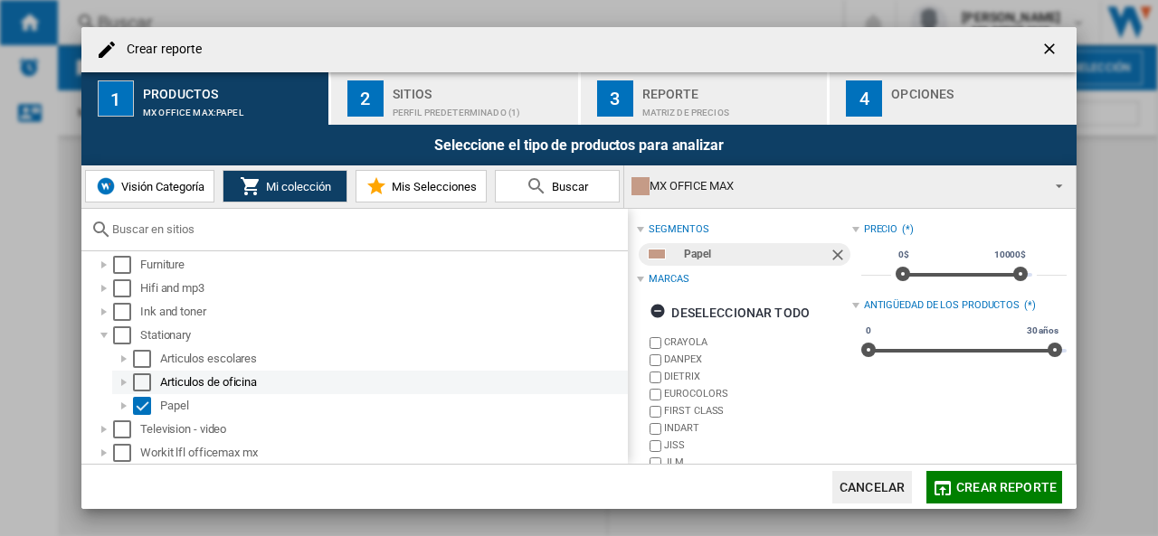
click at [145, 384] on div "Select" at bounding box center [142, 383] width 18 height 18
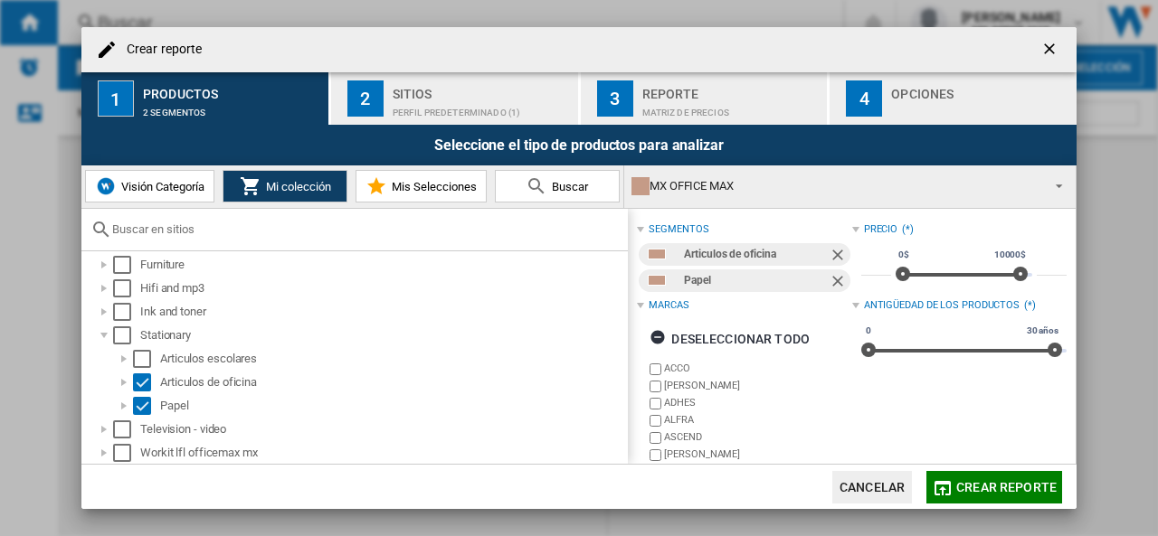
click at [399, 103] on div "Perfil predeterminado (1)" at bounding box center [482, 108] width 178 height 19
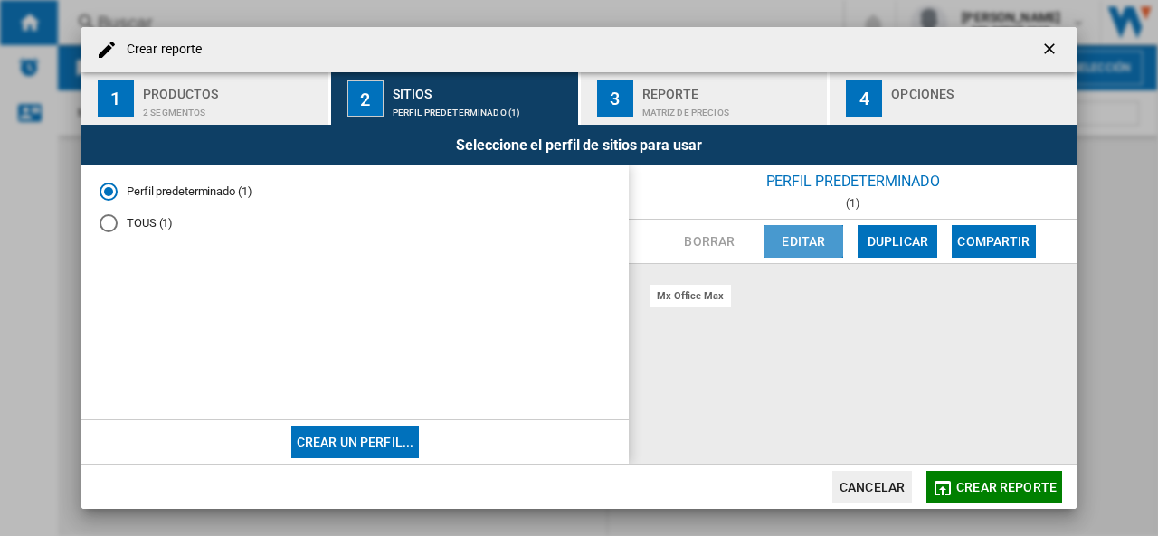
click at [807, 248] on button "Editar" at bounding box center [803, 241] width 80 height 33
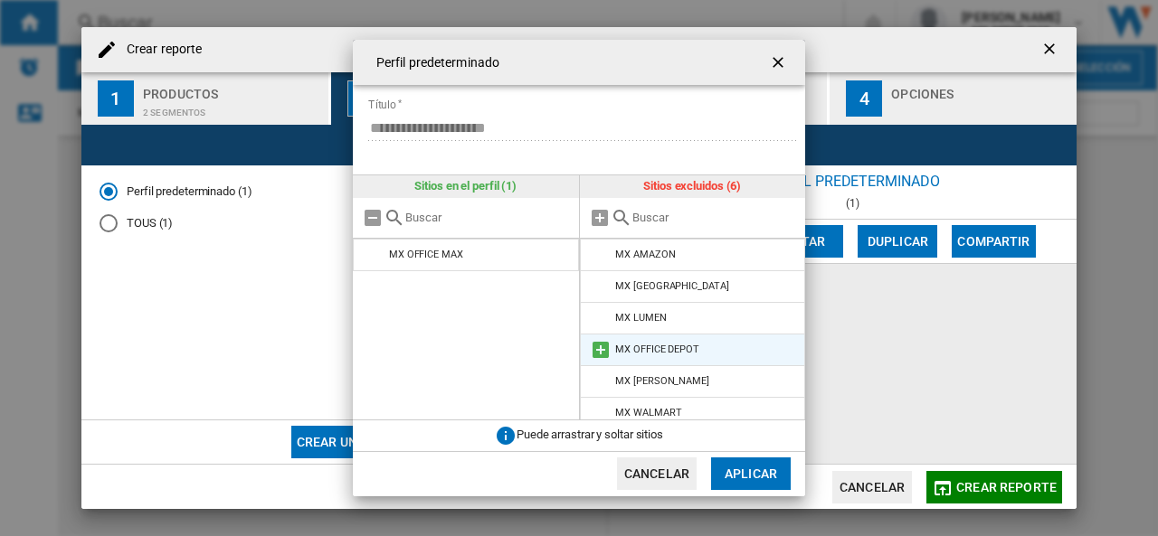
click at [601, 352] on md-icon at bounding box center [601, 350] width 22 height 22
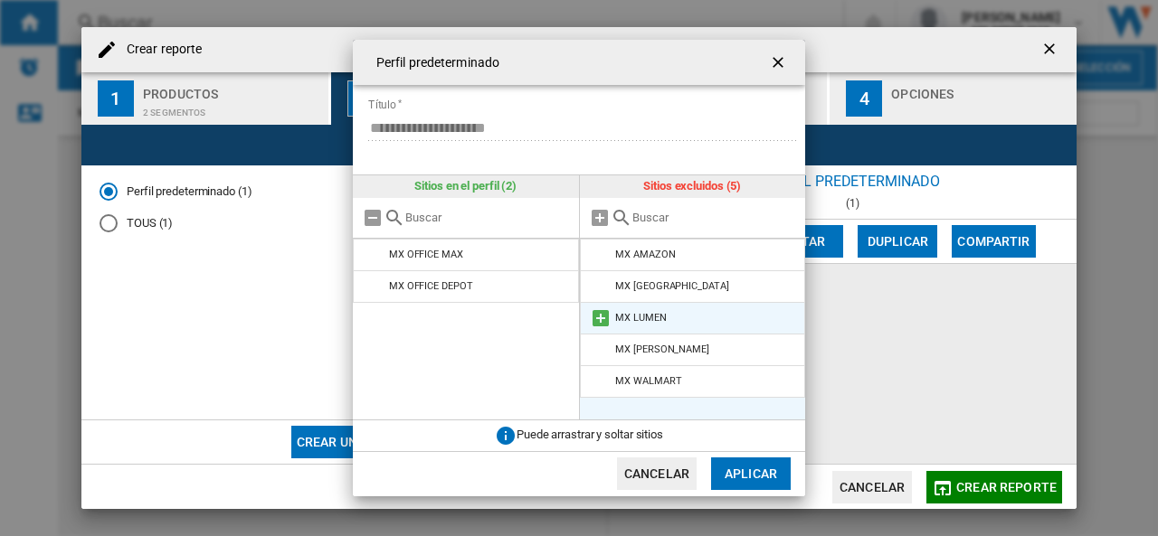
click at [602, 324] on md-icon at bounding box center [601, 318] width 22 height 22
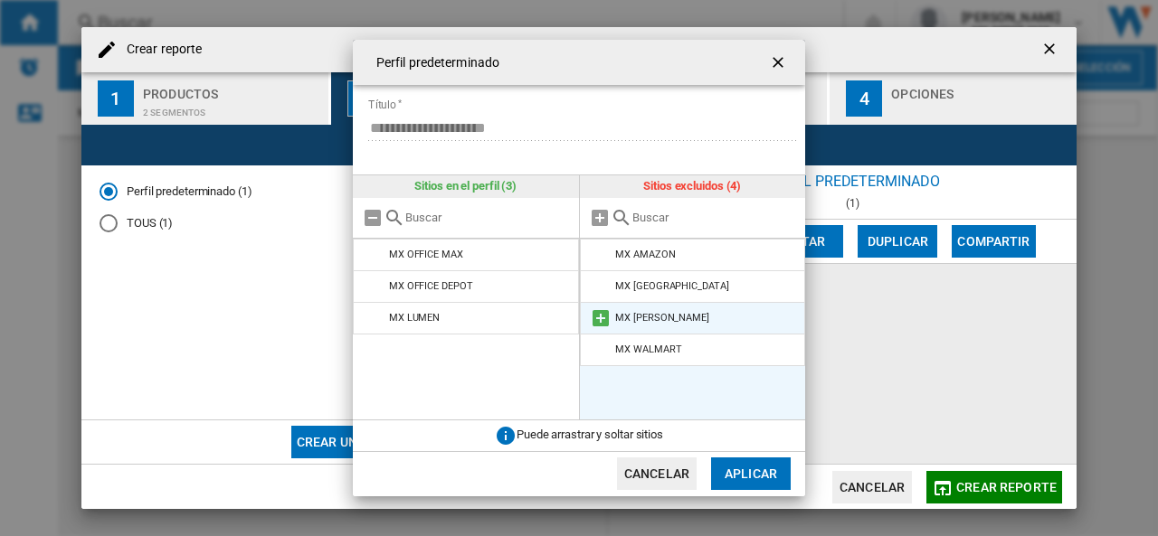
click at [605, 318] on md-icon at bounding box center [601, 318] width 22 height 22
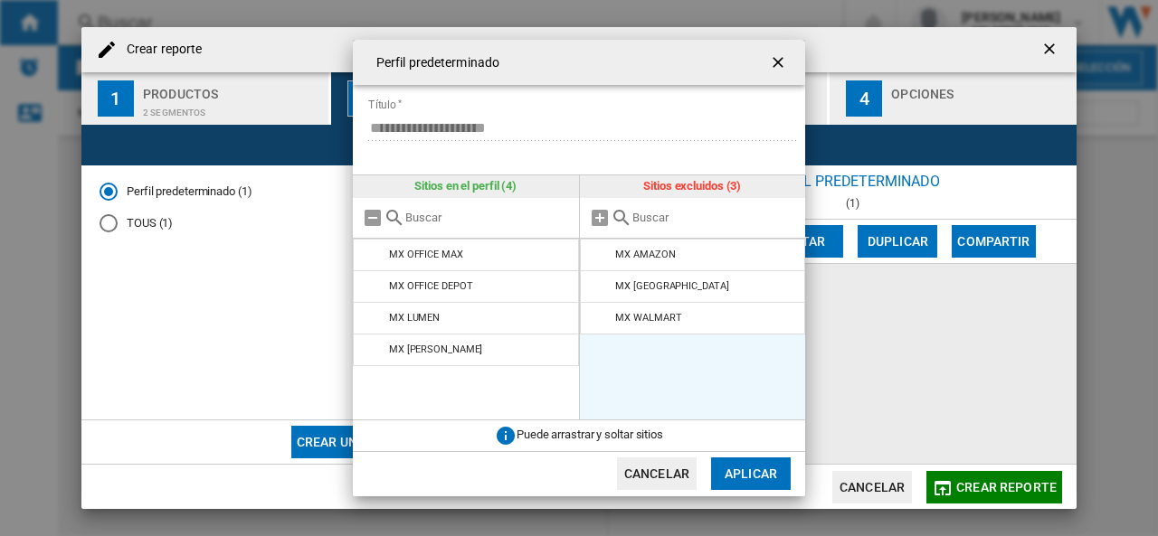
click at [760, 478] on button "Aplicar" at bounding box center [751, 474] width 80 height 33
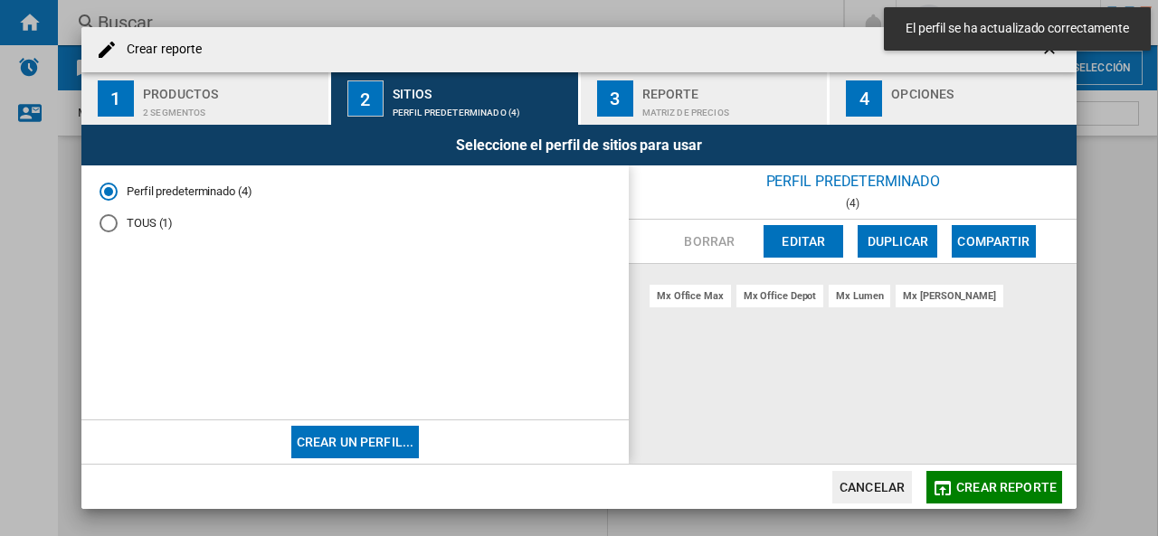
click at [1017, 488] on span "Crear reporte" at bounding box center [1006, 487] width 100 height 14
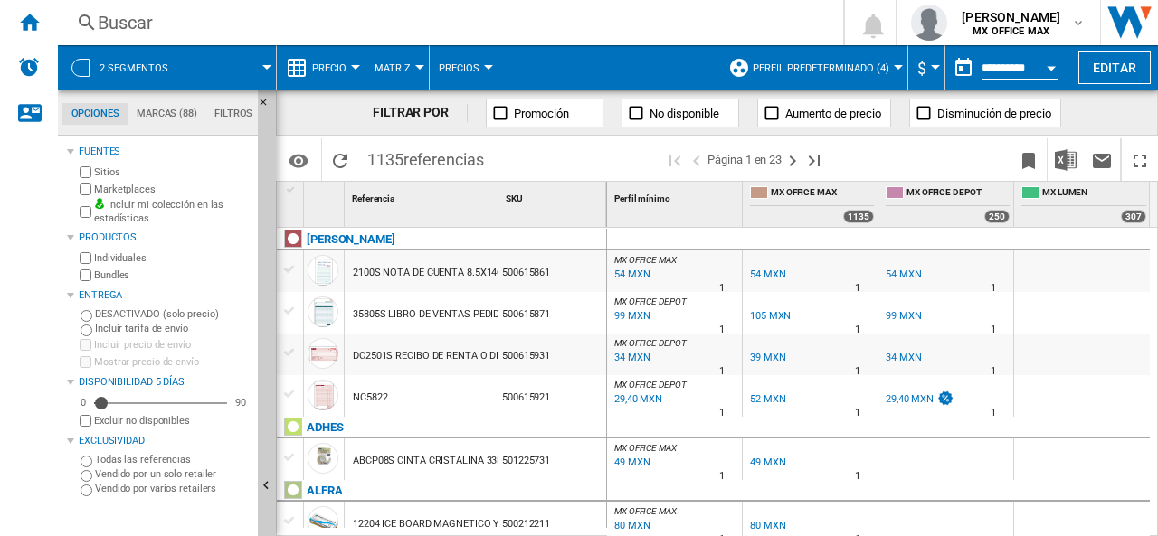
click at [903, 272] on div "54 MXN" at bounding box center [902, 275] width 35 height 12
click at [762, 274] on div "54 MXN" at bounding box center [767, 275] width 35 height 12
drag, startPoint x: 1061, startPoint y: 272, endPoint x: 1083, endPoint y: 425, distance: 154.5
click at [903, 316] on div "99 MXN" at bounding box center [902, 316] width 35 height 12
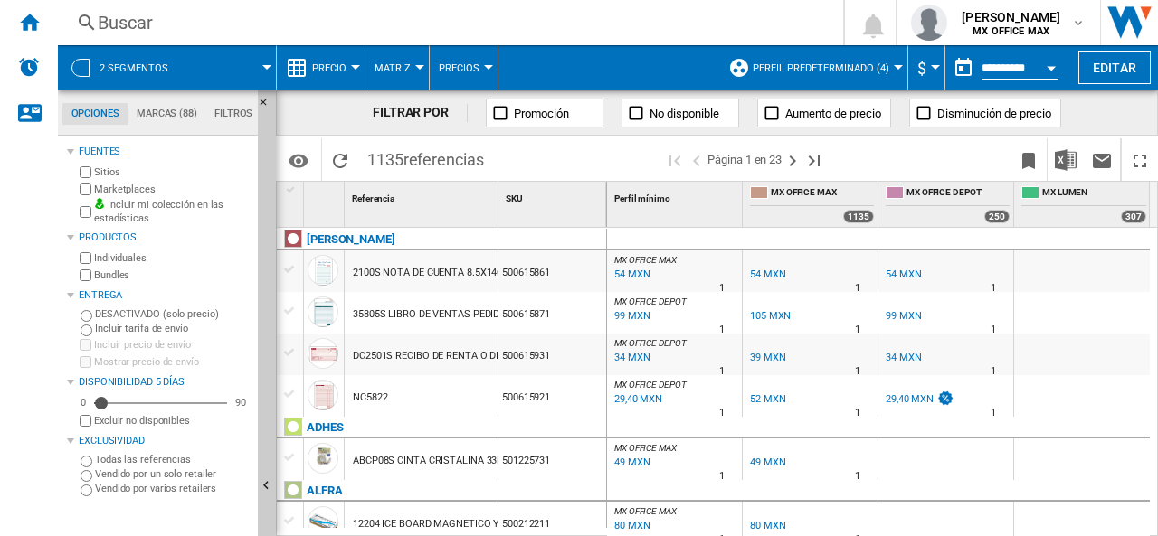
click at [776, 310] on div "105 MXN" at bounding box center [770, 316] width 41 height 12
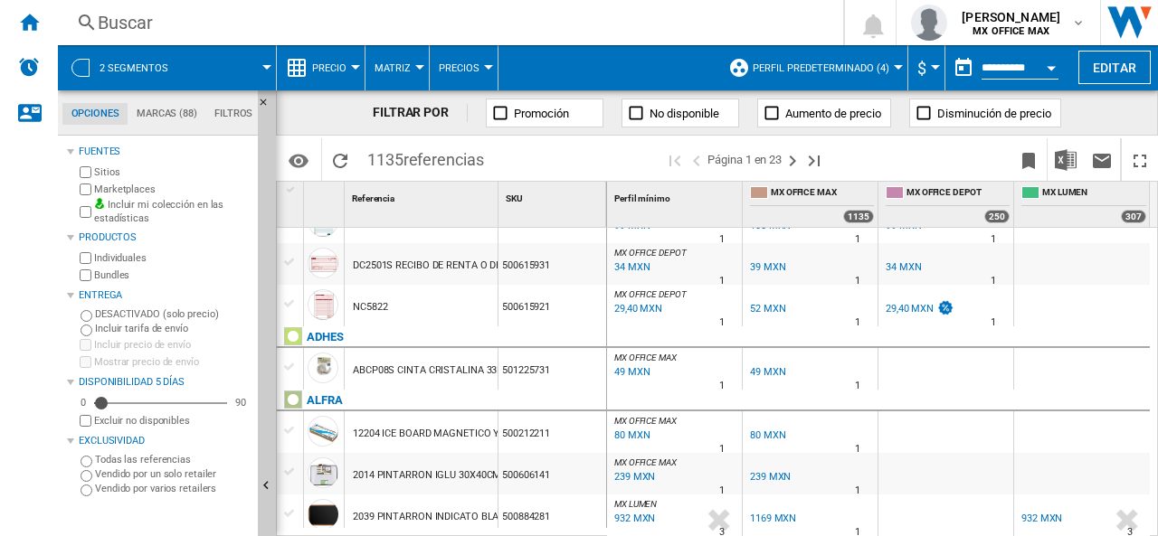
click at [910, 310] on div "29,40 MXN" at bounding box center [909, 309] width 48 height 12
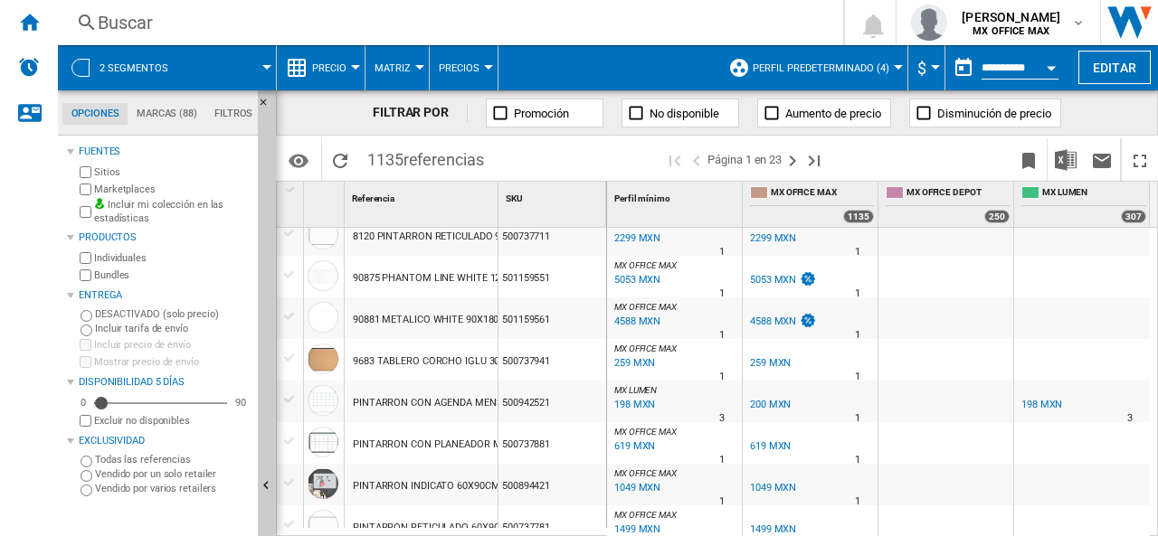
scroll to position [0, 0]
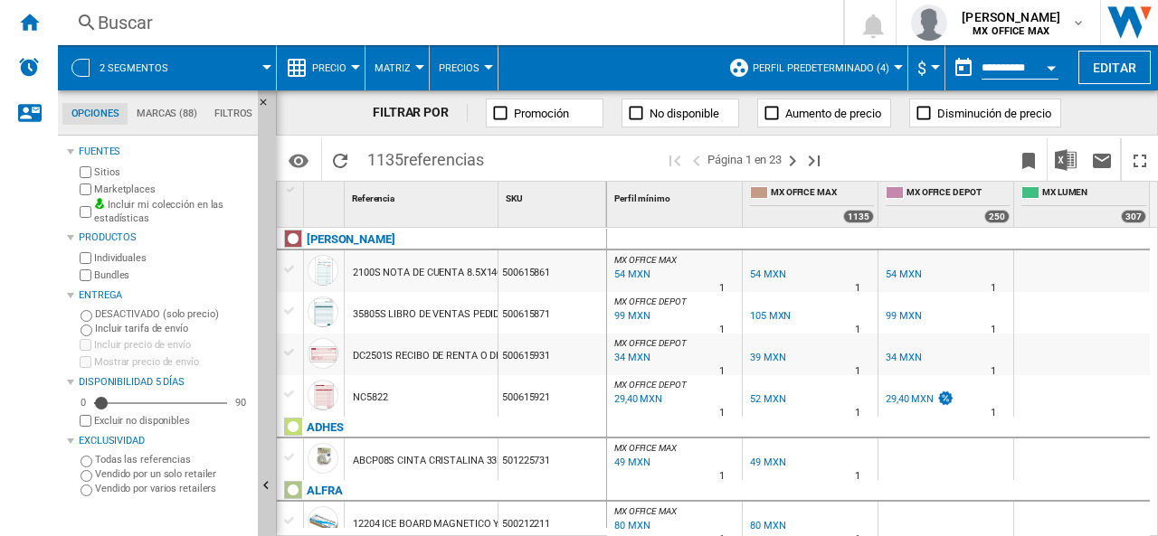
click at [932, 193] on span "MX OFFICE DEPOT" at bounding box center [957, 193] width 103 height 15
click at [924, 186] on span "MX OFFICE DEPOT" at bounding box center [957, 193] width 103 height 15
click at [912, 216] on span at bounding box center [934, 215] width 99 height 15
click at [904, 198] on div "MX OFFICE DEPOT" at bounding box center [947, 195] width 124 height 23
click at [959, 190] on span "MX OFFICE DEPOT" at bounding box center [957, 193] width 103 height 15
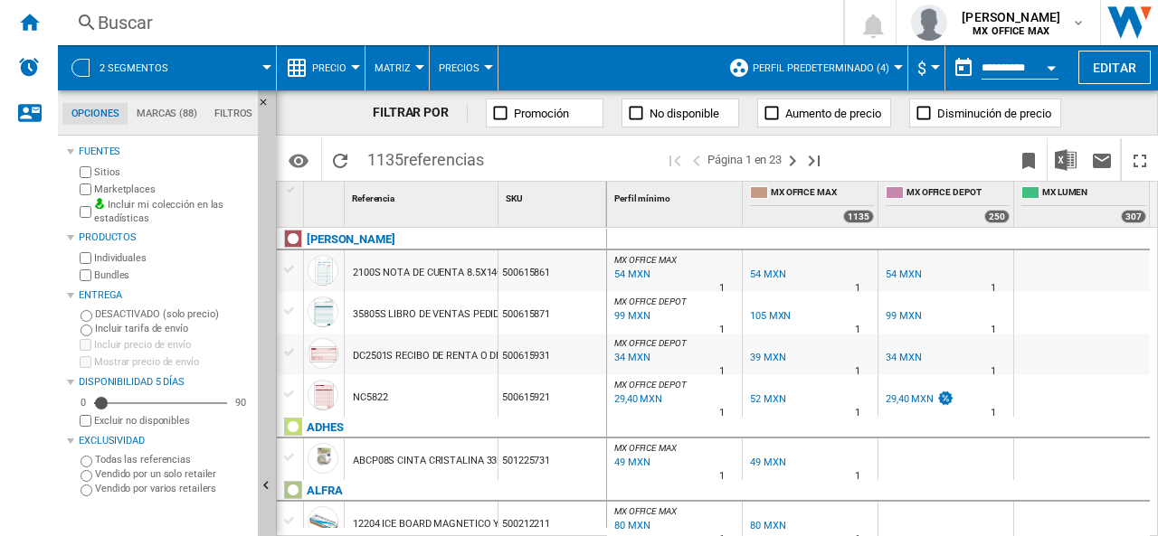
click at [995, 218] on div "250" at bounding box center [996, 217] width 25 height 14
click at [789, 162] on ng-md-icon "Página siguiente" at bounding box center [792, 161] width 22 height 22
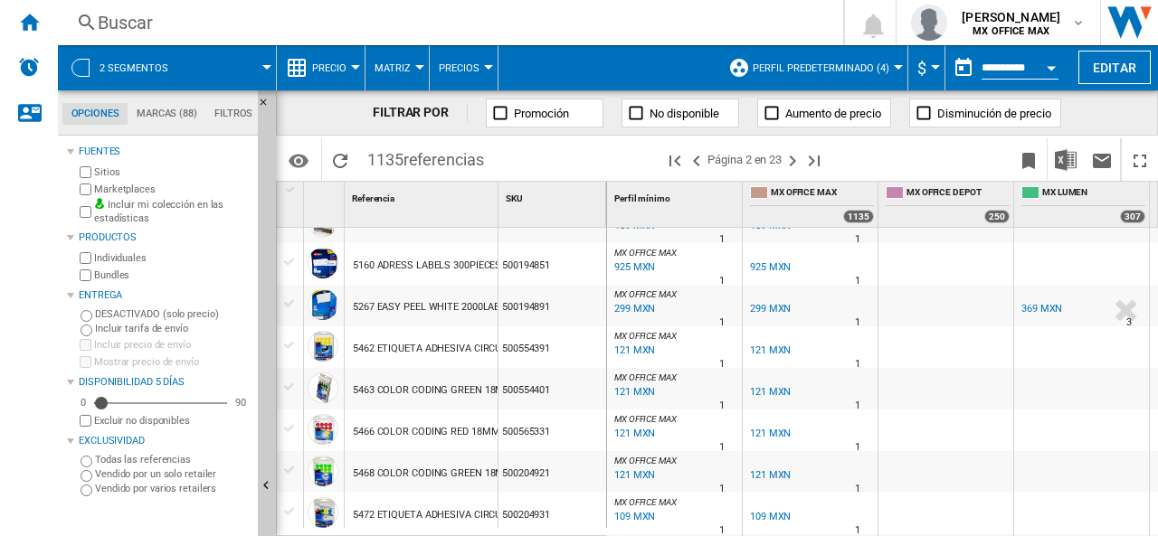
click at [1127, 310] on div at bounding box center [1126, 310] width 38 height 42
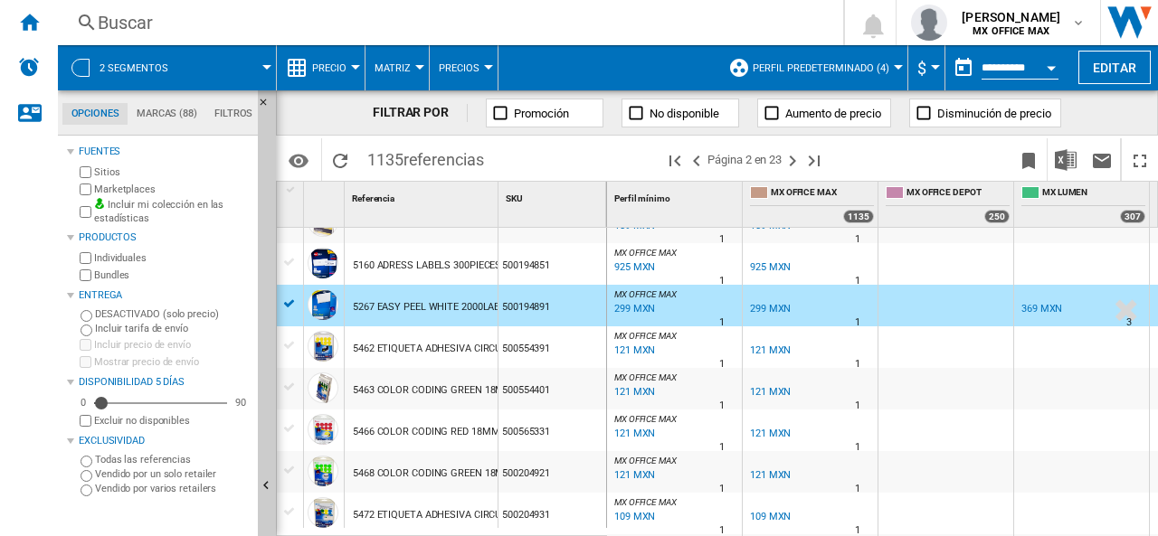
click at [1107, 325] on div at bounding box center [1126, 310] width 38 height 42
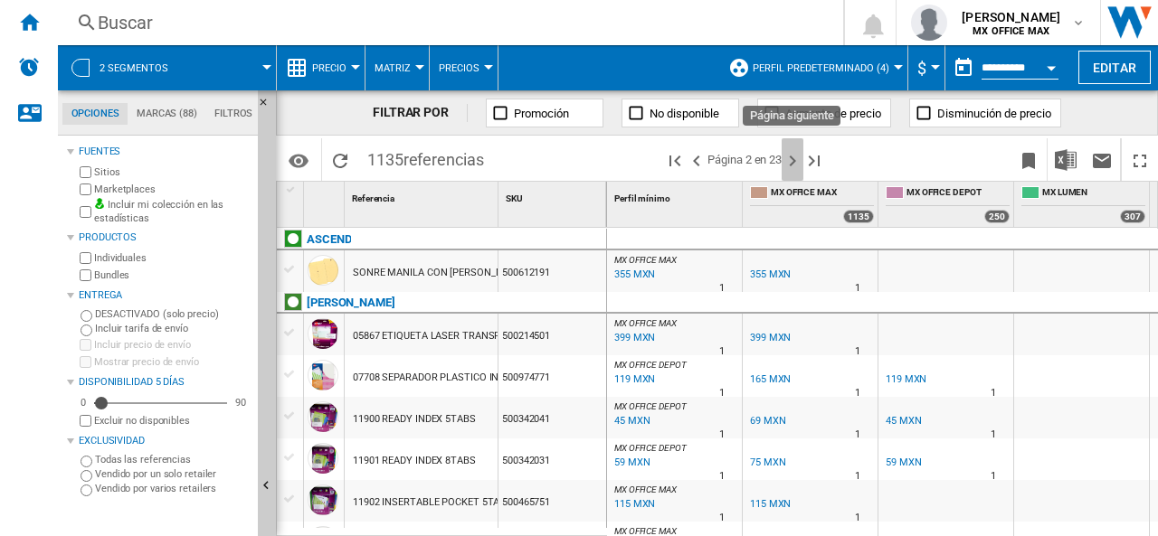
click at [789, 160] on ng-md-icon "Página siguiente" at bounding box center [792, 161] width 22 height 22
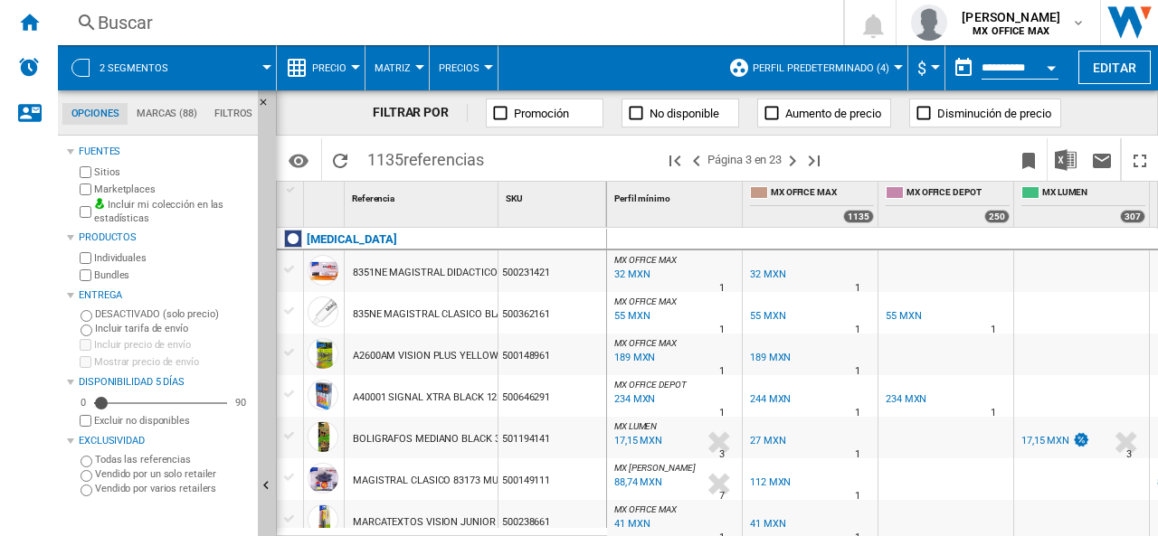
click at [326, 63] on span "Precio" at bounding box center [329, 68] width 34 height 12
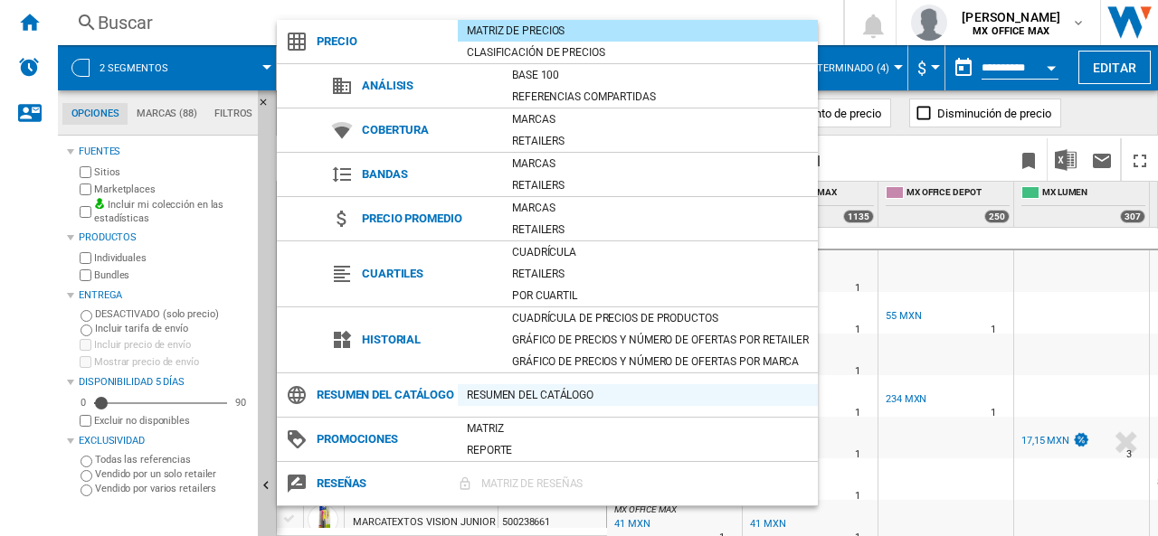
click at [521, 397] on div "Resumen del catálogo" at bounding box center [638, 395] width 360 height 18
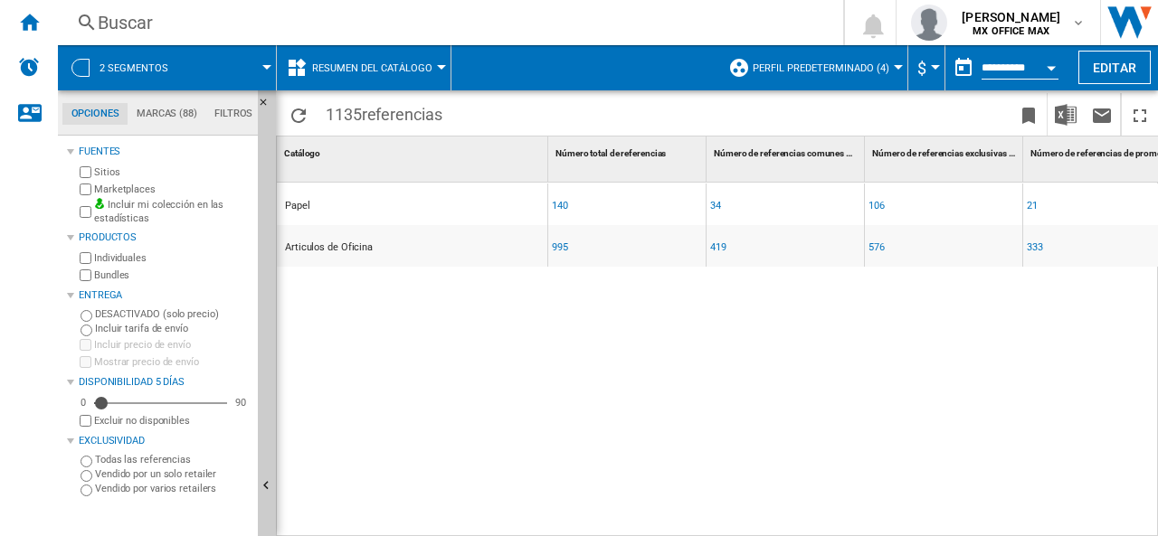
click at [347, 80] on button "Resumen del catálogo" at bounding box center [376, 67] width 129 height 45
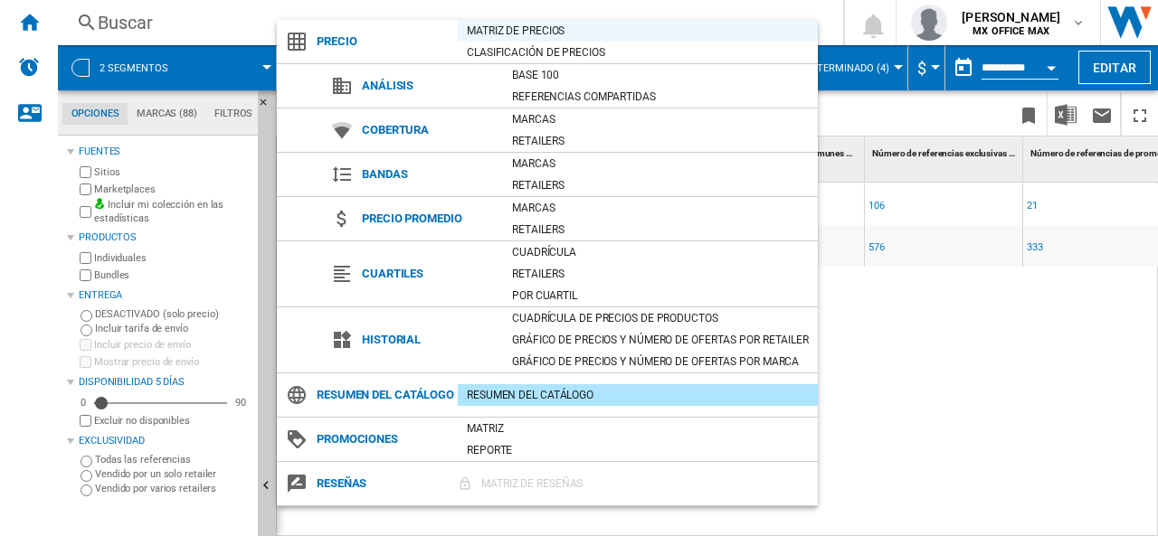
click at [515, 26] on div "Matriz de precios" at bounding box center [638, 31] width 360 height 18
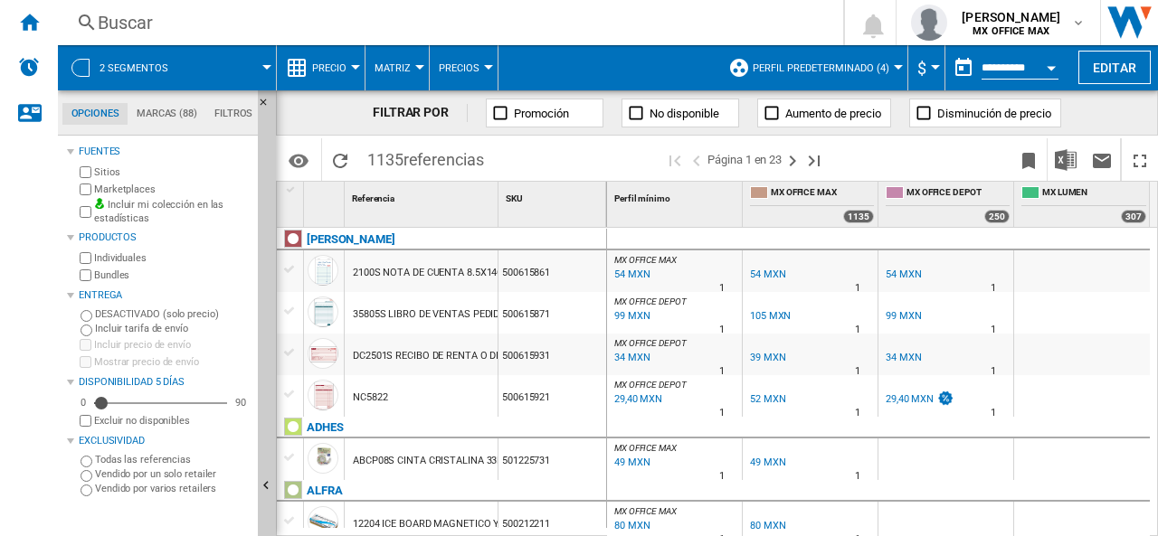
click at [238, 118] on md-tab-item "Filtros" at bounding box center [233, 114] width 56 height 22
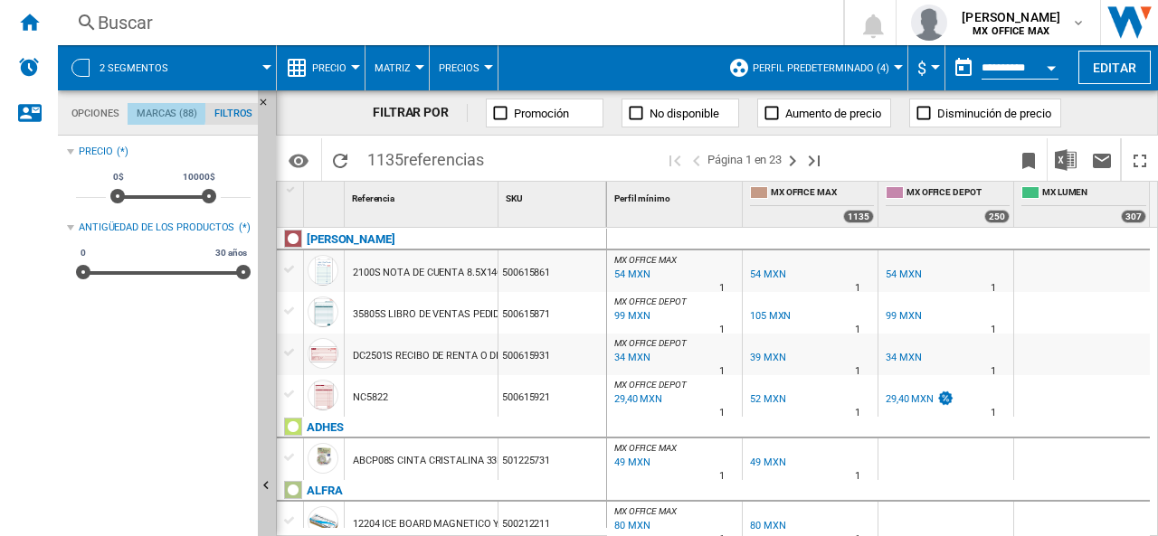
click at [128, 109] on md-tab-item "Marcas (88)" at bounding box center [167, 114] width 78 height 22
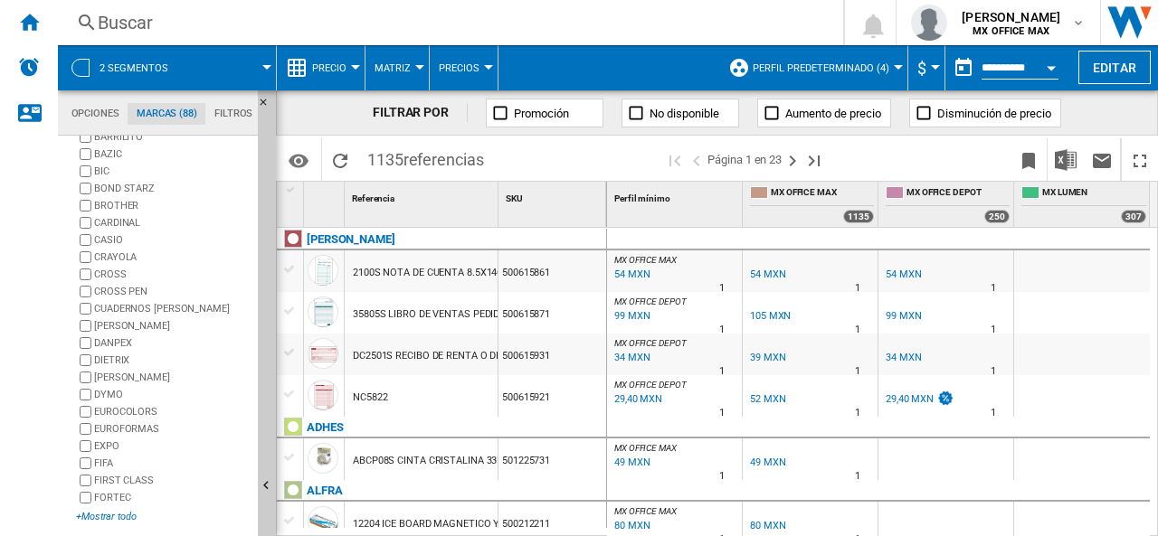
click at [108, 510] on div "+Mostrar todo" at bounding box center [163, 517] width 175 height 14
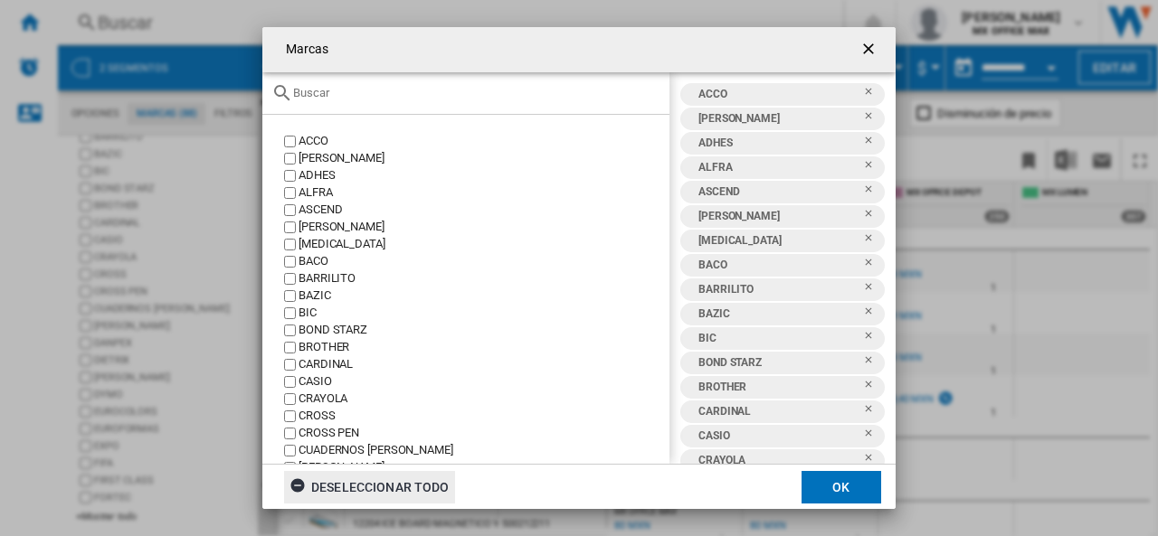
click at [347, 478] on div "Deseleccionar todo" at bounding box center [369, 487] width 160 height 33
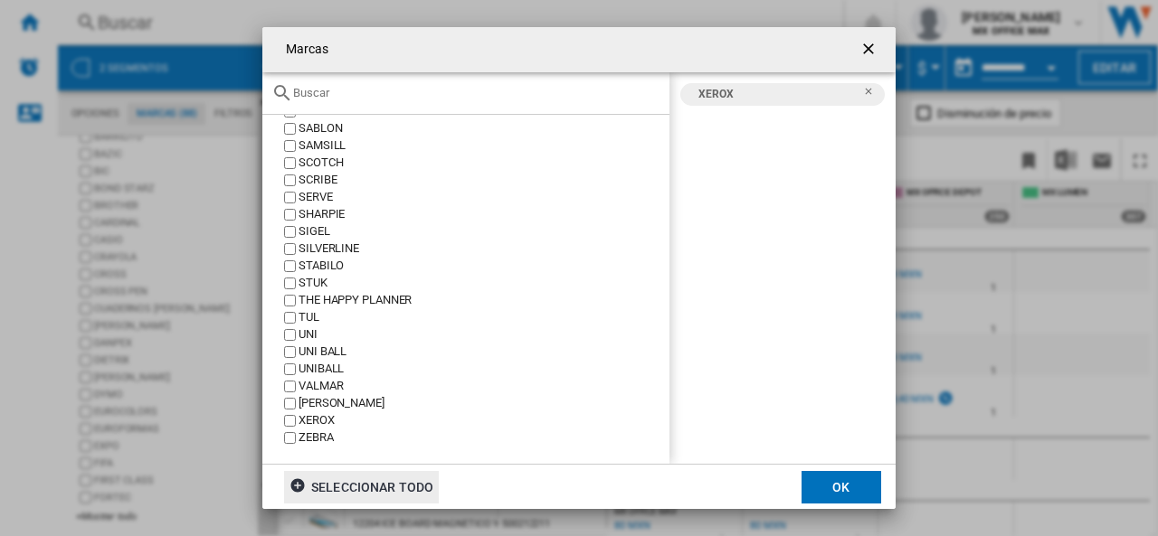
click at [830, 486] on button "OK" at bounding box center [841, 487] width 80 height 33
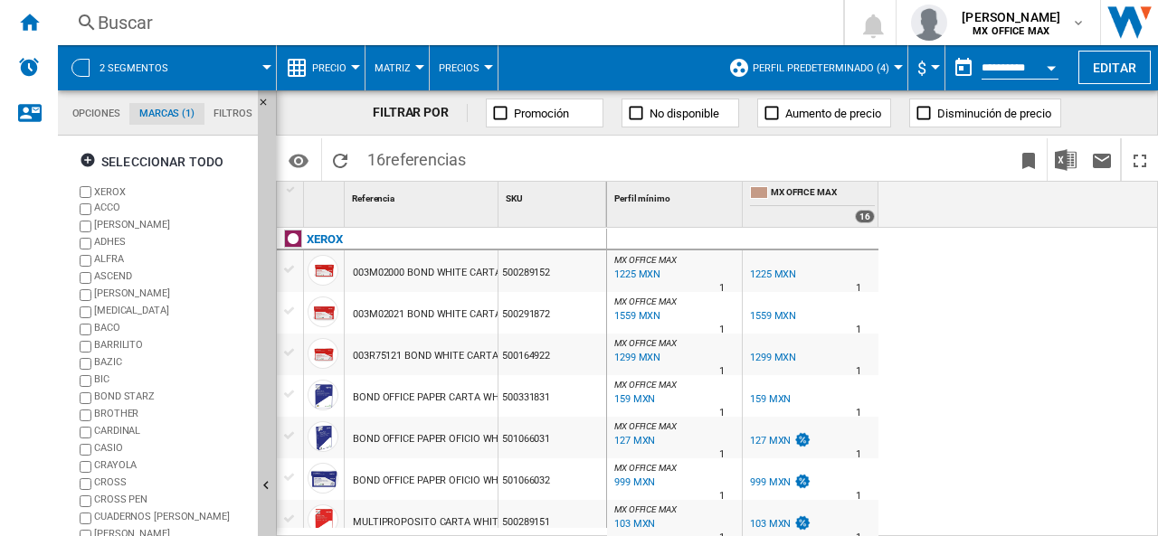
click at [135, 68] on span "2 segmentos" at bounding box center [133, 68] width 69 height 12
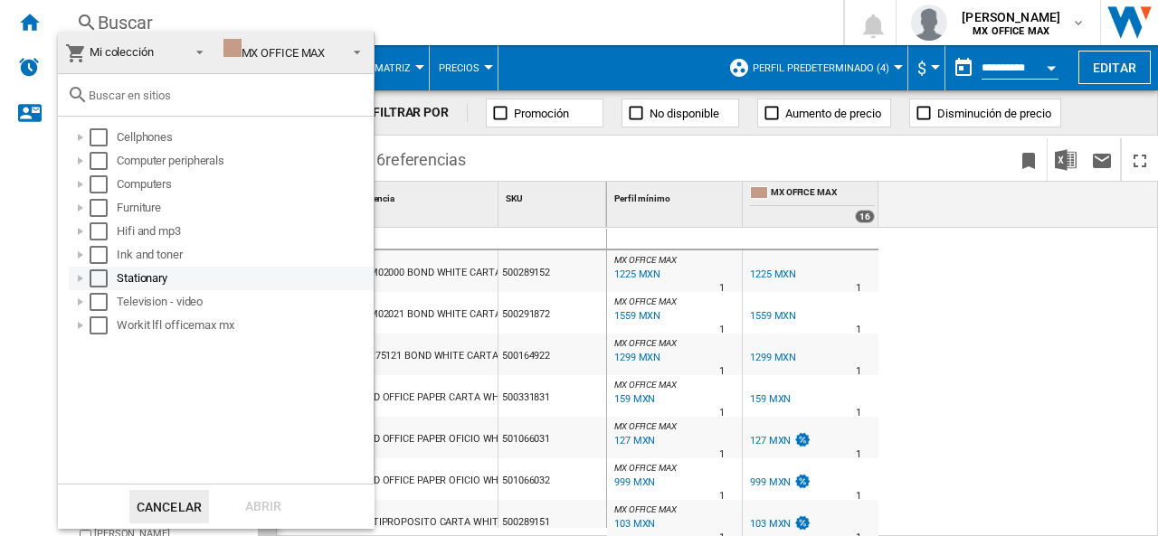
click at [78, 276] on div at bounding box center [80, 279] width 18 height 18
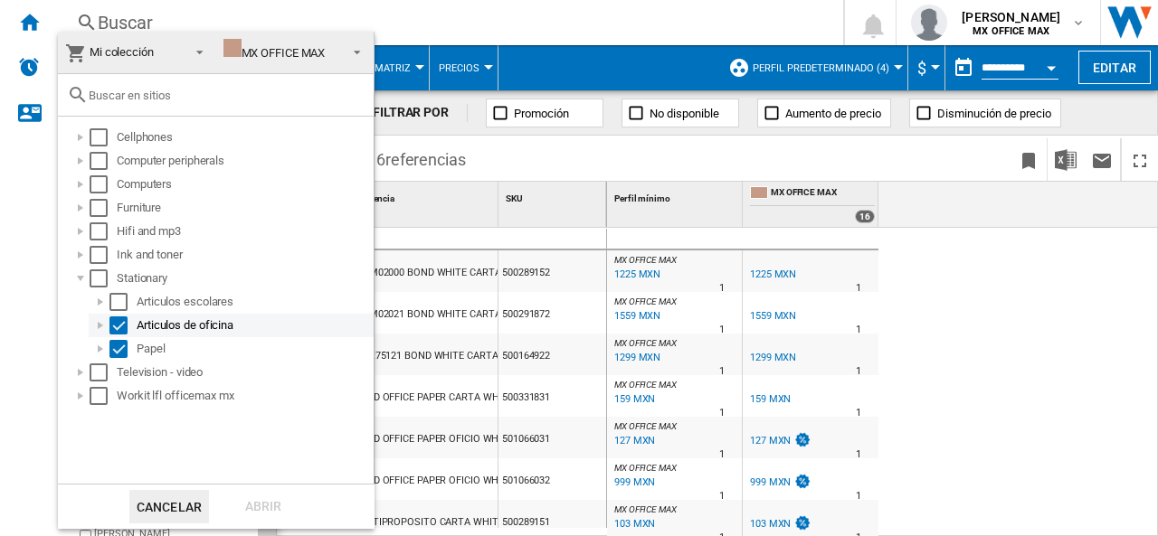
click at [115, 330] on div "Select" at bounding box center [118, 326] width 18 height 18
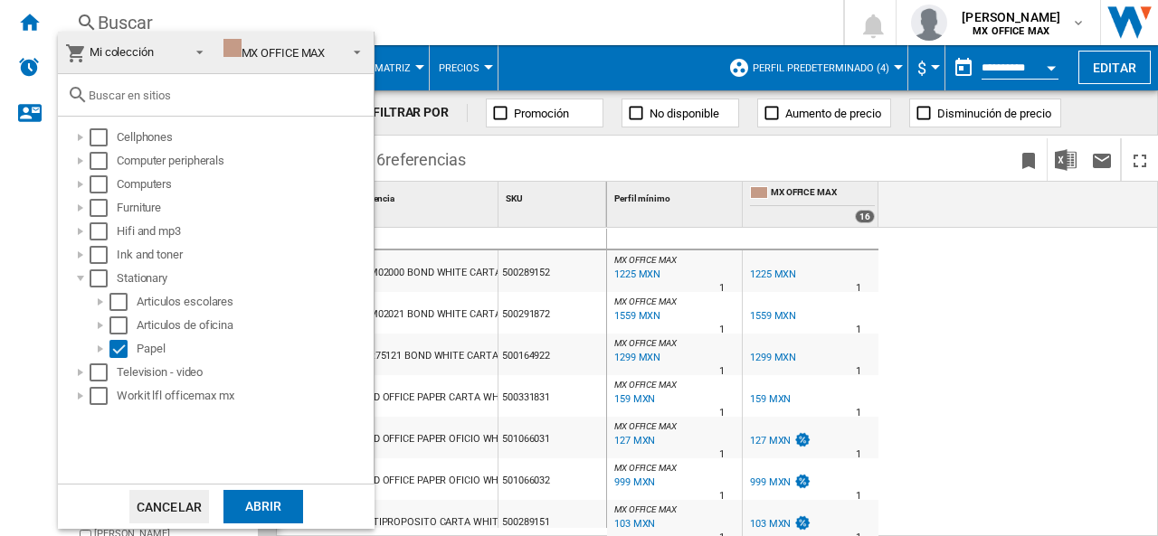
click at [300, 518] on div "Abrir" at bounding box center [263, 506] width 80 height 33
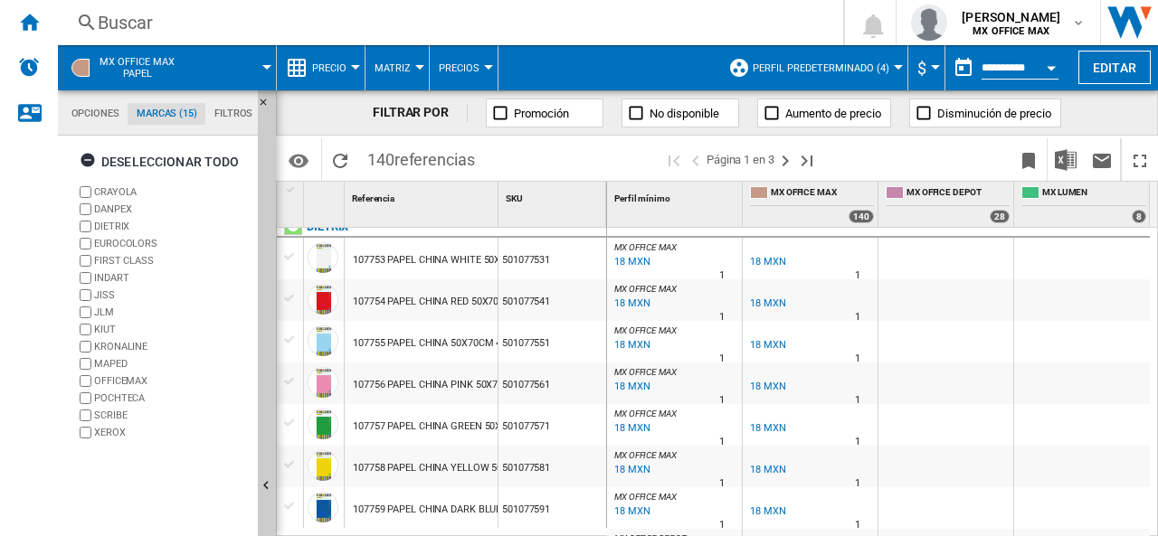
scroll to position [543, 0]
